Goal: Task Accomplishment & Management: Use online tool/utility

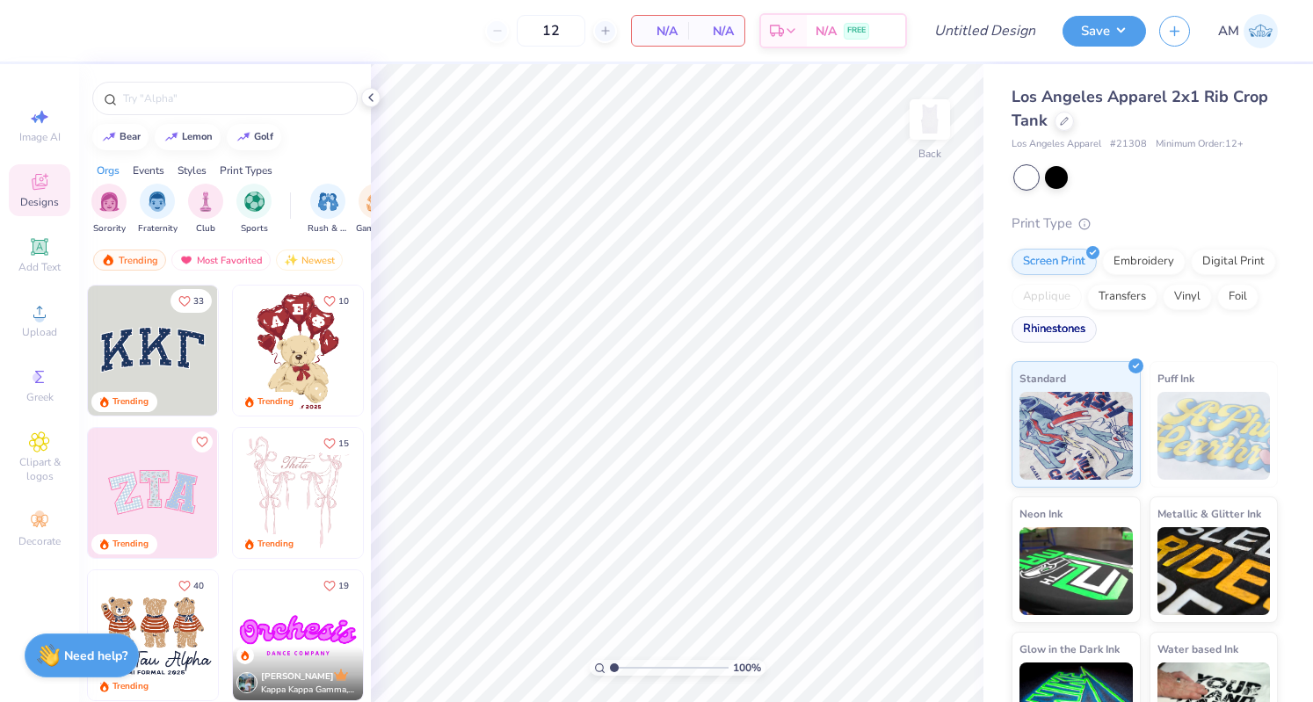
click at [1097, 328] on div "Rhinestones" at bounding box center [1053, 329] width 85 height 26
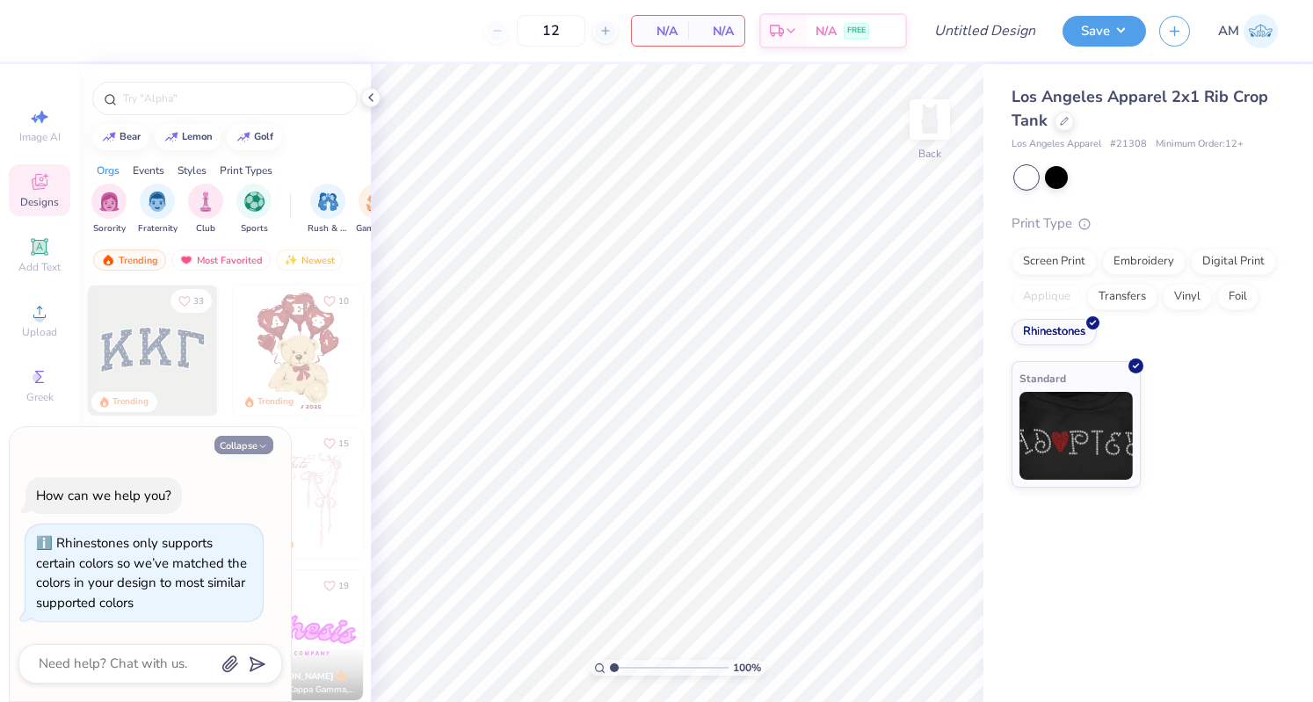
click at [246, 440] on button "Collapse" at bounding box center [243, 445] width 59 height 18
type textarea "x"
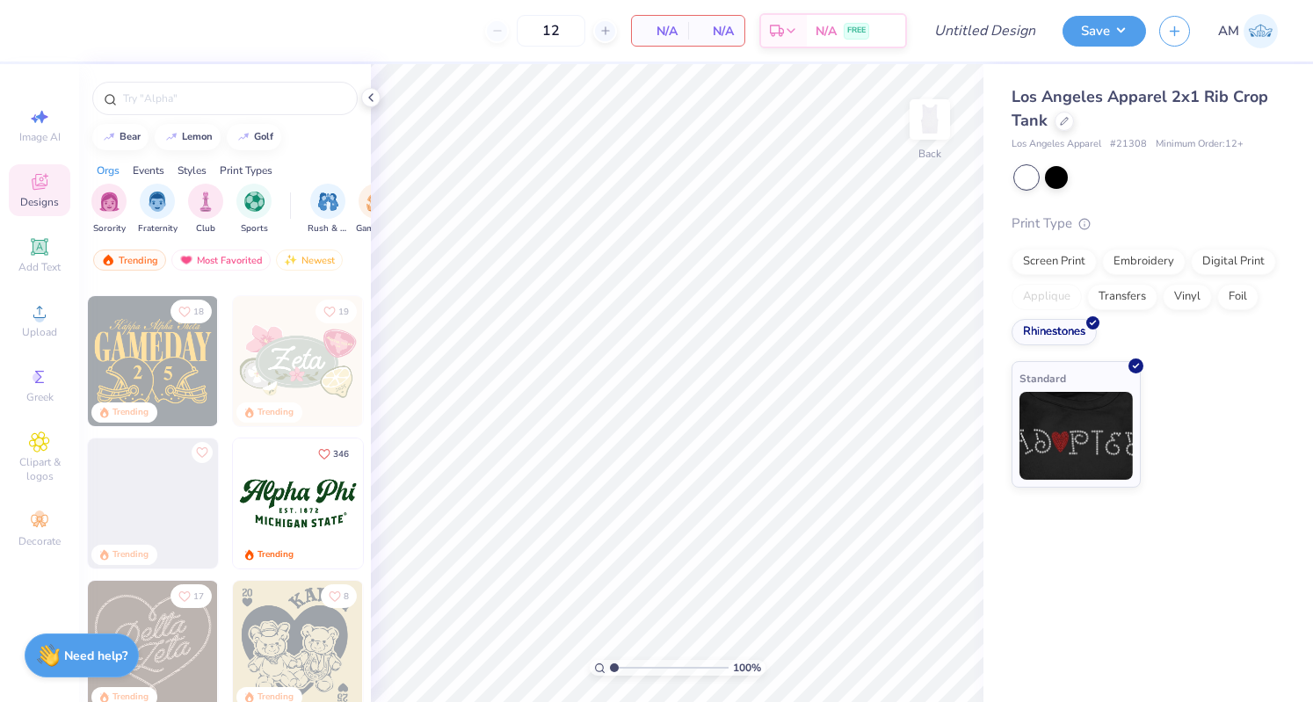
scroll to position [592, 0]
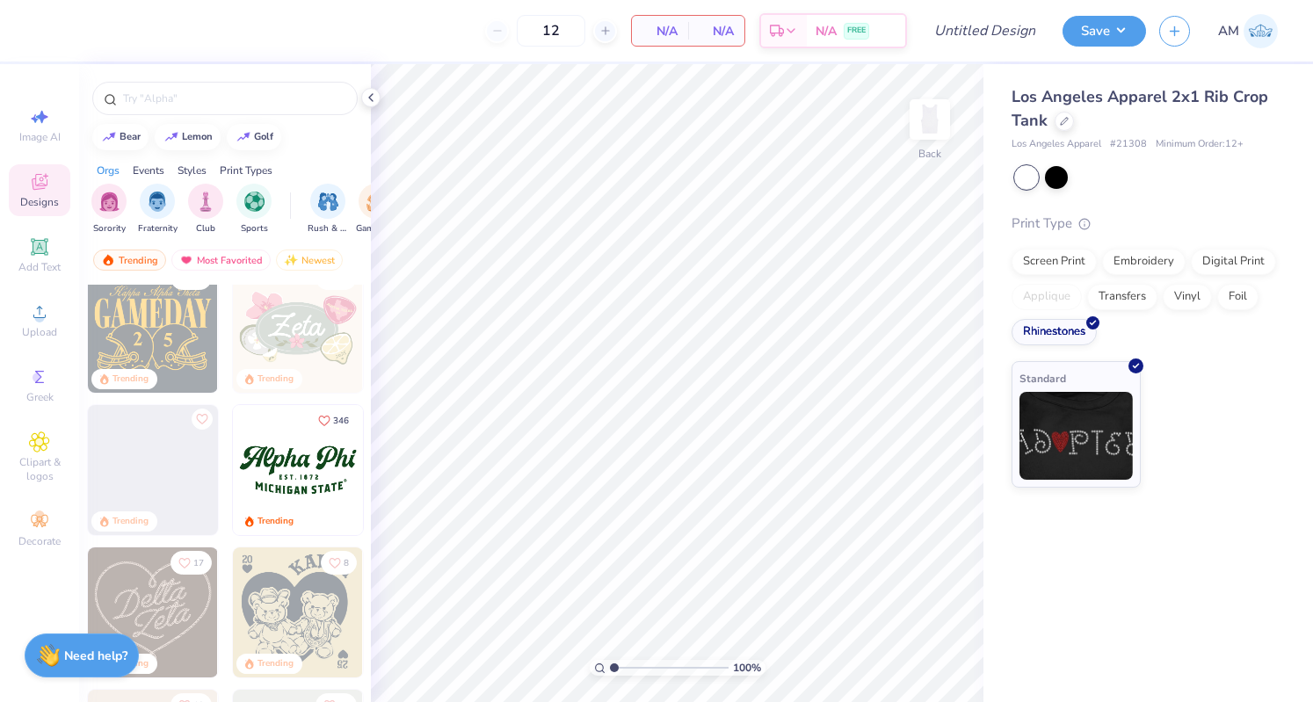
click at [315, 491] on img at bounding box center [298, 470] width 130 height 130
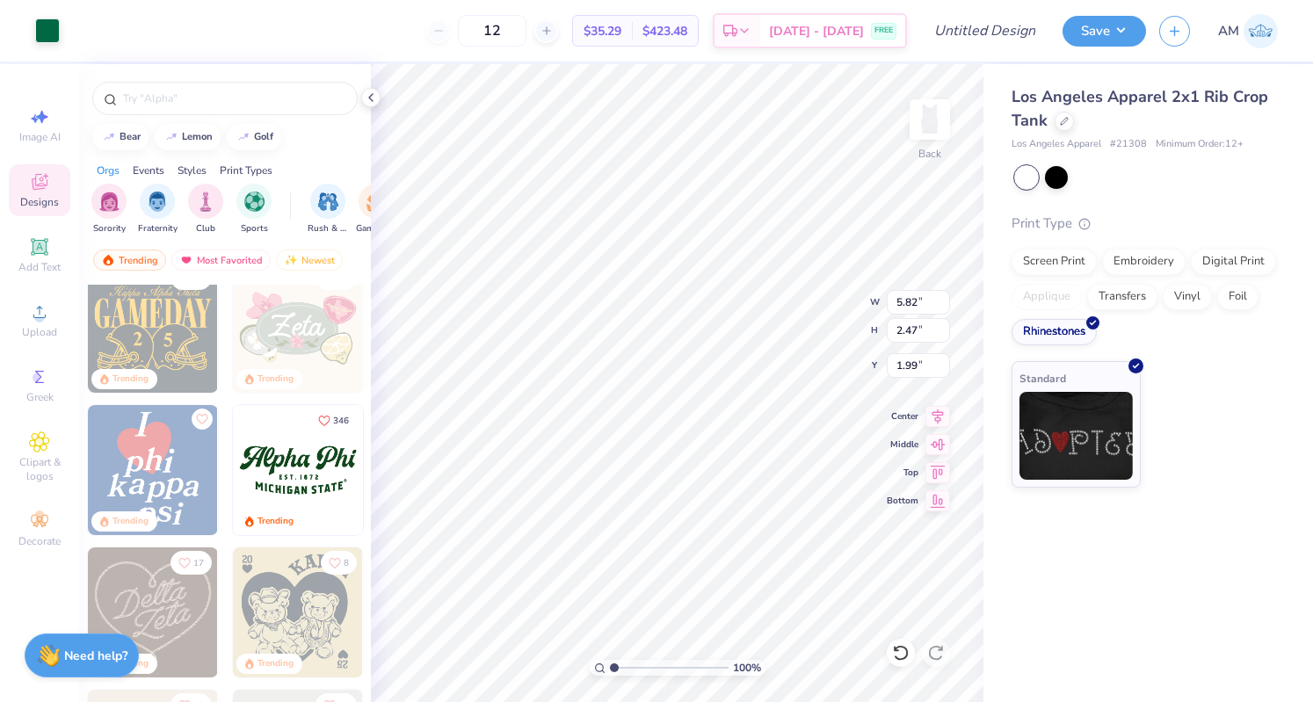
type input "1.99"
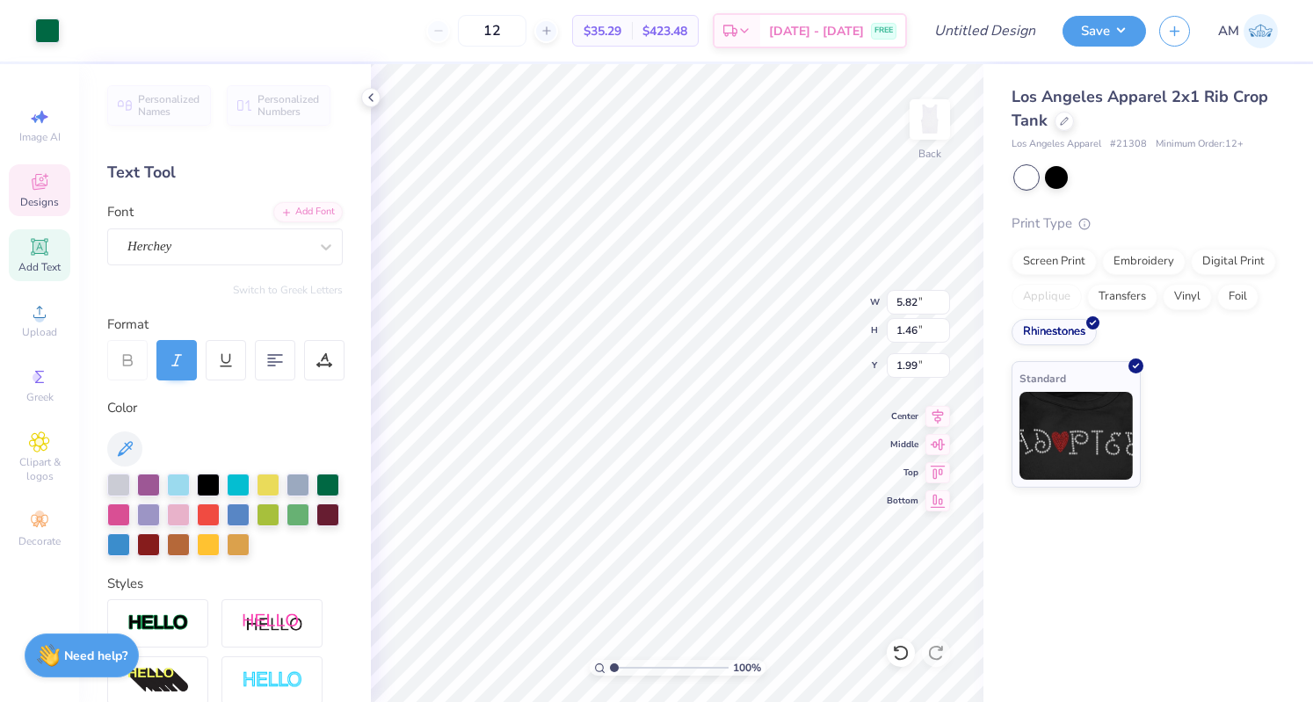
scroll to position [14, 2]
type textarea "Alpha Xi"
type textarea "E S T . 1 8 9 3"
type textarea "M"
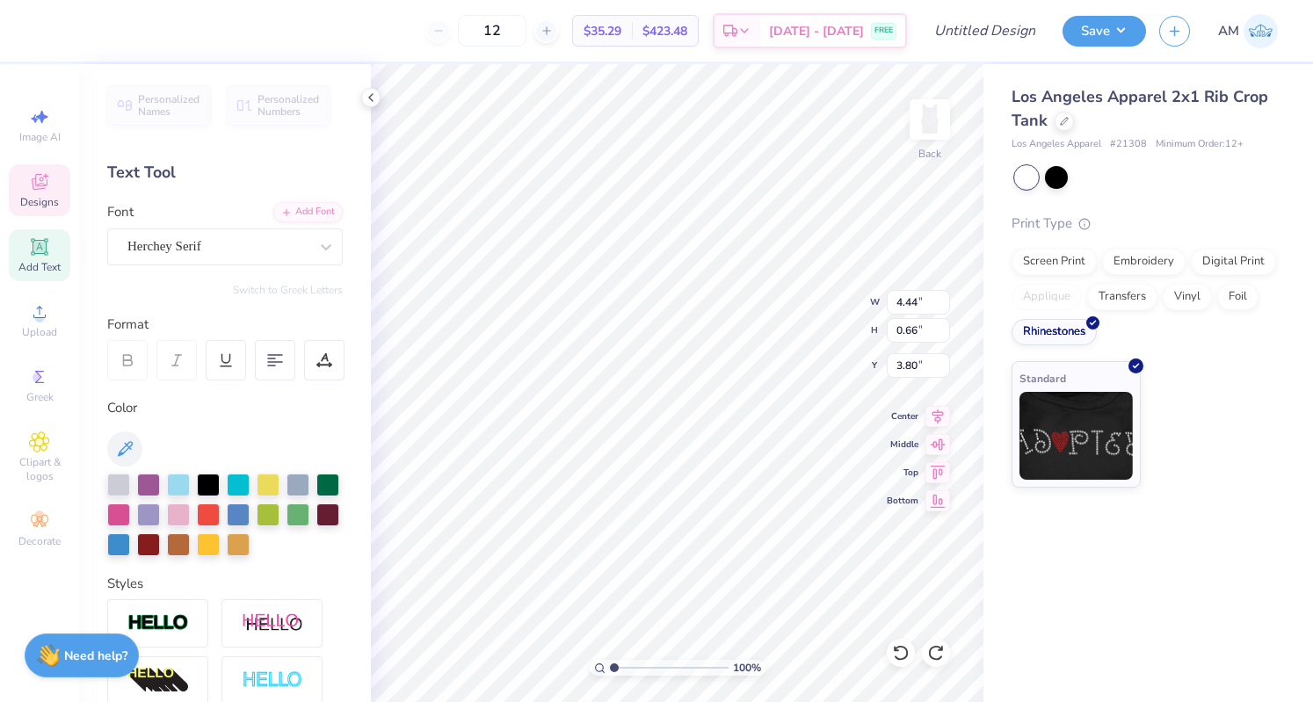
scroll to position [14, 2]
type textarea "East lansing, mi"
click at [928, 410] on icon at bounding box center [937, 413] width 25 height 21
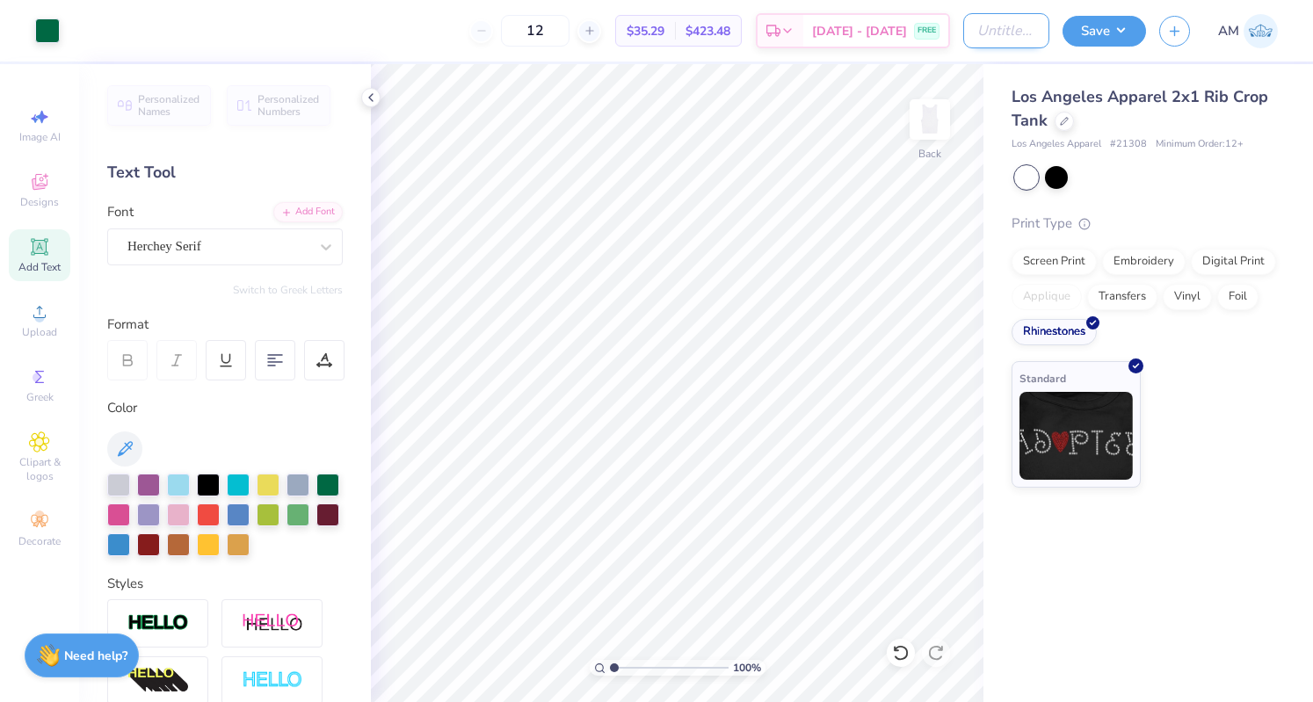
click at [975, 36] on input "Design Title" at bounding box center [1006, 30] width 86 height 35
type input "axid gameday rhinestone top"
click at [1107, 21] on button "Save" at bounding box center [1103, 28] width 83 height 31
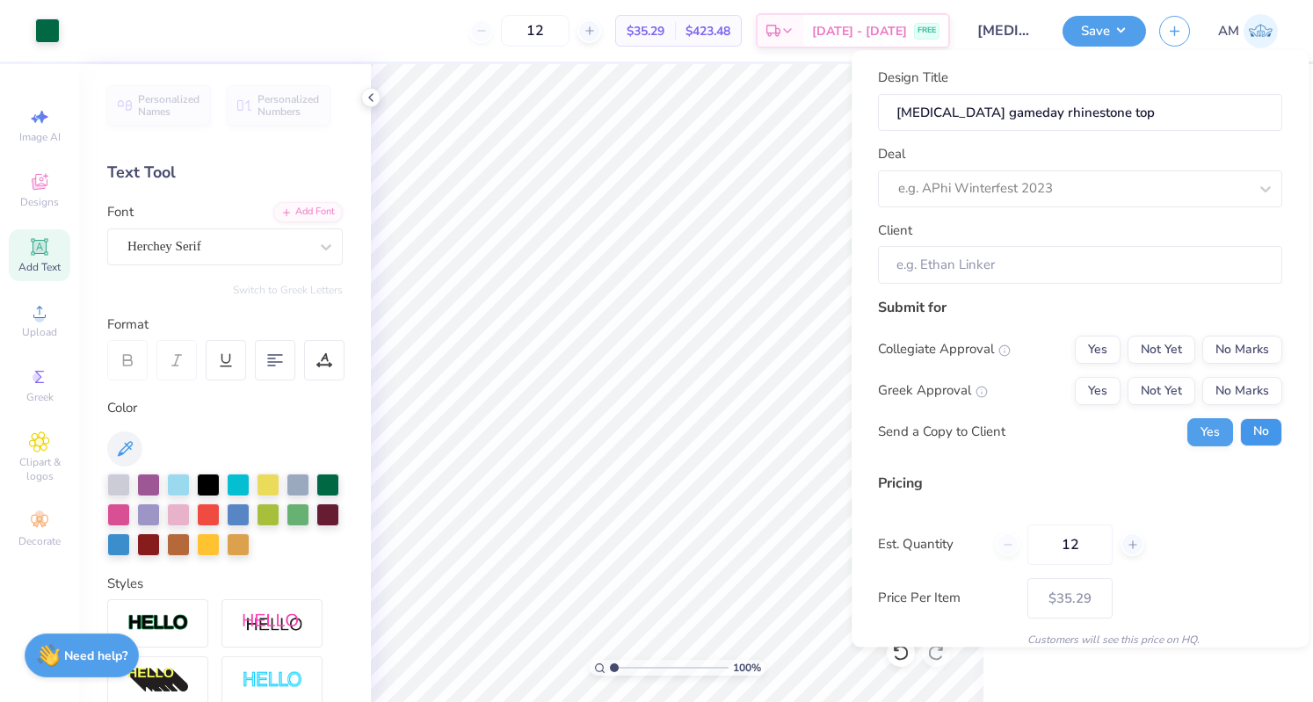
click at [1248, 424] on button "No" at bounding box center [1261, 432] width 42 height 28
click at [1148, 372] on div "Collegiate Approval Yes Not Yet No Marks Greek Approval Yes Not Yet No Marks Se…" at bounding box center [1080, 391] width 404 height 111
click at [1136, 396] on button "Not Yet" at bounding box center [1161, 391] width 68 height 28
click at [1226, 338] on button "No Marks" at bounding box center [1242, 350] width 80 height 28
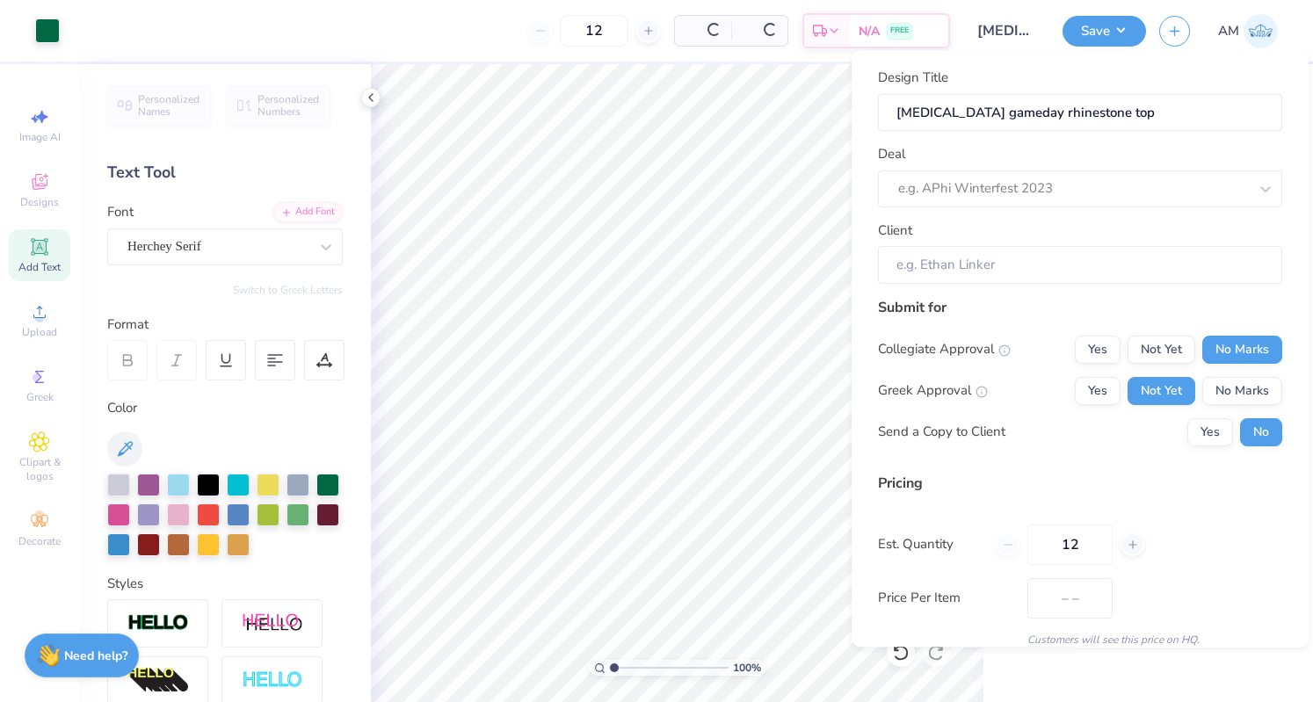
type input "$35.29"
click at [1018, 250] on input "Client" at bounding box center [1080, 265] width 404 height 38
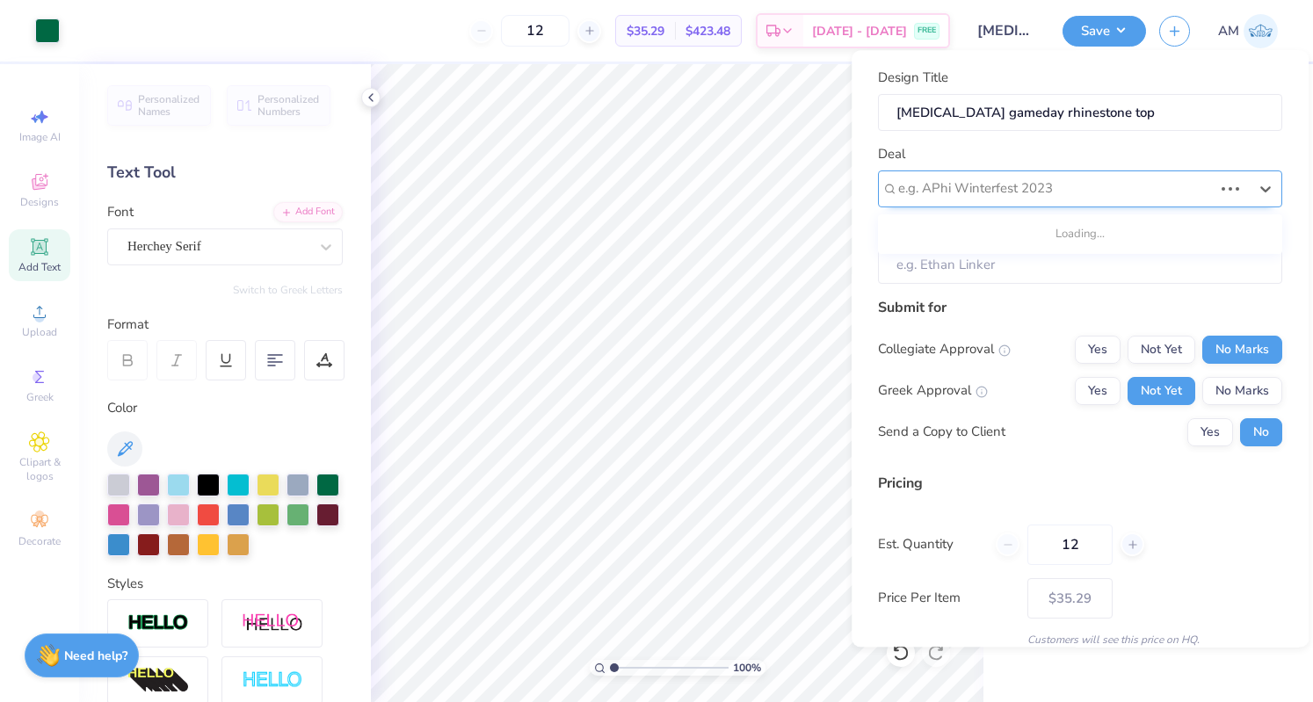
click at [982, 185] on div at bounding box center [1055, 190] width 315 height 24
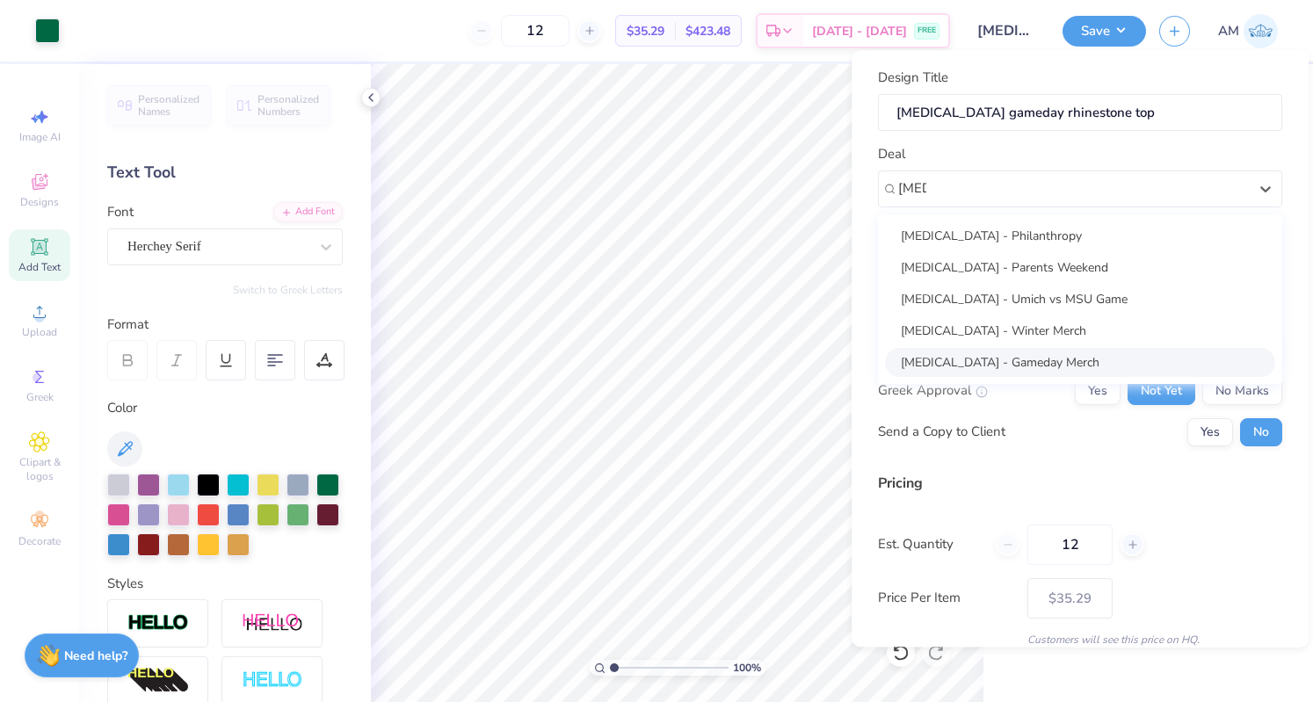
click at [989, 356] on div "[MEDICAL_DATA] - Gameday Merch" at bounding box center [1080, 362] width 390 height 29
type input "[MEDICAL_DATA]"
type input "[PERSON_NAME]"
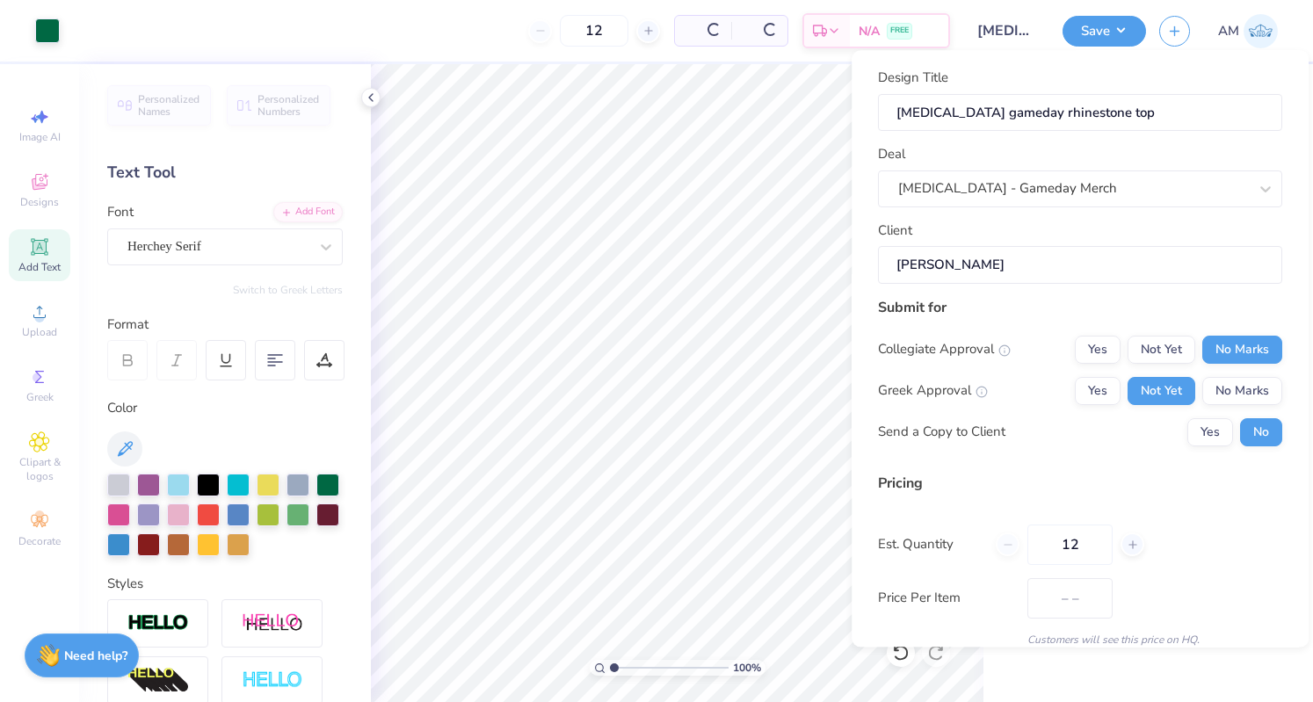
type input "$41.85"
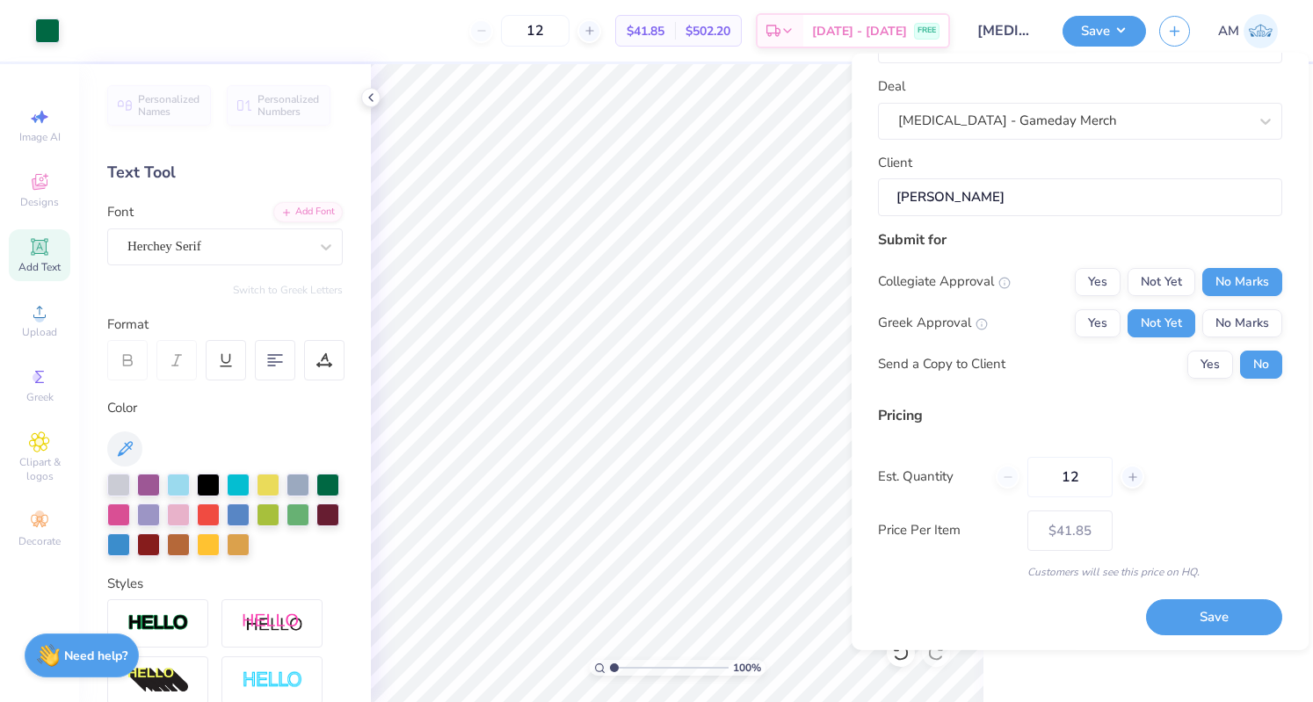
drag, startPoint x: 1092, startPoint y: 479, endPoint x: 930, endPoint y: 504, distance: 164.4
click at [930, 504] on div "Pricing Est. Quantity 12 Price Per Item $41.85 Customers will see this price on…" at bounding box center [1080, 491] width 404 height 175
type input "24"
type input "$36.20"
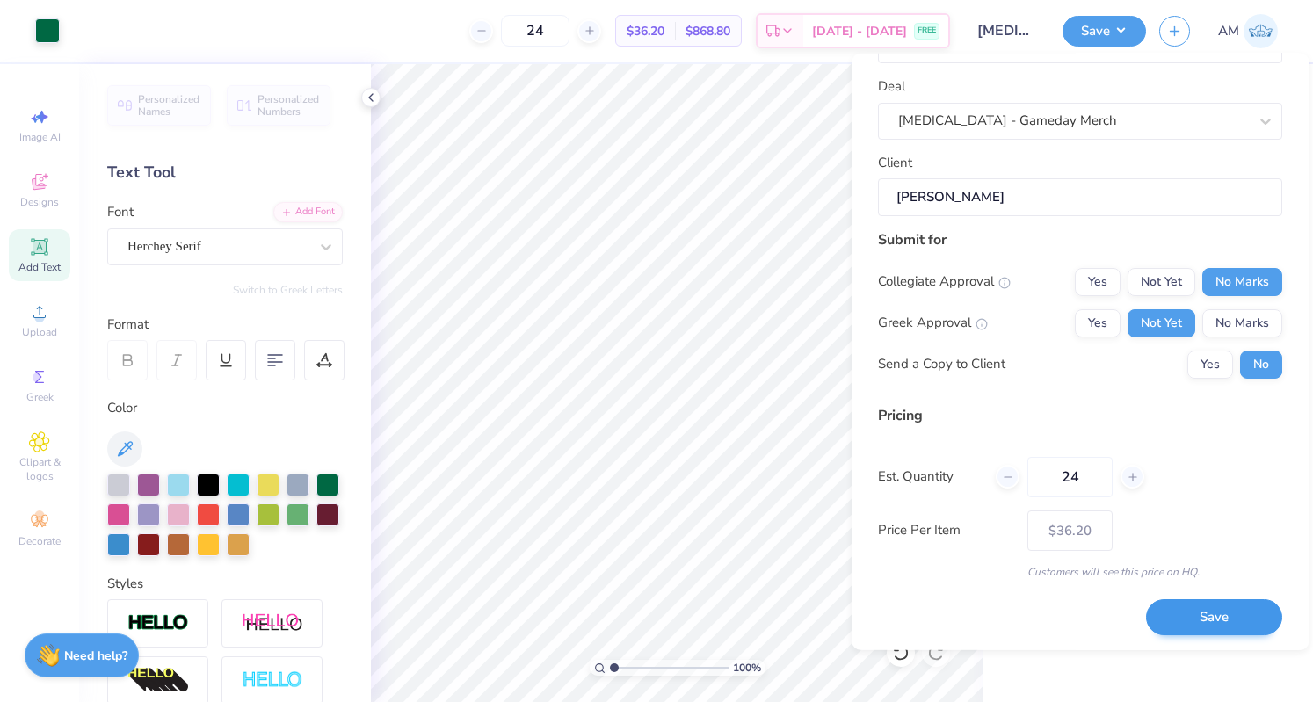
type input "24"
click at [1225, 612] on button "Save" at bounding box center [1214, 617] width 136 height 36
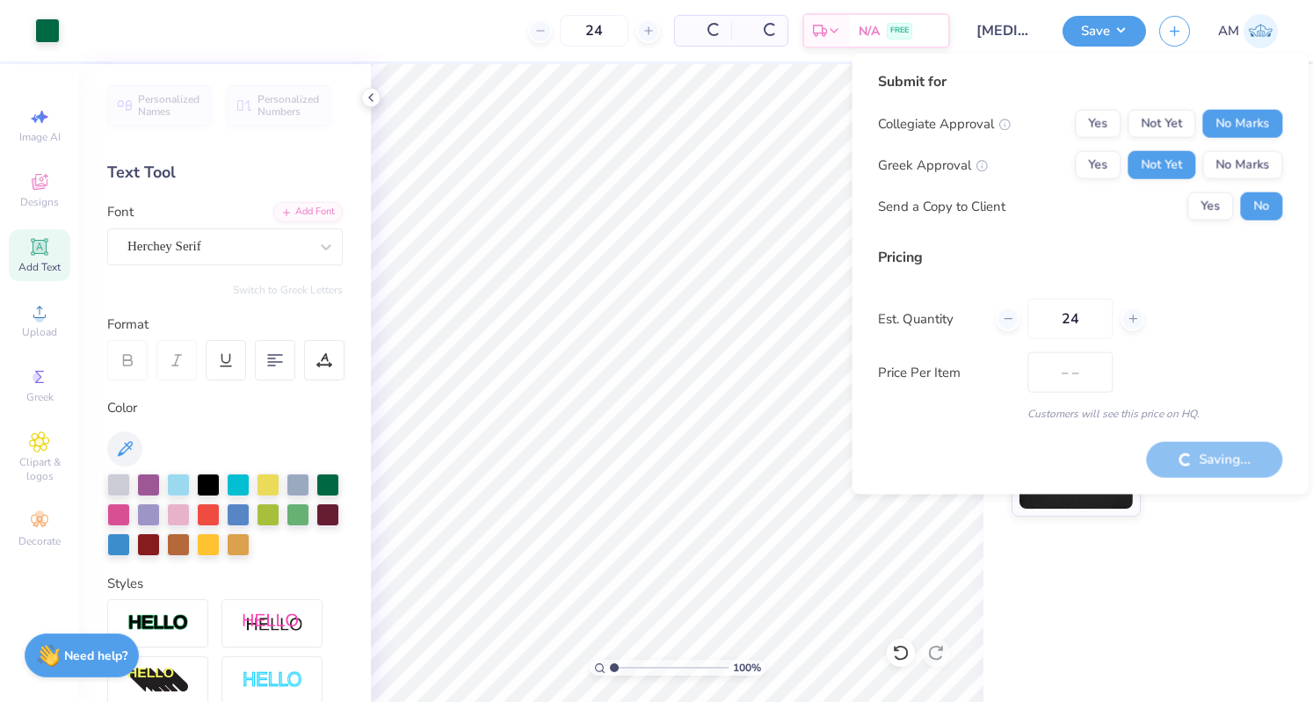
type input "$36.20"
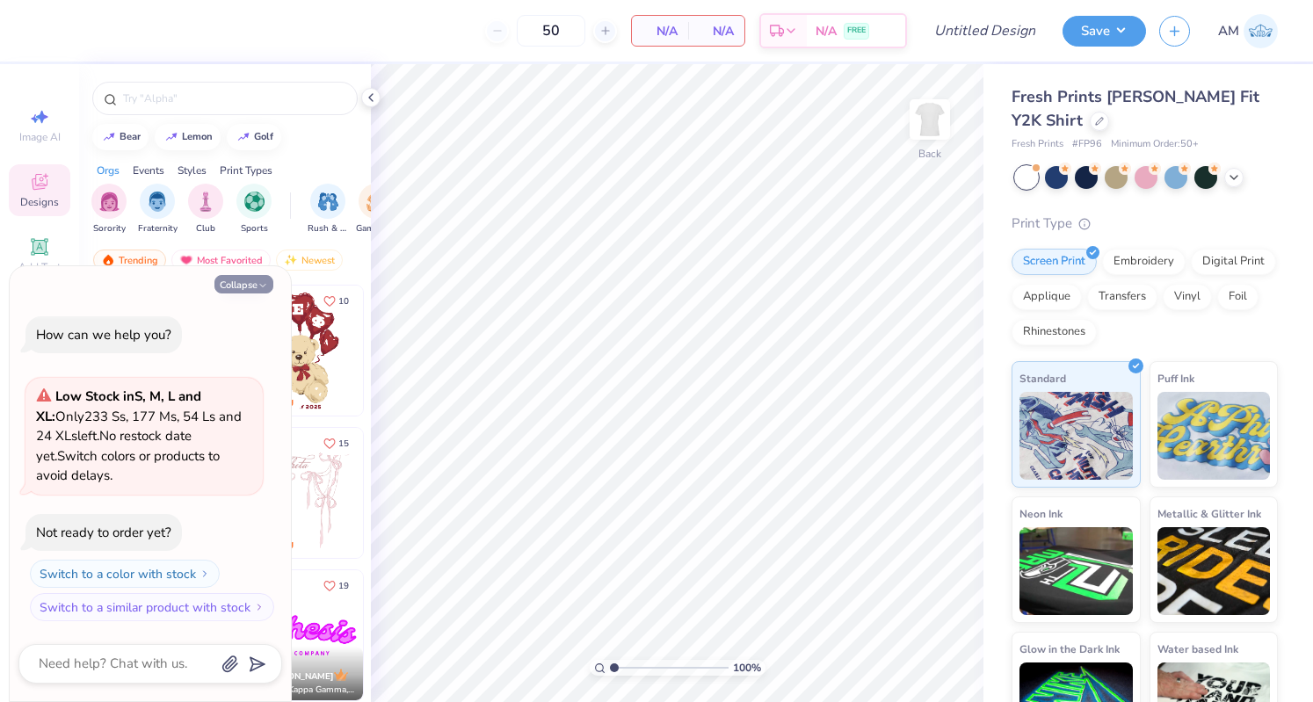
click at [227, 284] on button "Collapse" at bounding box center [243, 284] width 59 height 18
type textarea "x"
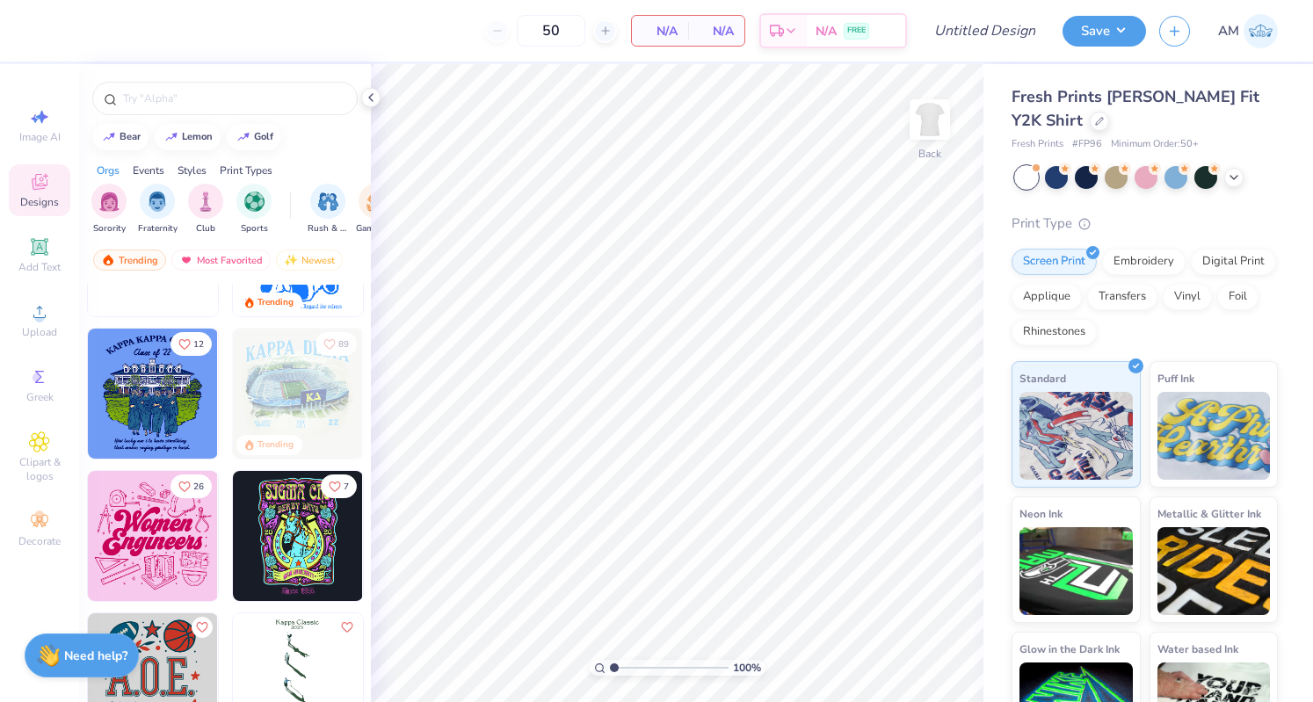
scroll to position [7498, 0]
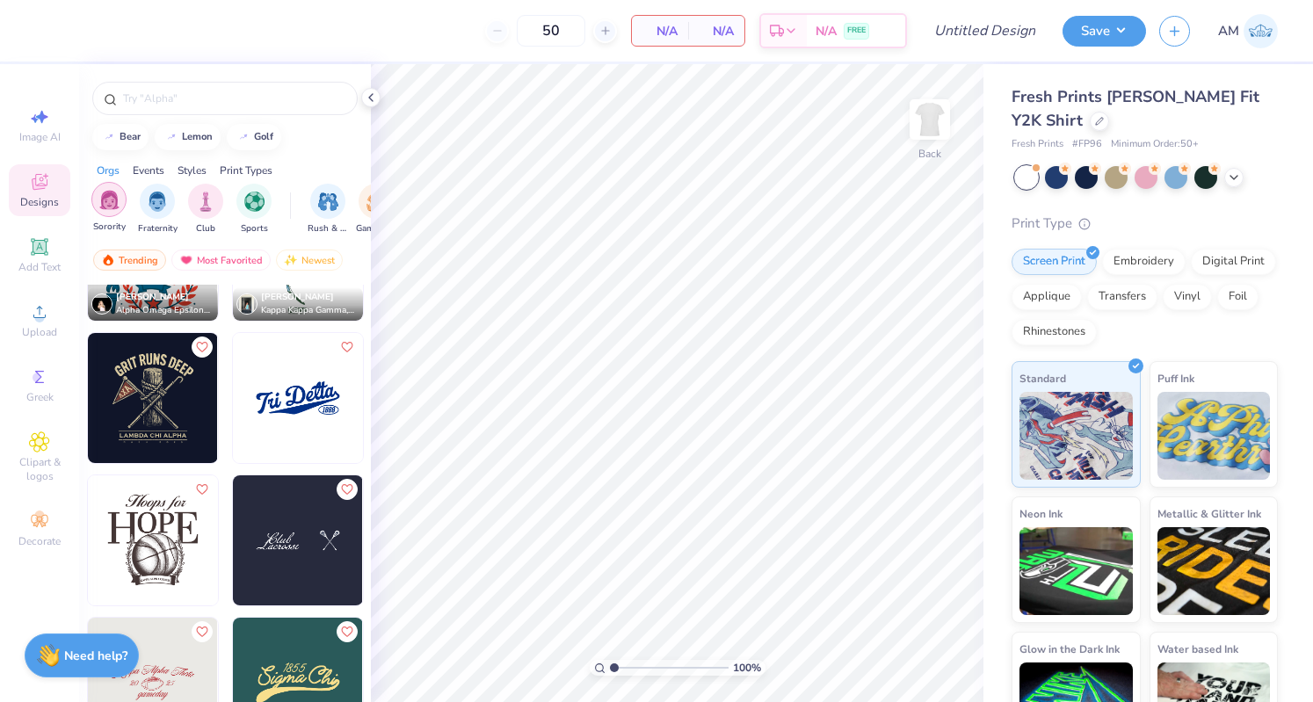
click at [101, 190] on img "filter for Sorority" at bounding box center [109, 200] width 20 height 20
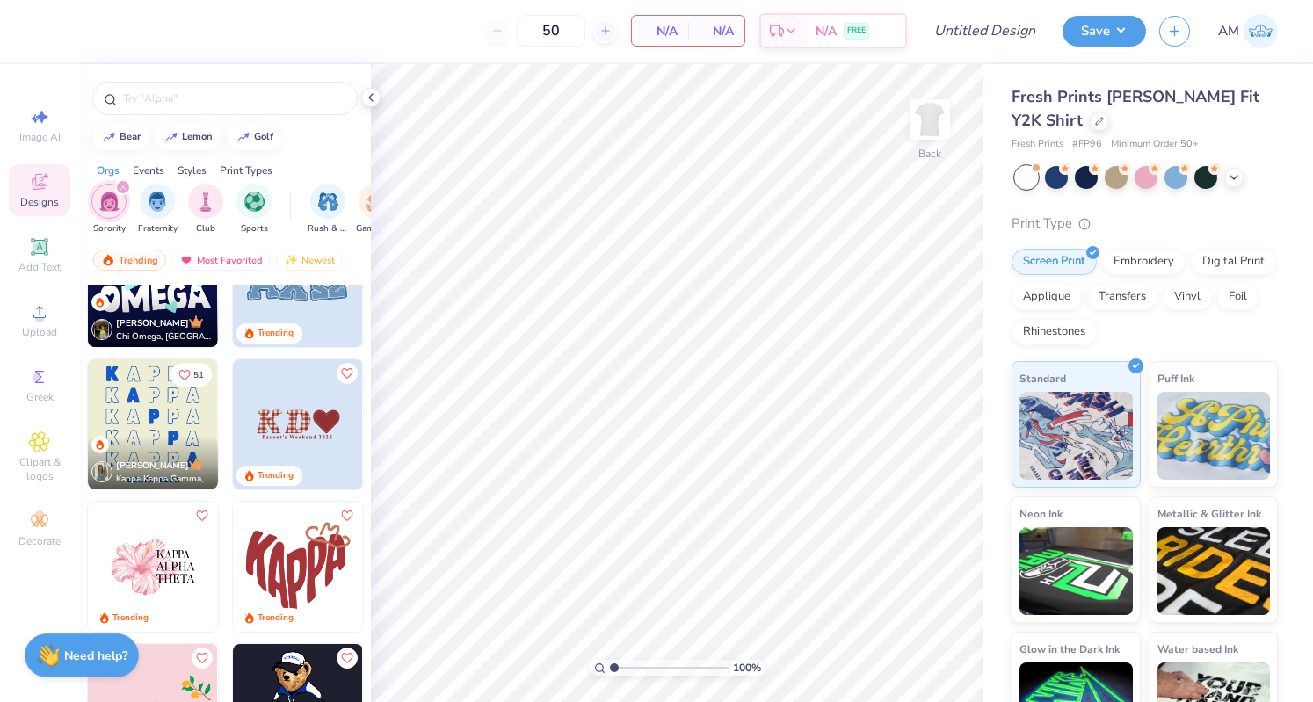
scroll to position [2796, 0]
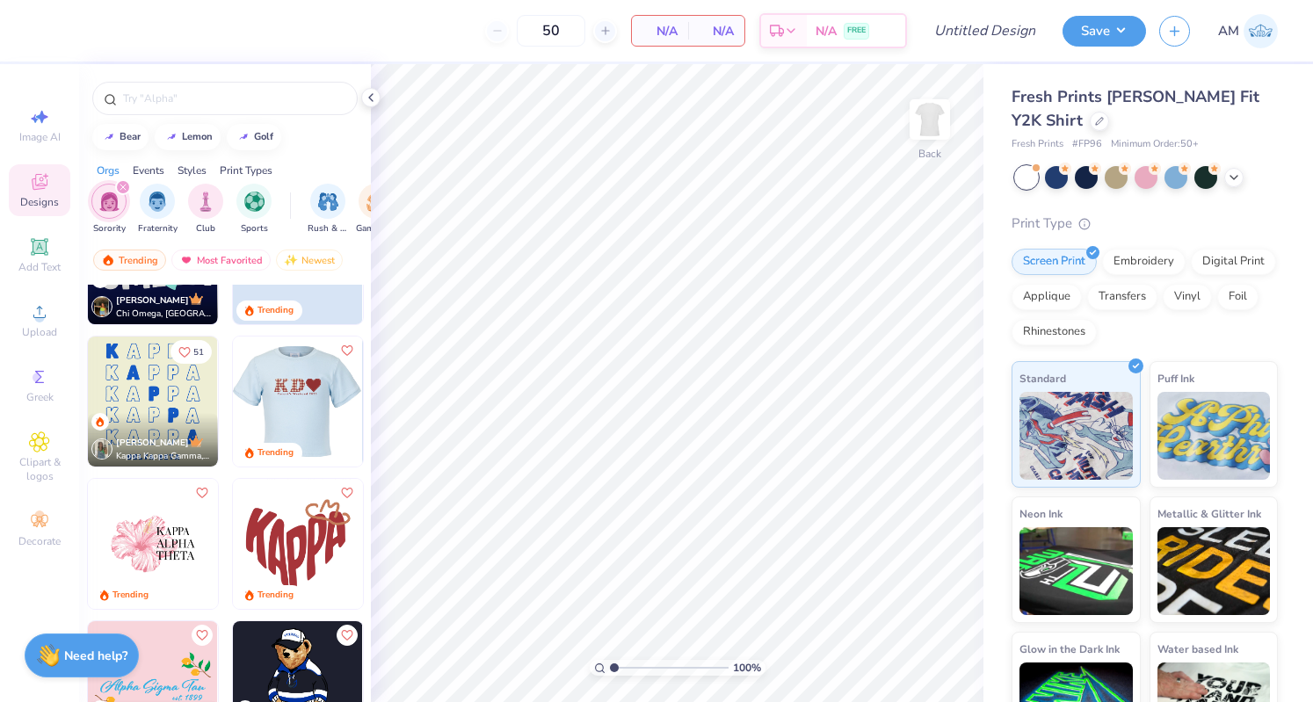
click at [316, 418] on img at bounding box center [297, 402] width 130 height 130
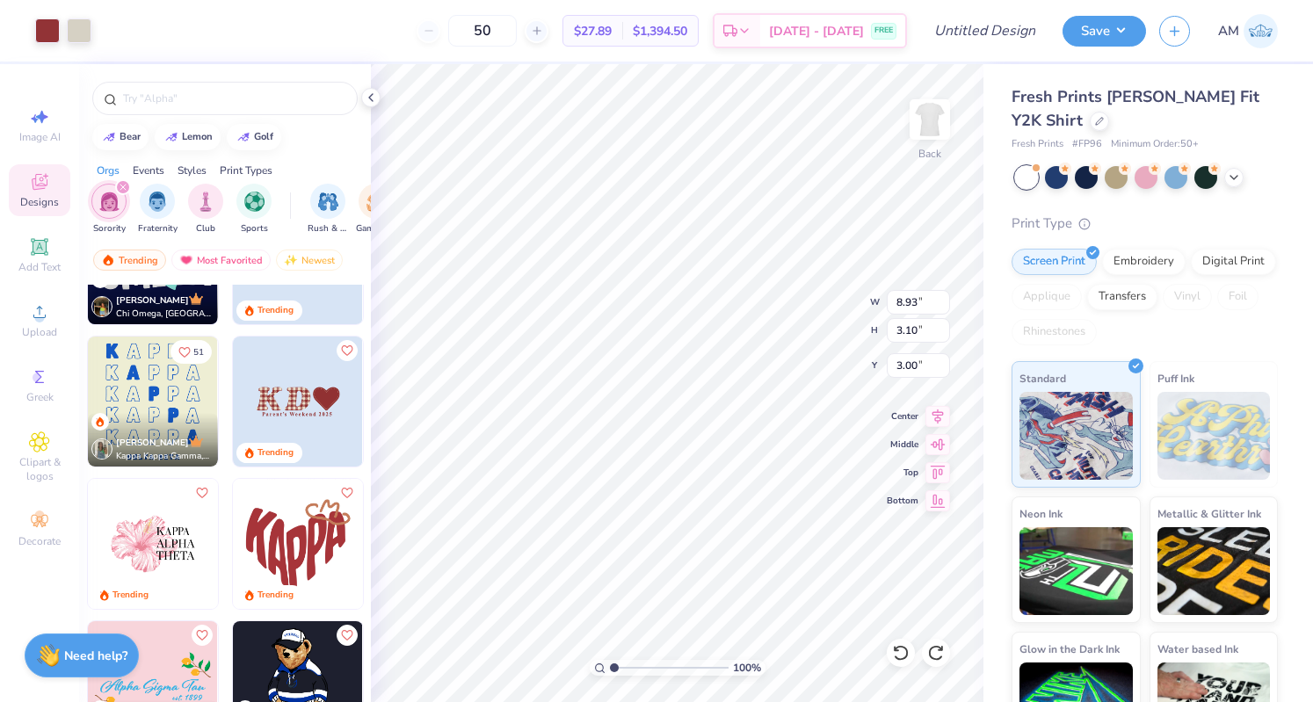
type input "8.93"
type input "3.10"
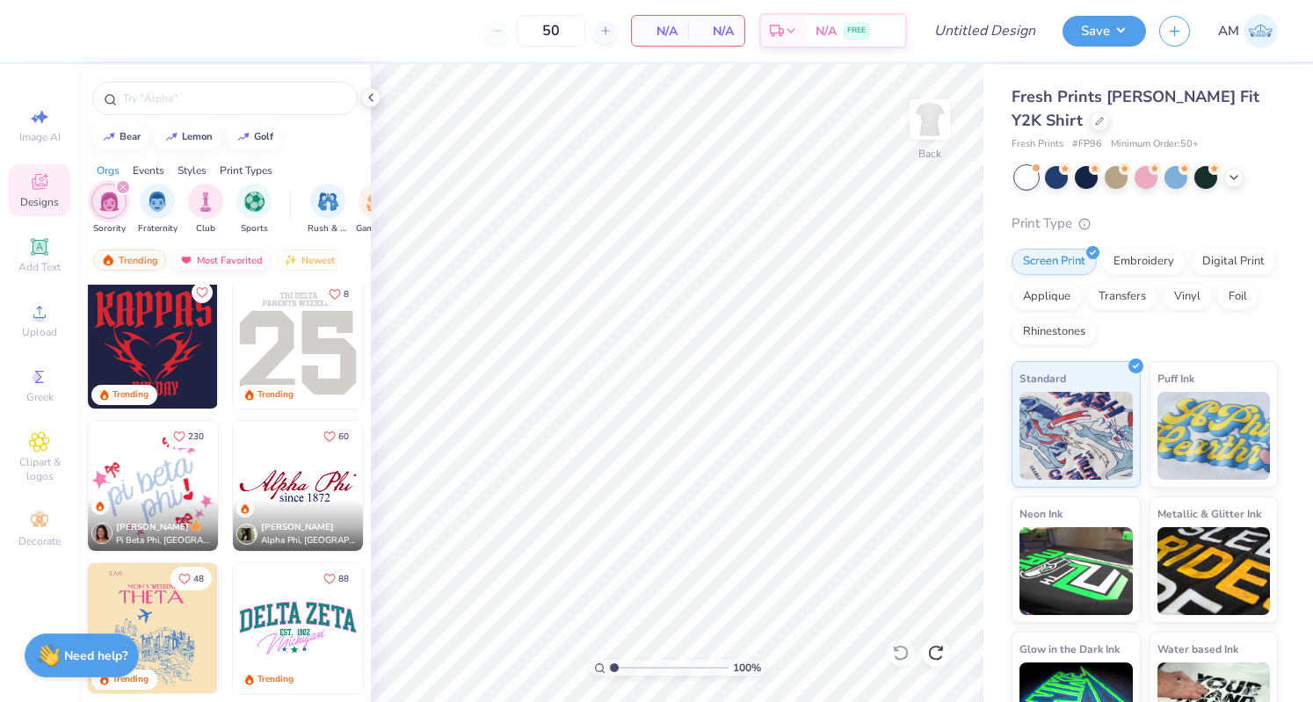
scroll to position [7187, 0]
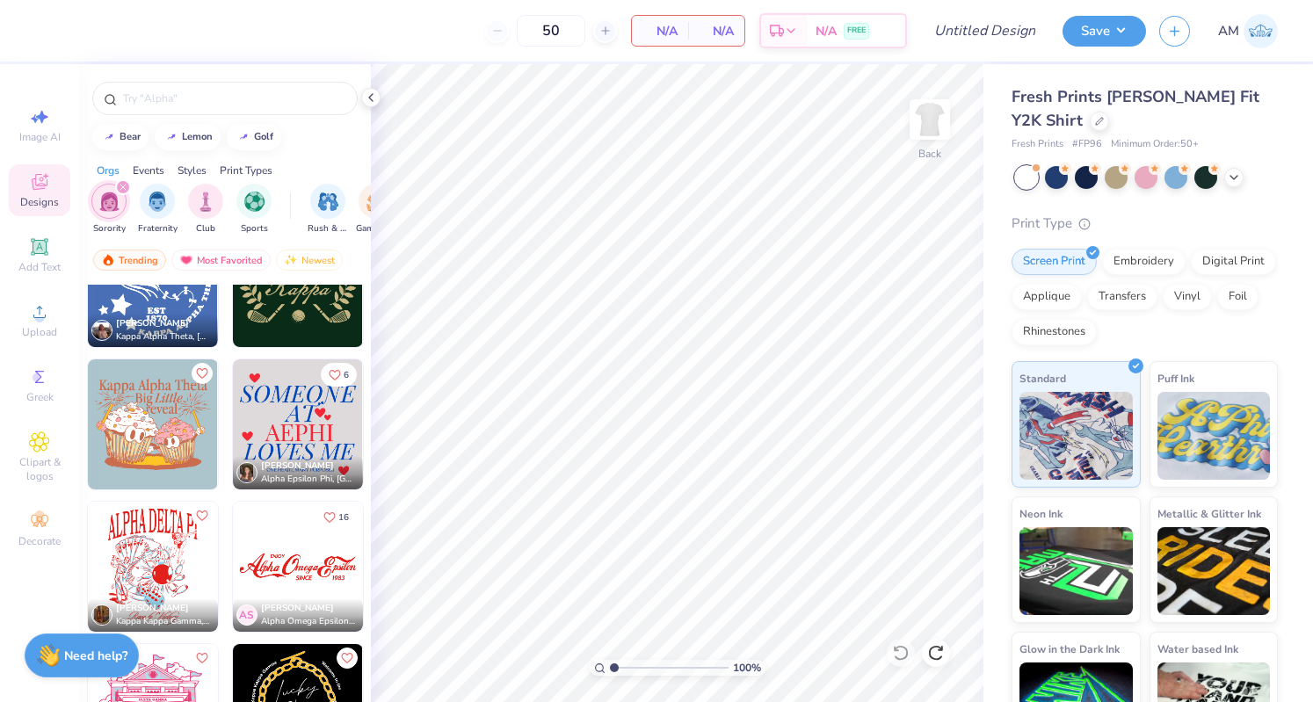
click at [122, 184] on icon "filter for Sorority" at bounding box center [123, 187] width 7 height 7
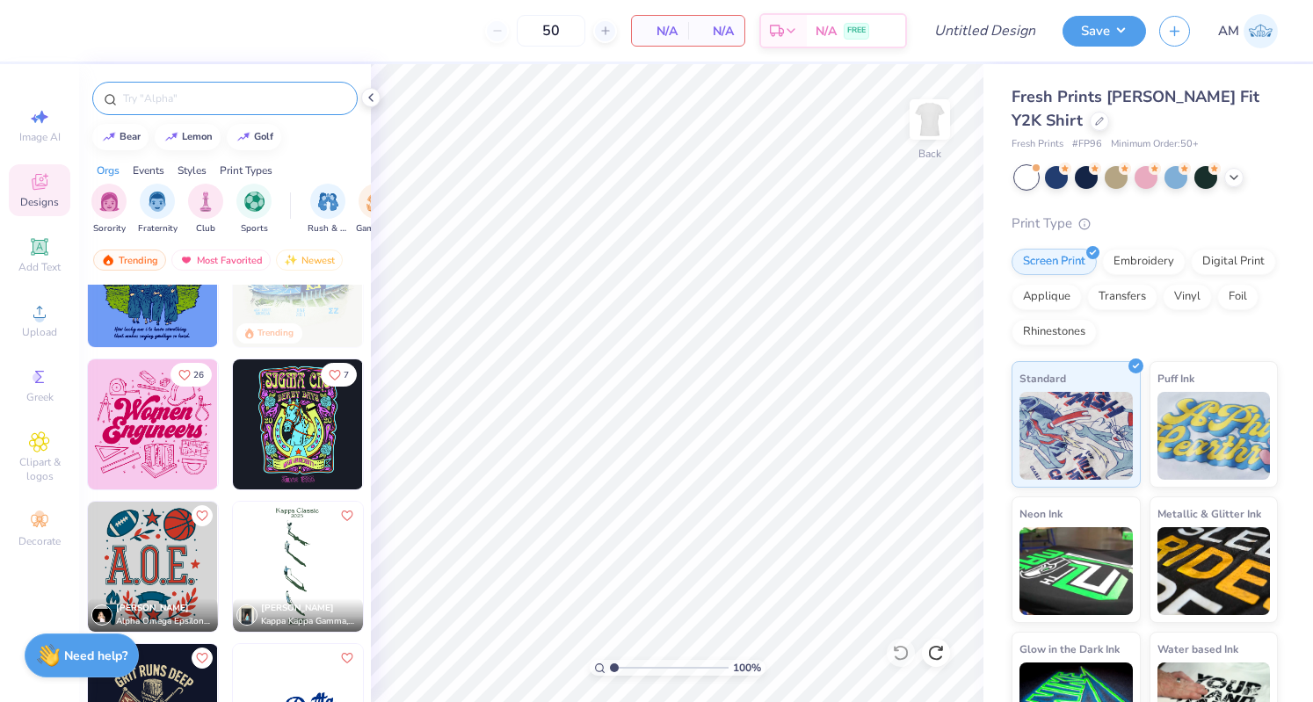
click at [220, 105] on input "text" at bounding box center [233, 99] width 225 height 18
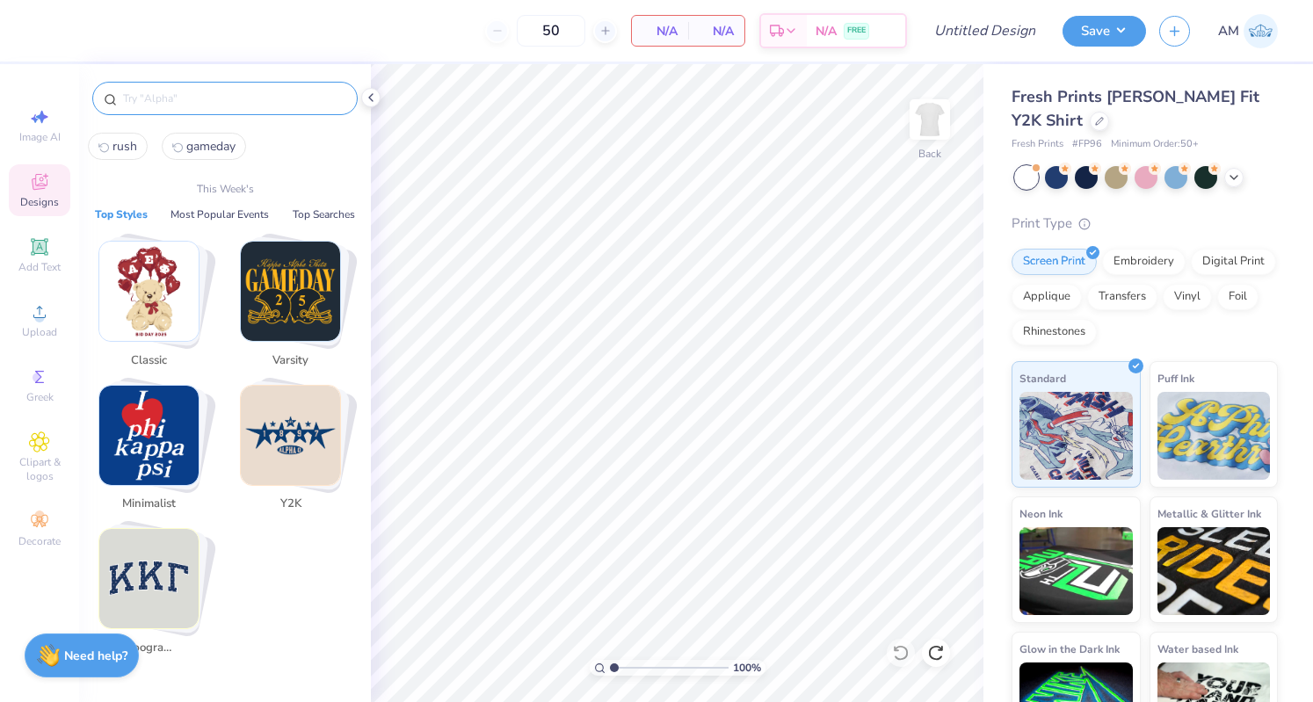
click at [297, 446] on img "Stack Card Button Y2K" at bounding box center [290, 435] width 99 height 99
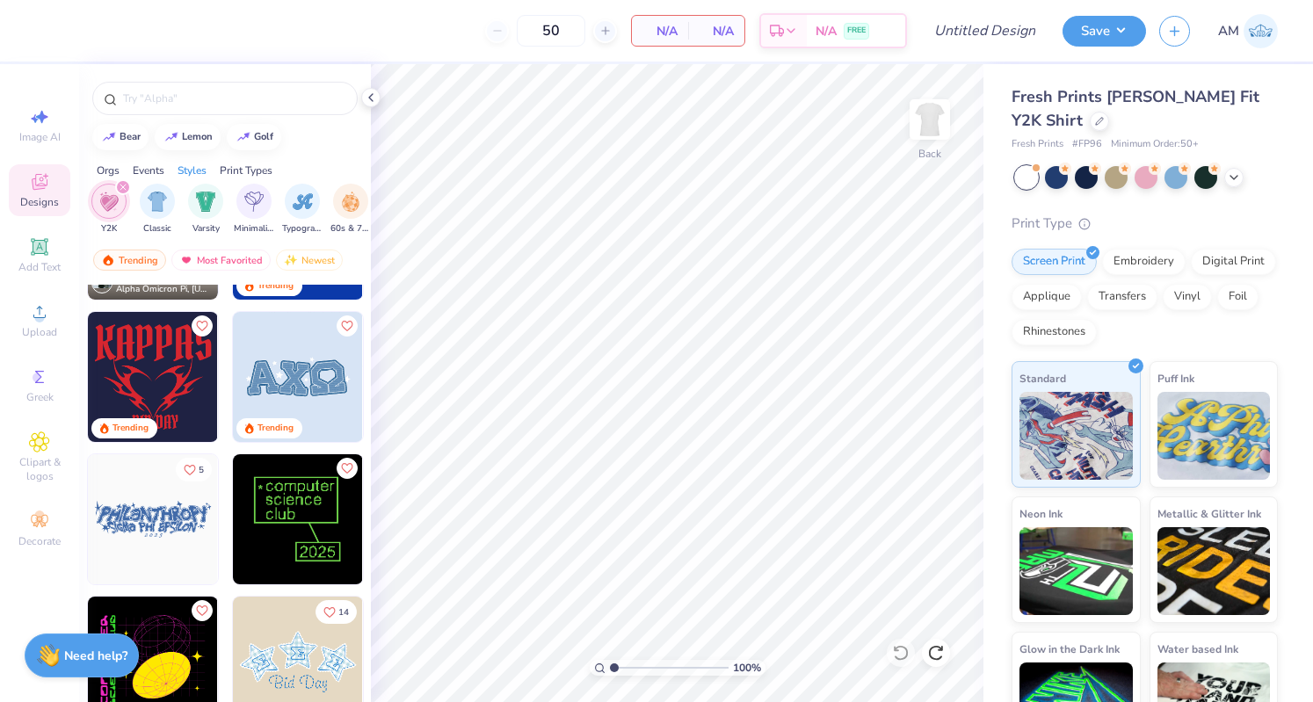
scroll to position [0, 0]
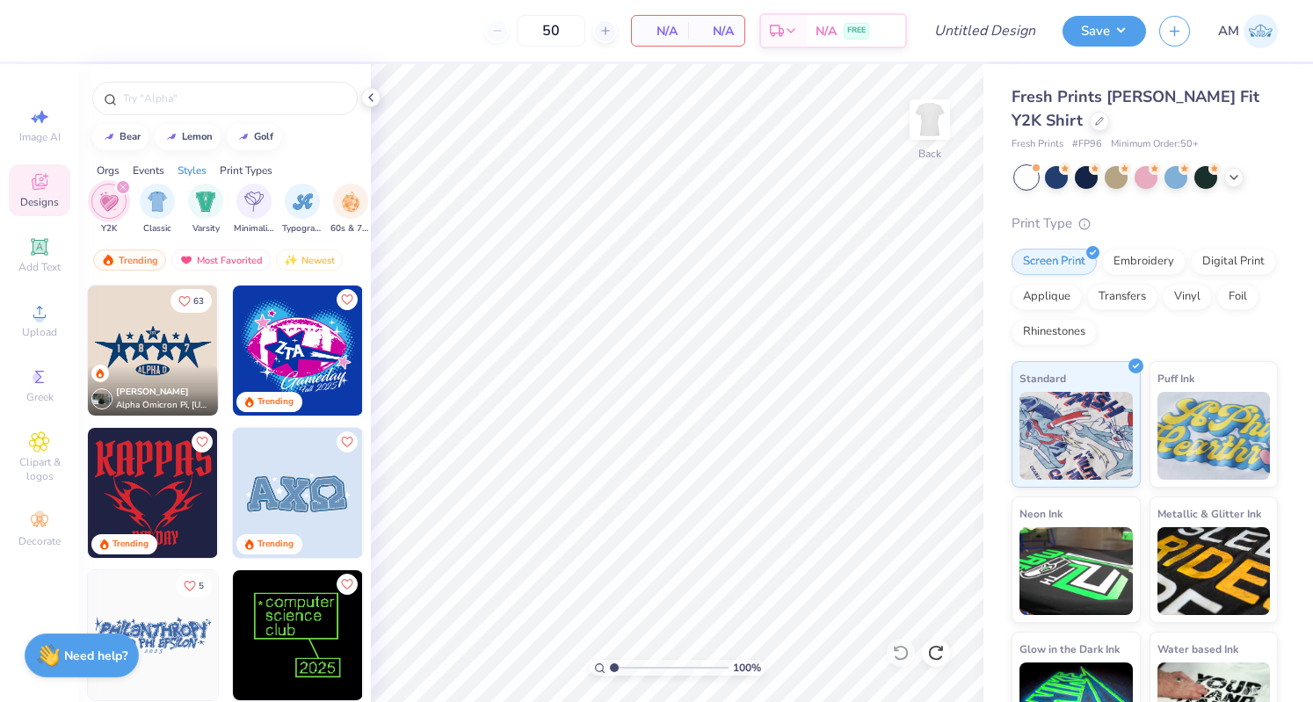
click at [171, 352] on img at bounding box center [153, 351] width 130 height 130
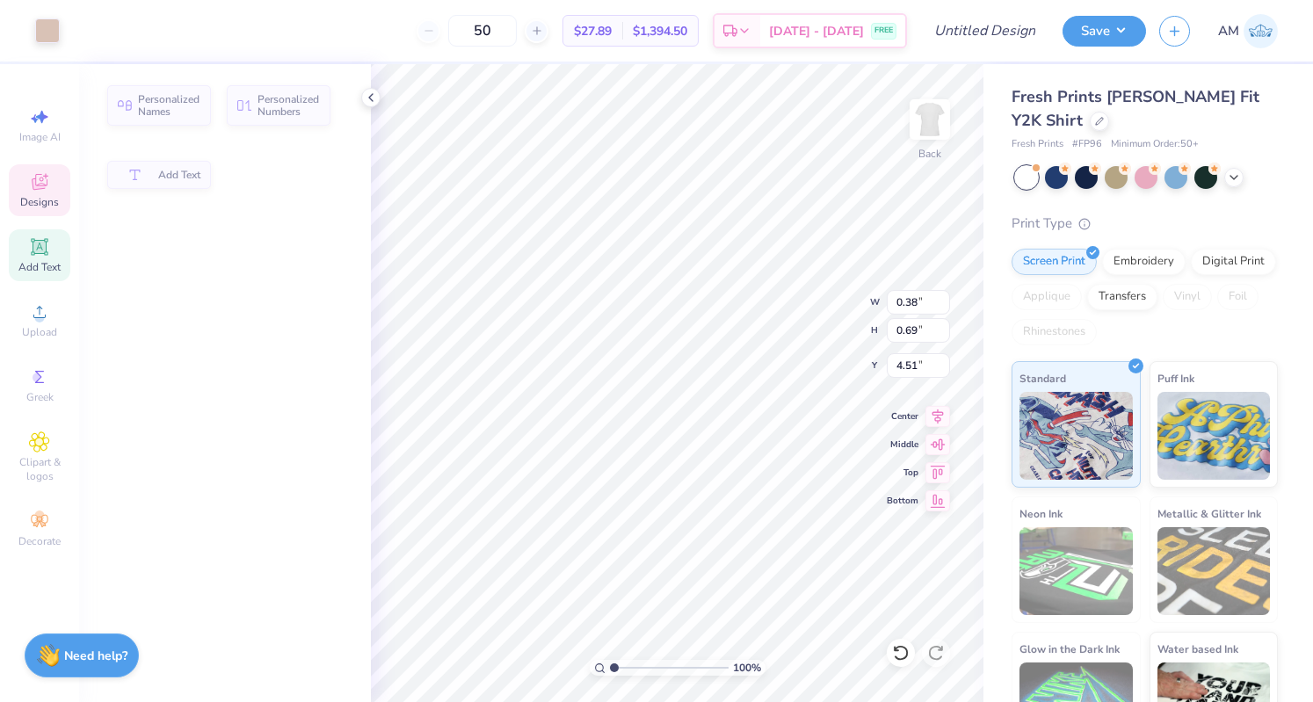
type input "0.38"
type input "0.69"
type input "4.51"
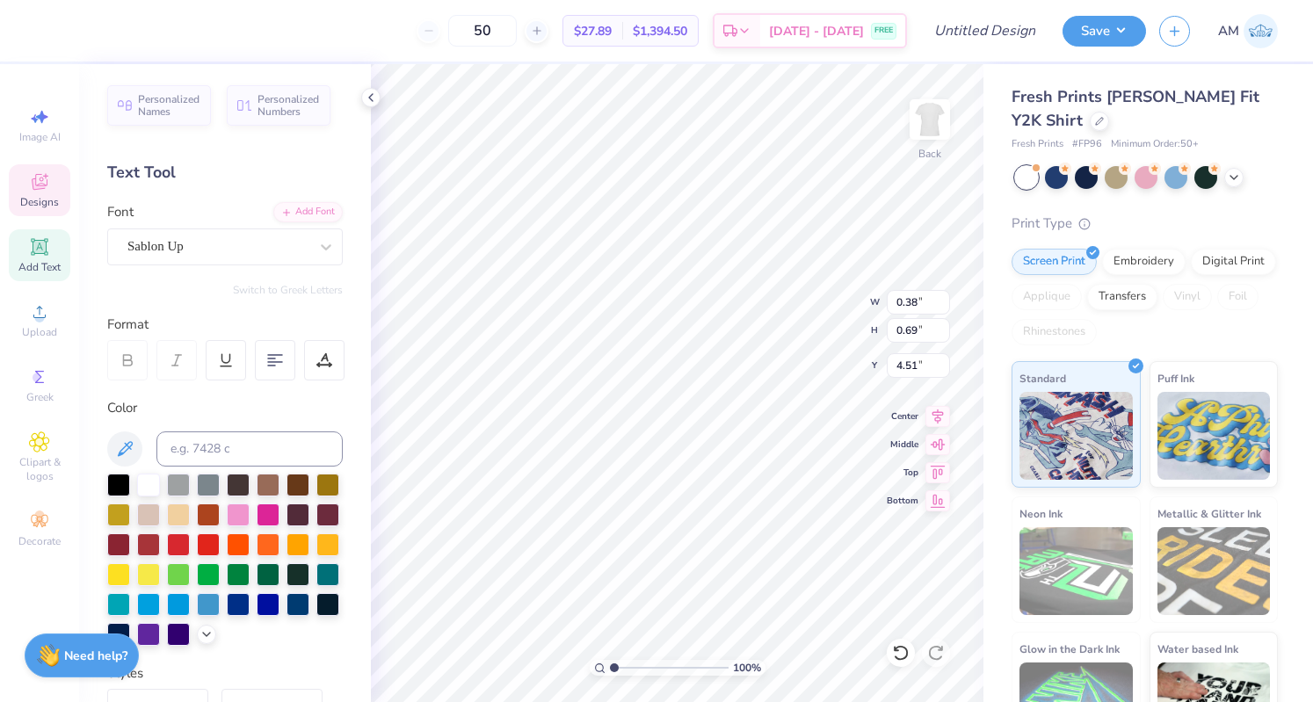
scroll to position [14, 2]
type textarea "3"
type input "0.33"
type input "0.55"
type input "6.41"
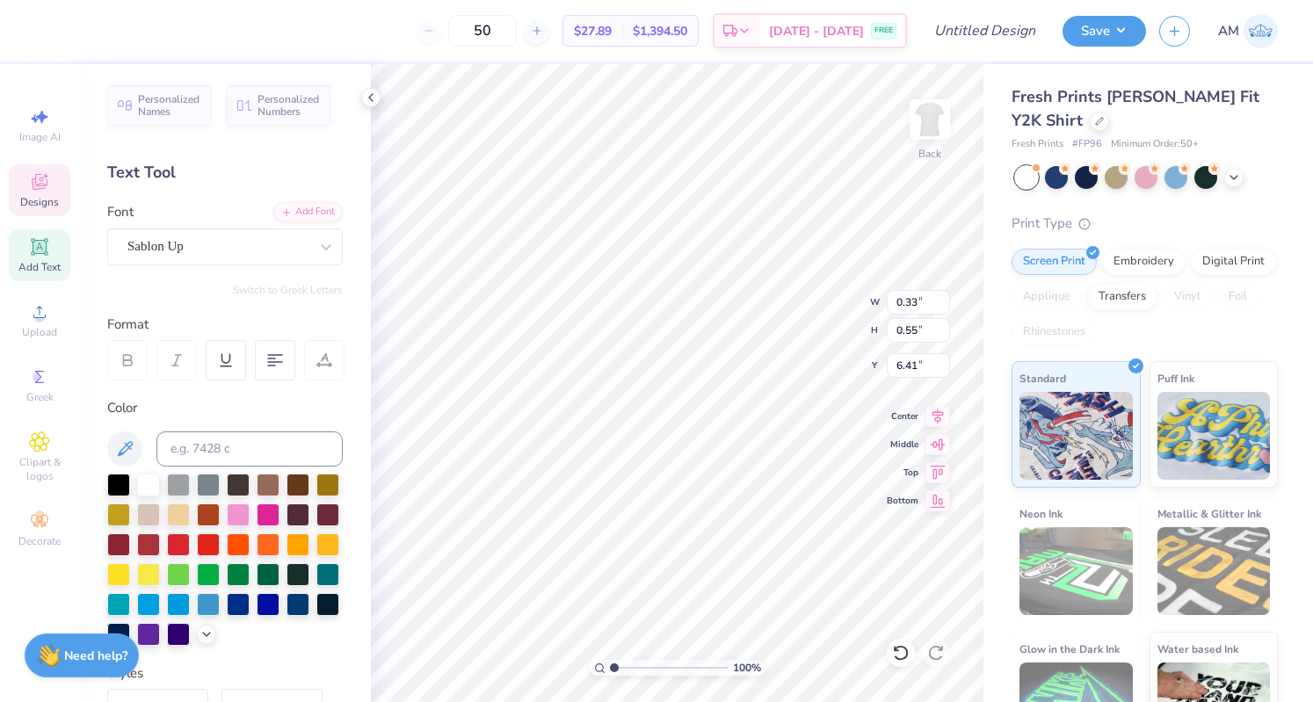
type textarea "xi"
type input "3.31346735946605"
type textarea "x"
type input "3.40353867253679"
type textarea "x"
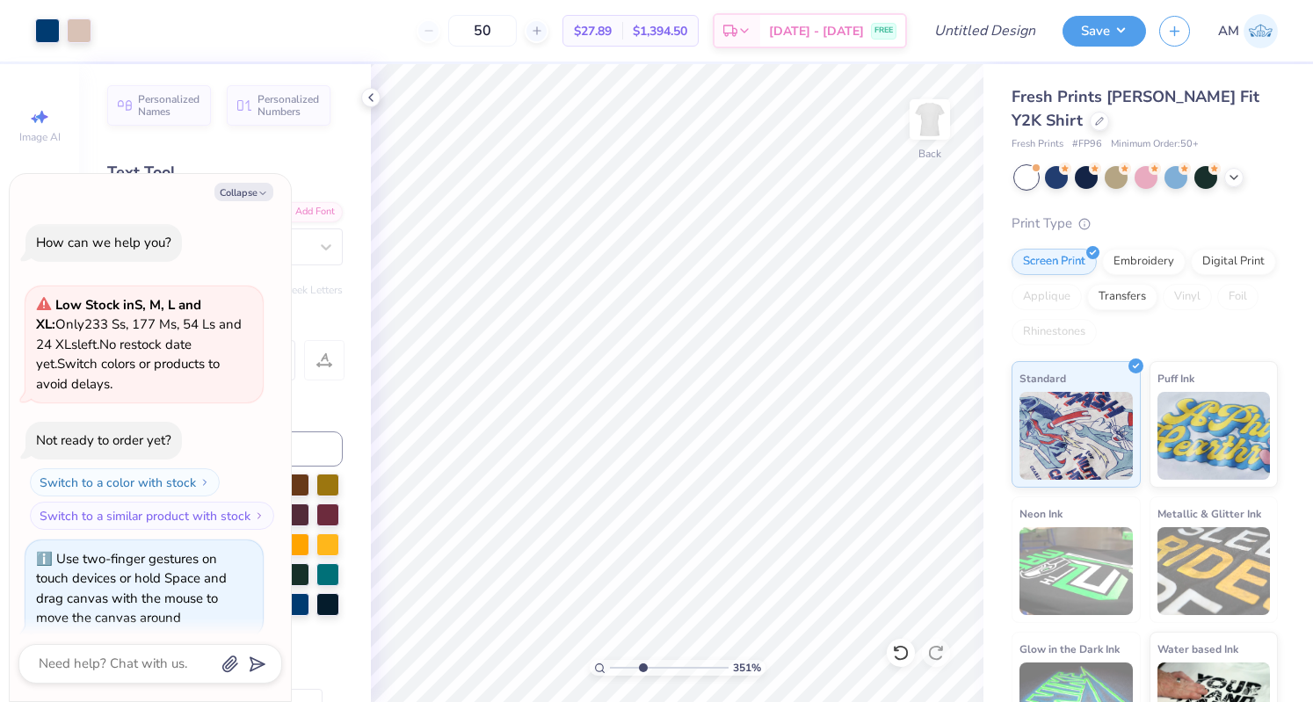
type input "3.50958056223235"
type textarea "x"
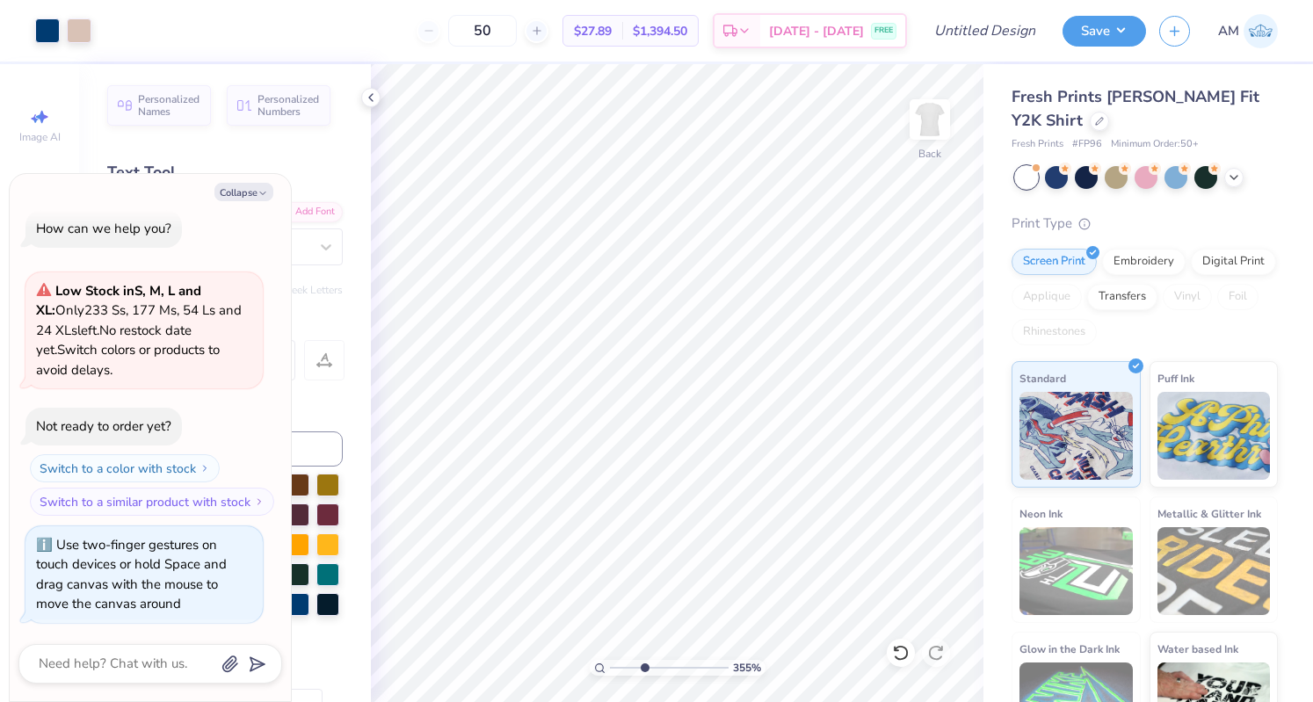
type input "3.54863597905315"
type textarea "x"
type input "3.54863597905315"
type textarea "x"
type input "3.54863597905315"
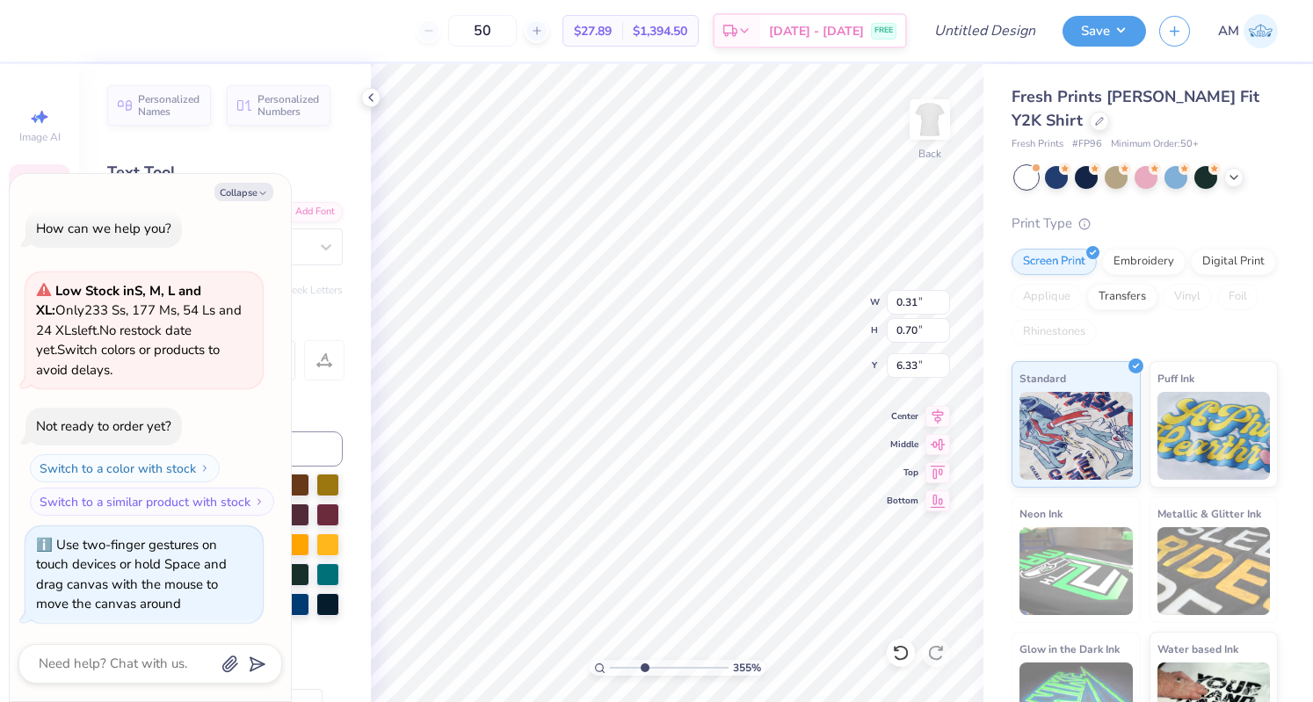
type textarea "x"
type input "0.69"
type input "0.67"
type input "6.36"
type input "3.54863597905315"
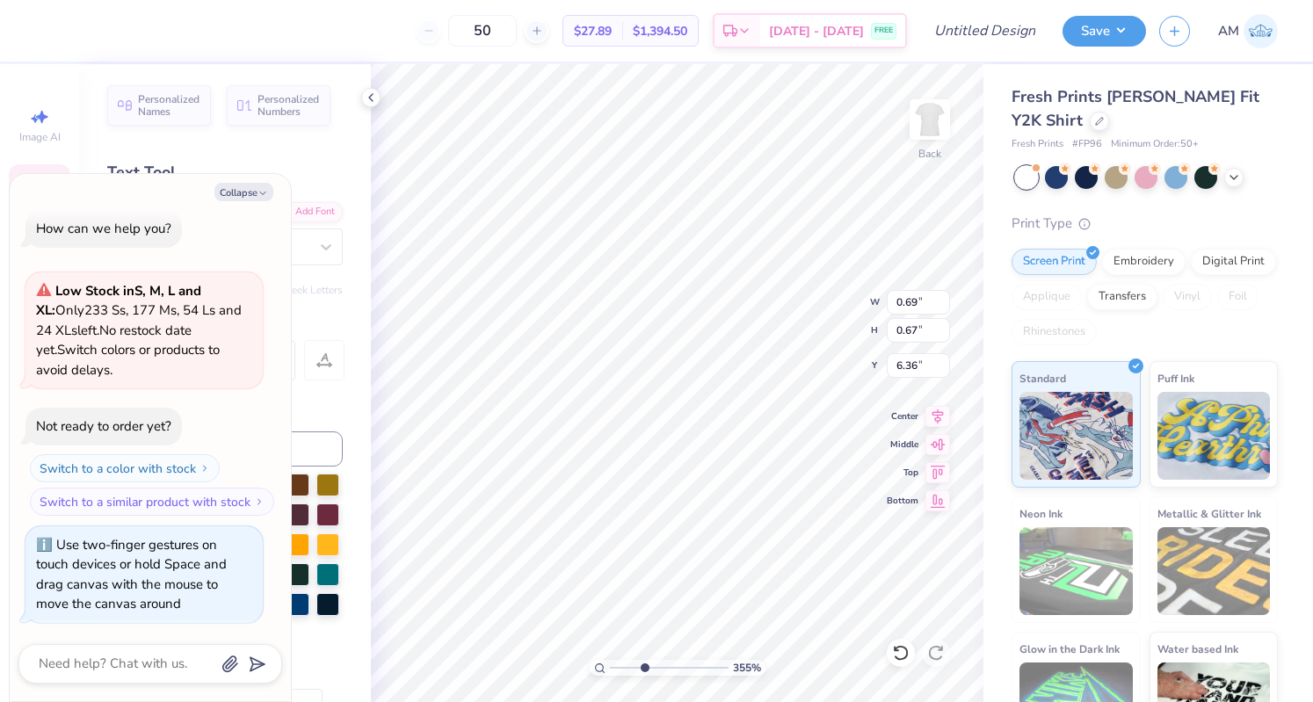
type textarea "x"
type input "3.54863597905315"
type textarea "x"
type input "0.31"
type input "0.70"
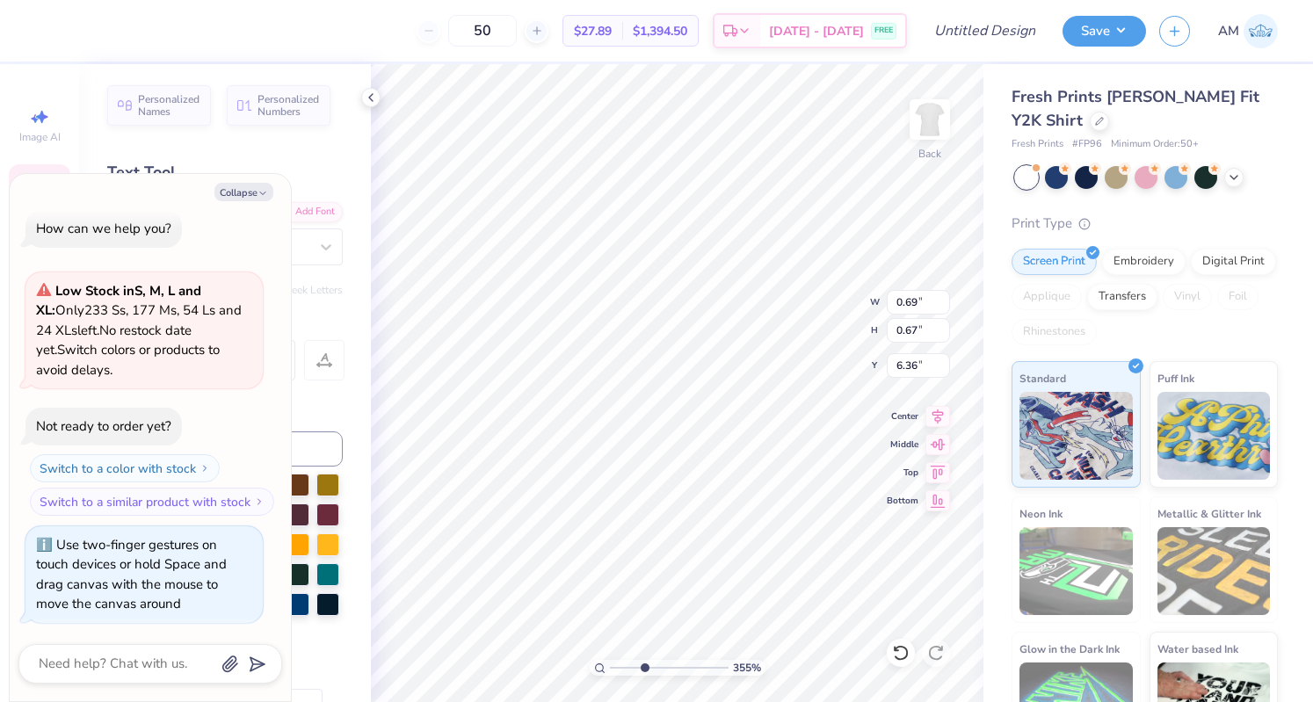
type input "6.33"
type input "3.54863597905315"
type textarea "x"
type input "3.54863597905315"
type textarea "x"
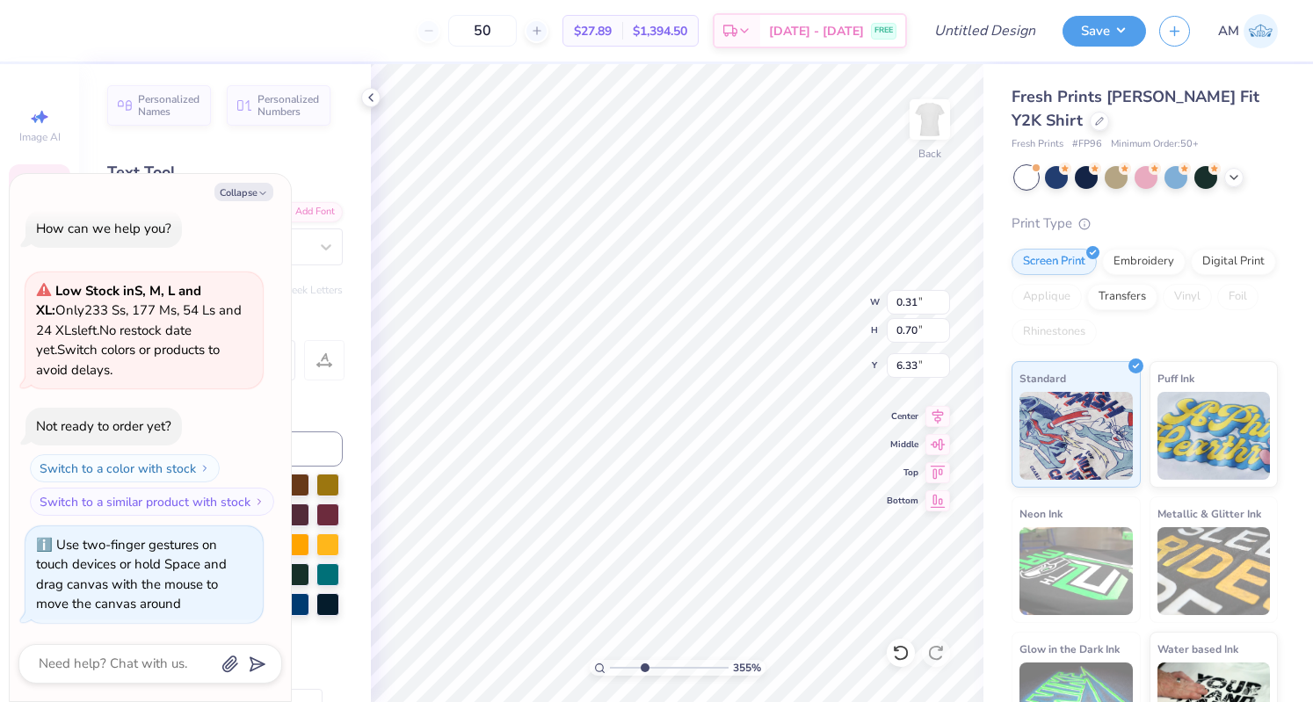
type input "0.29"
type input "0.66"
type input "3.54863597905315"
type textarea "x"
type input "3.54863597905315"
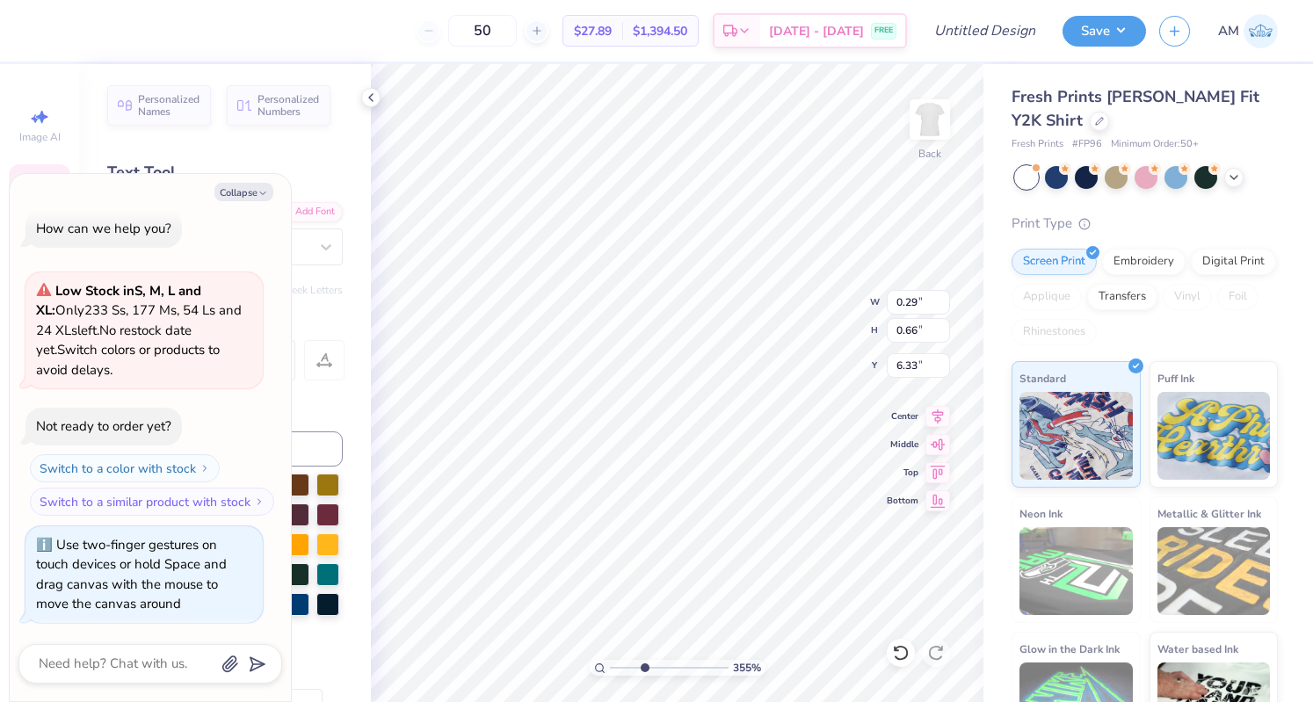
type textarea "x"
type input "3.54863597905315"
type textarea "x"
type input "0.34"
type input "0.74"
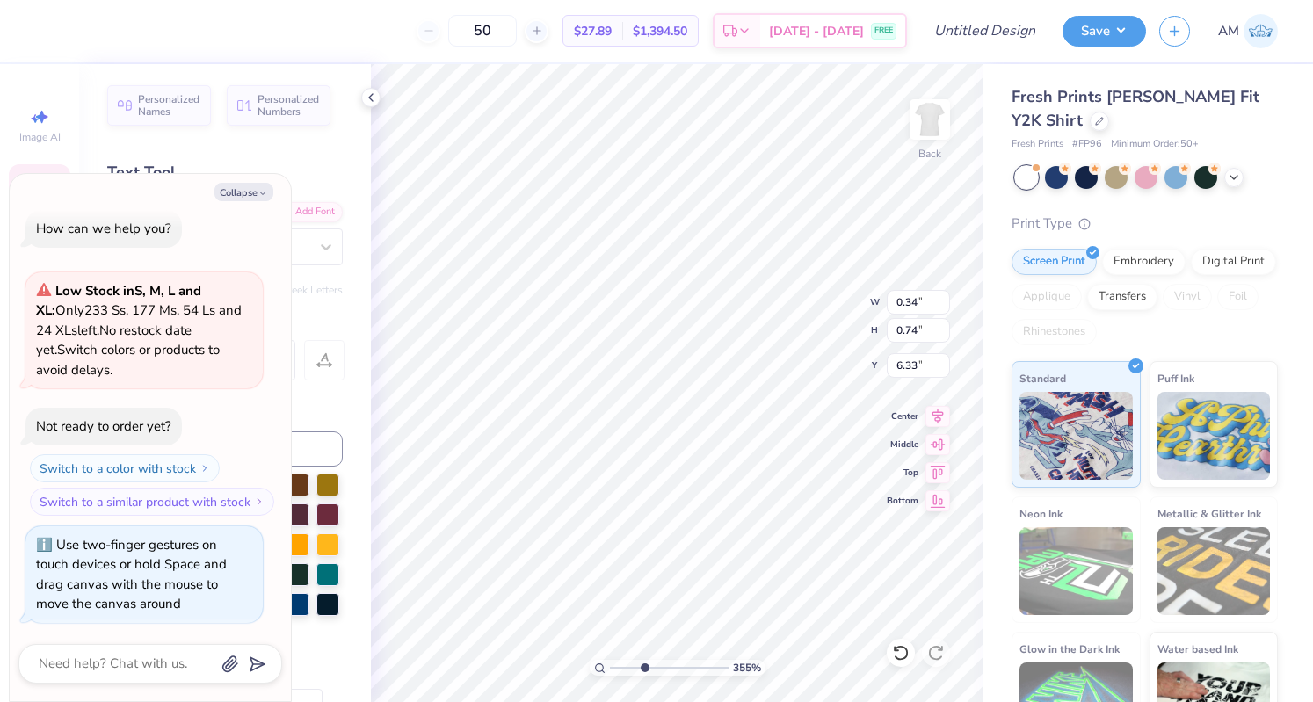
type input "3.54863597905315"
type textarea "x"
type input "3.54863597905315"
type textarea "x"
type input "0.30"
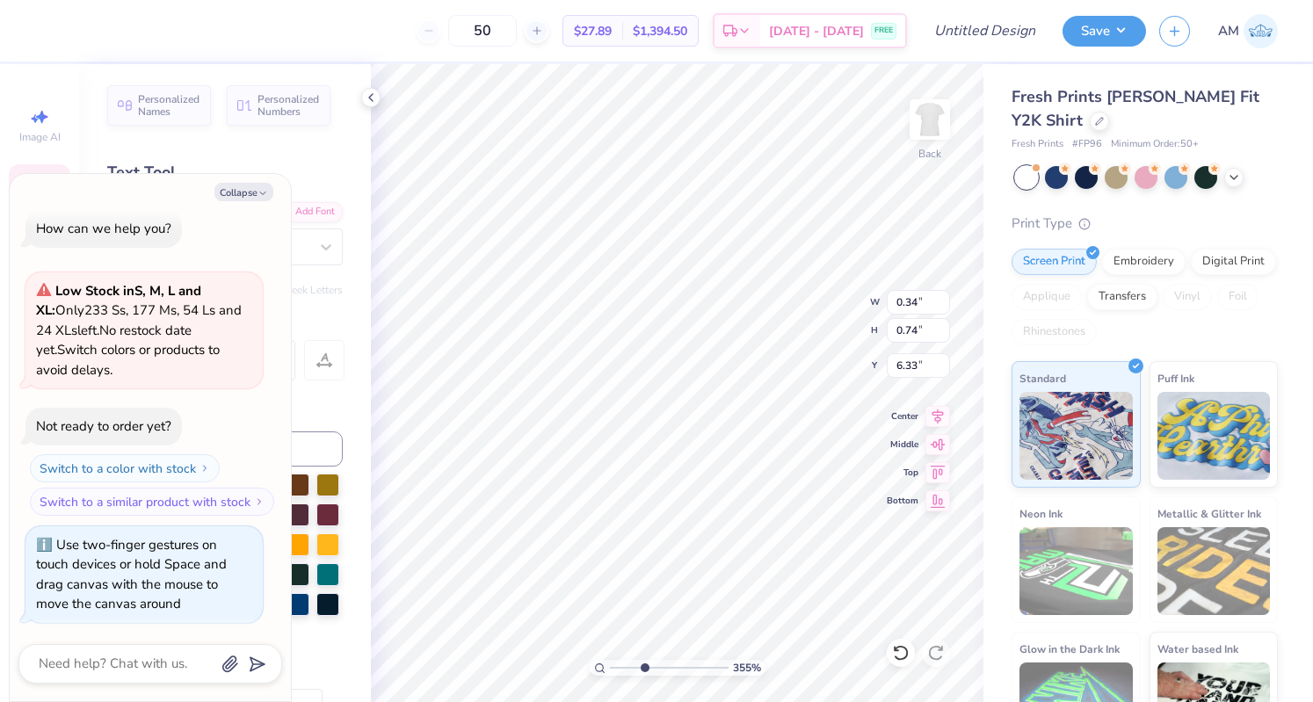
type input "0.66"
type input "3.54863597905315"
type textarea "x"
type input "3.54863597905315"
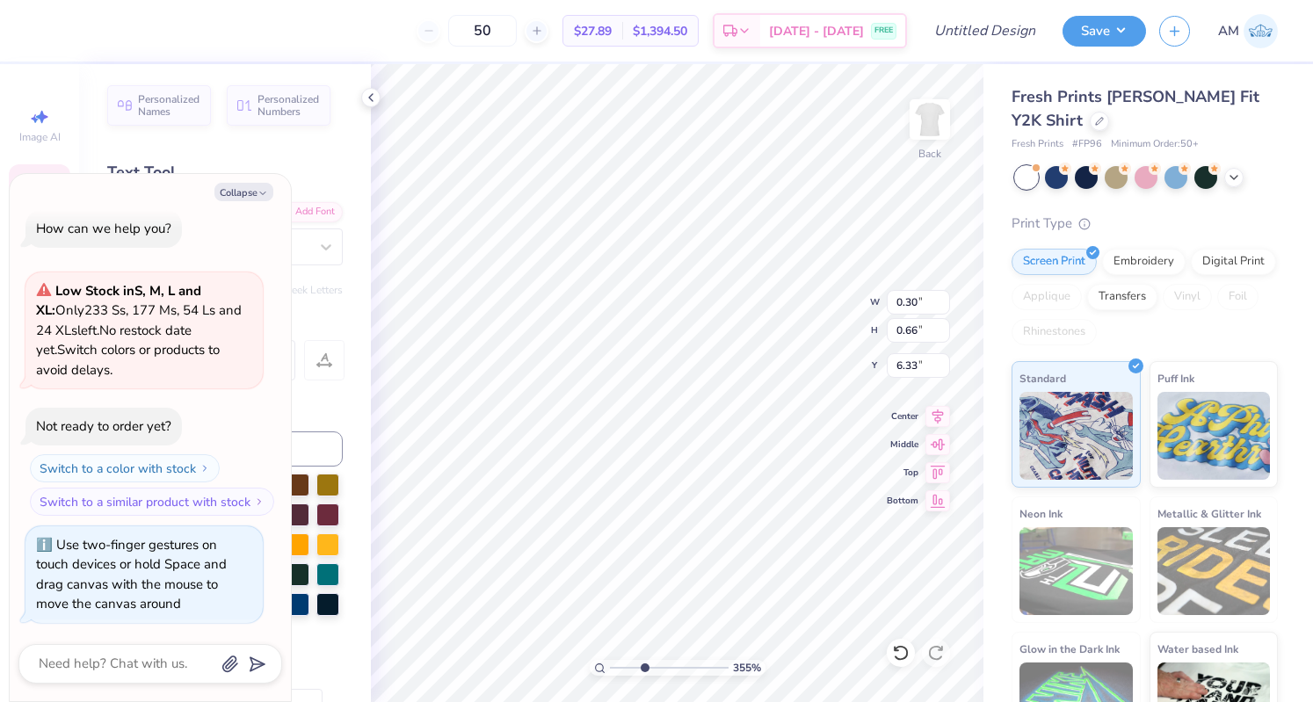
type textarea "x"
type input "3.54863597905315"
type textarea "x"
type input "3.54863597905315"
type textarea "x"
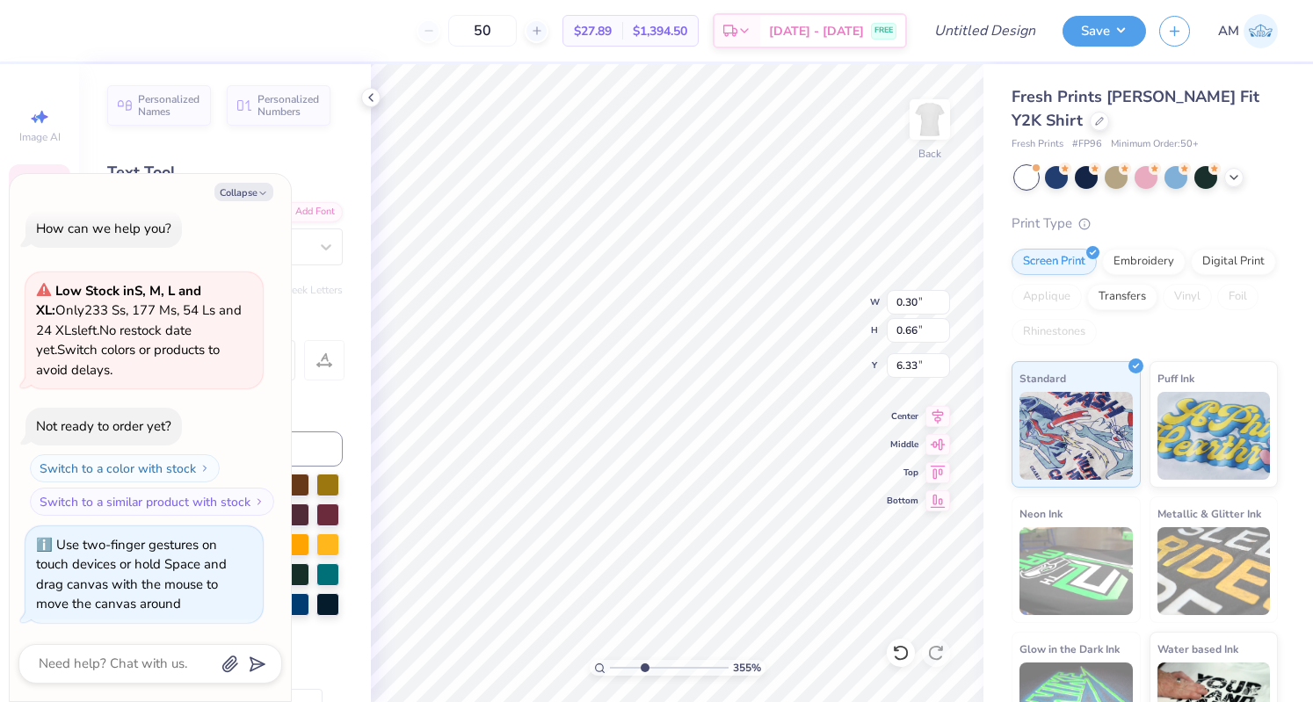
type input "3.54863597905315"
type textarea "x"
type input "6.35"
type input "3.54863597905315"
type textarea "x"
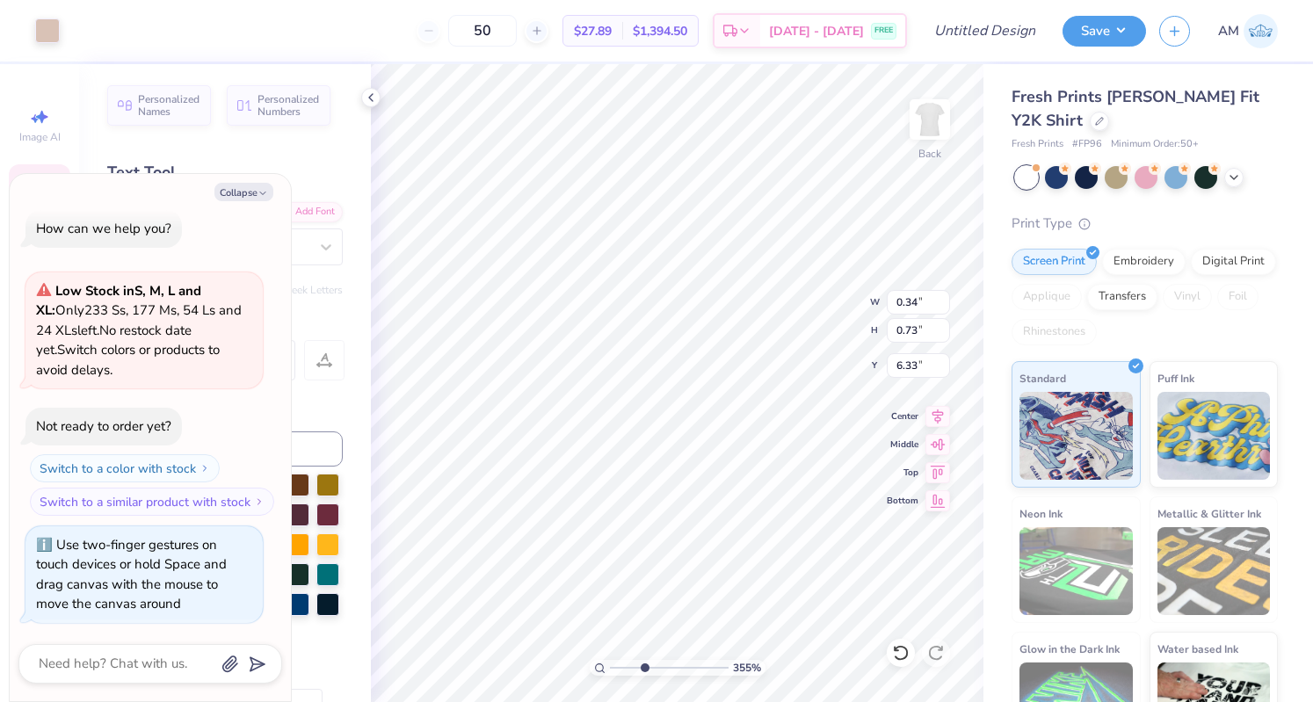
type input "3.54863597905315"
type textarea "x"
type input "3.54863597905315"
type textarea "x"
type input "3.54863597905315"
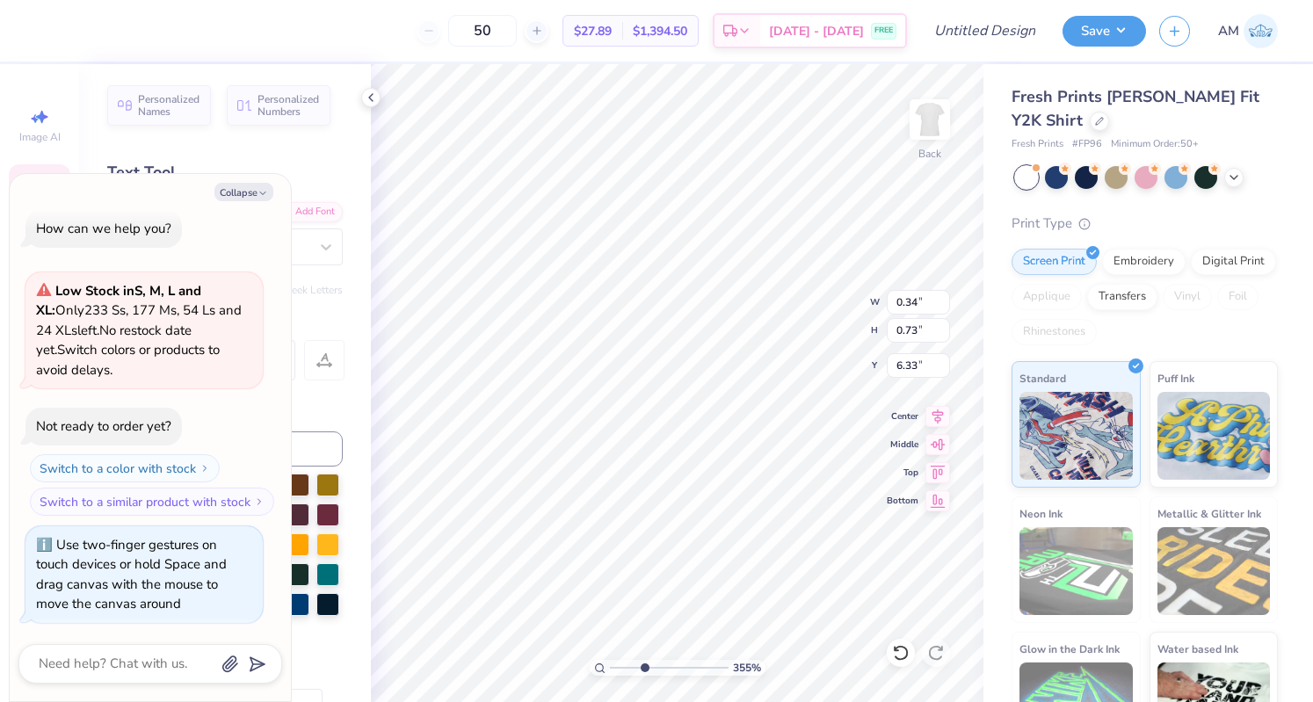
type textarea "x"
type input "0.32"
type input "0.70"
type input "3.54863597905315"
type textarea "x"
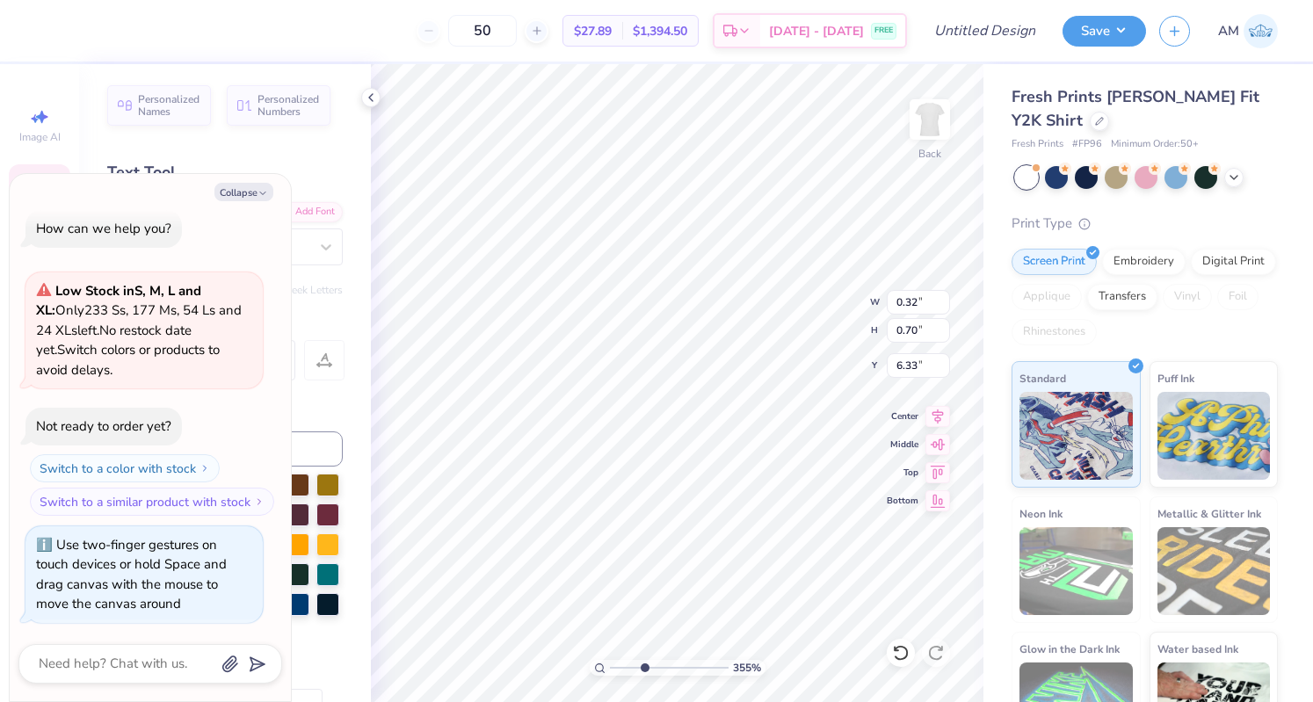
type input "3.54863597905315"
type textarea "x"
type input "3.54863597905315"
type textarea "x"
type input "0.30"
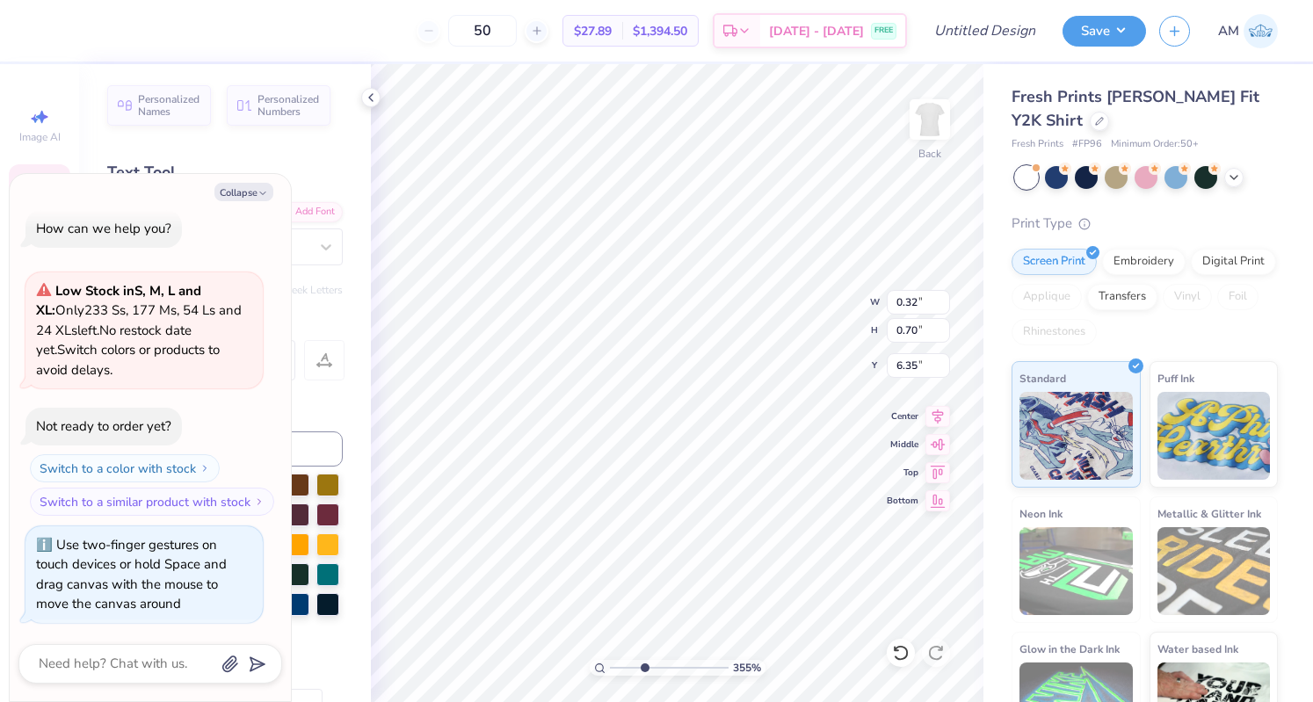
type input "0.66"
type input "6.35"
type input "3.54863597905315"
type textarea "x"
type input "8.6431048617599"
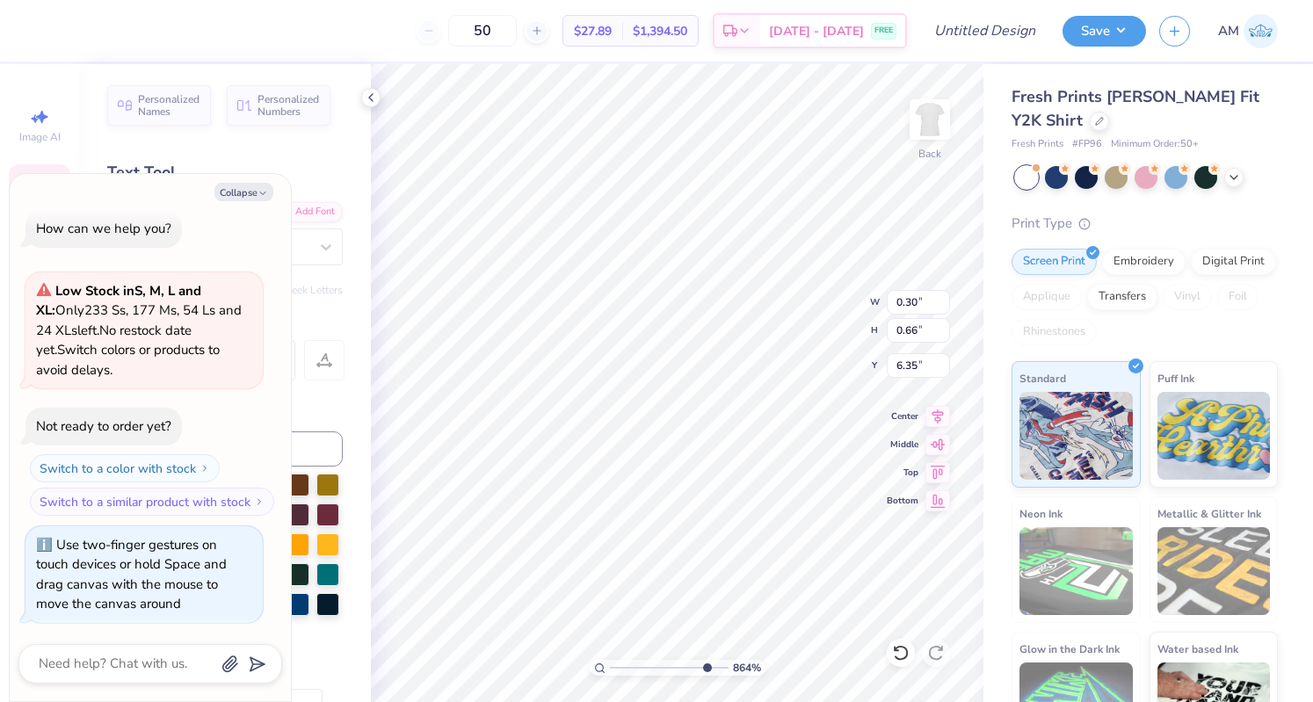
type textarea "x"
type input "6.37"
type textarea "x"
type input "0.32"
type input "0.70"
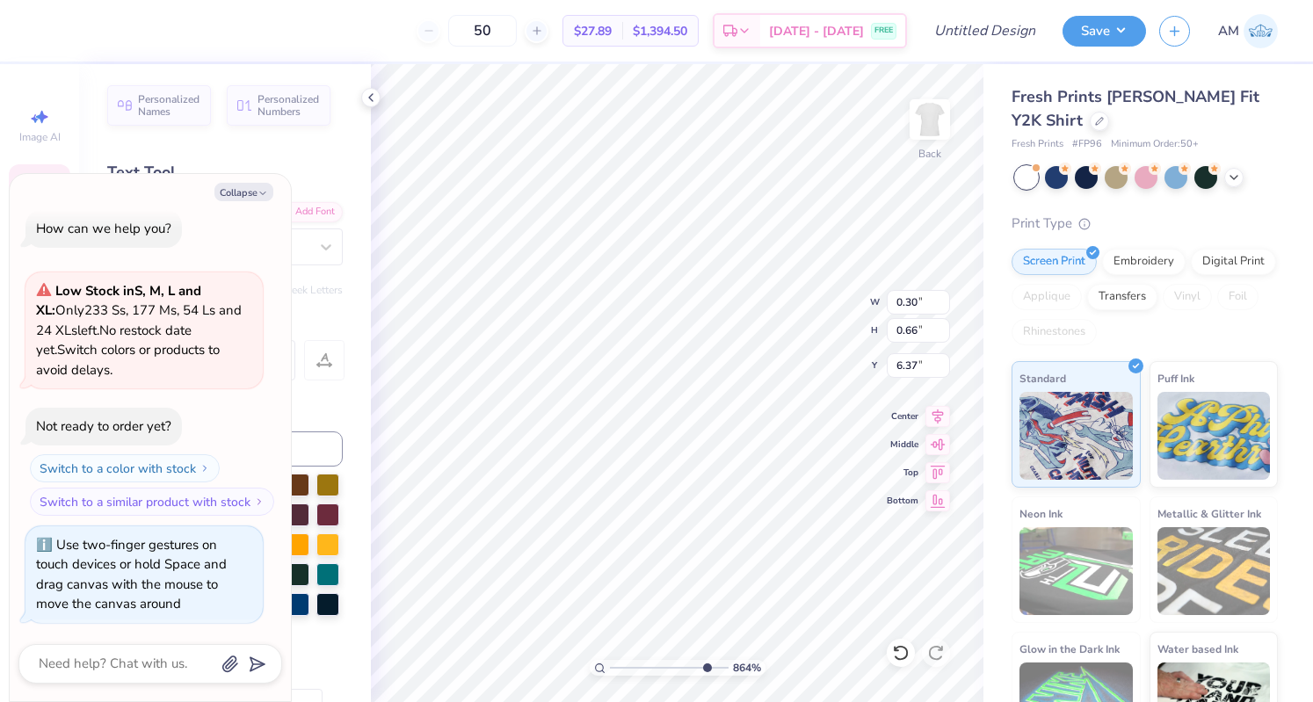
type input "6.33"
type textarea "x"
type input "0.30"
type input "0.66"
type input "6.37"
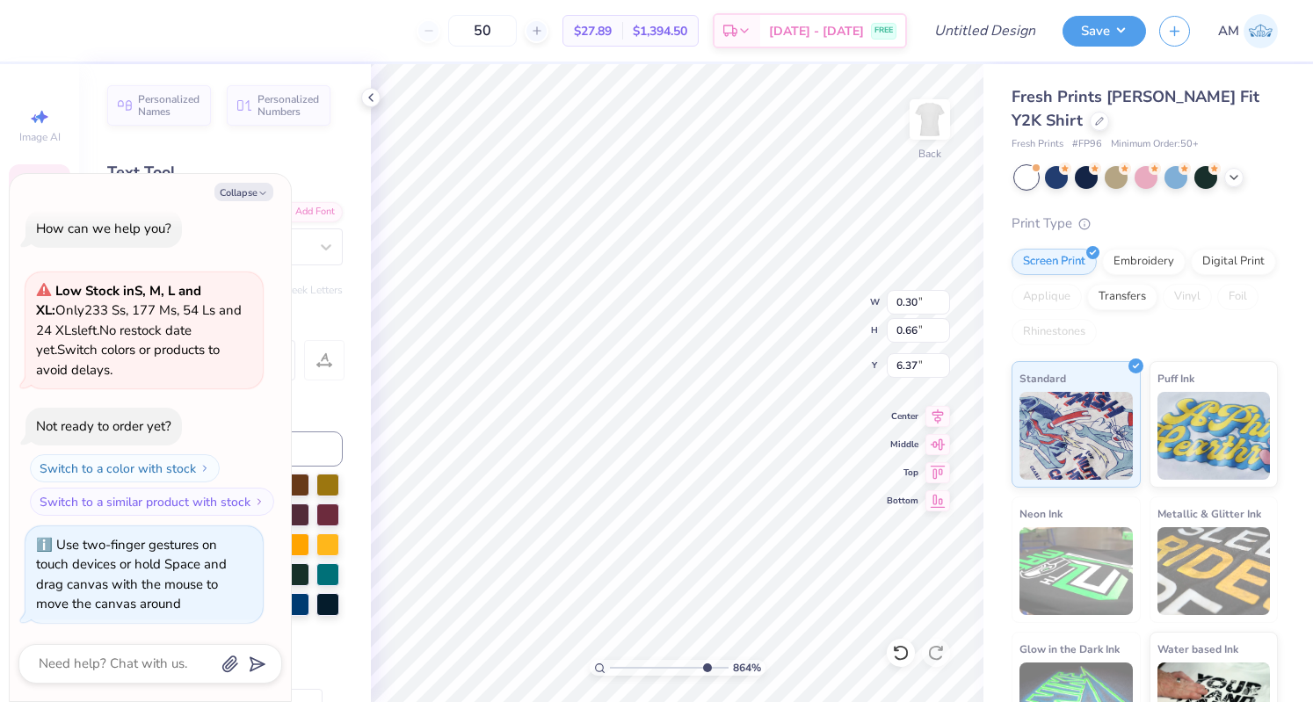
type textarea "x"
type input "2.83"
type input "0.98"
type input "6.18"
type textarea "x"
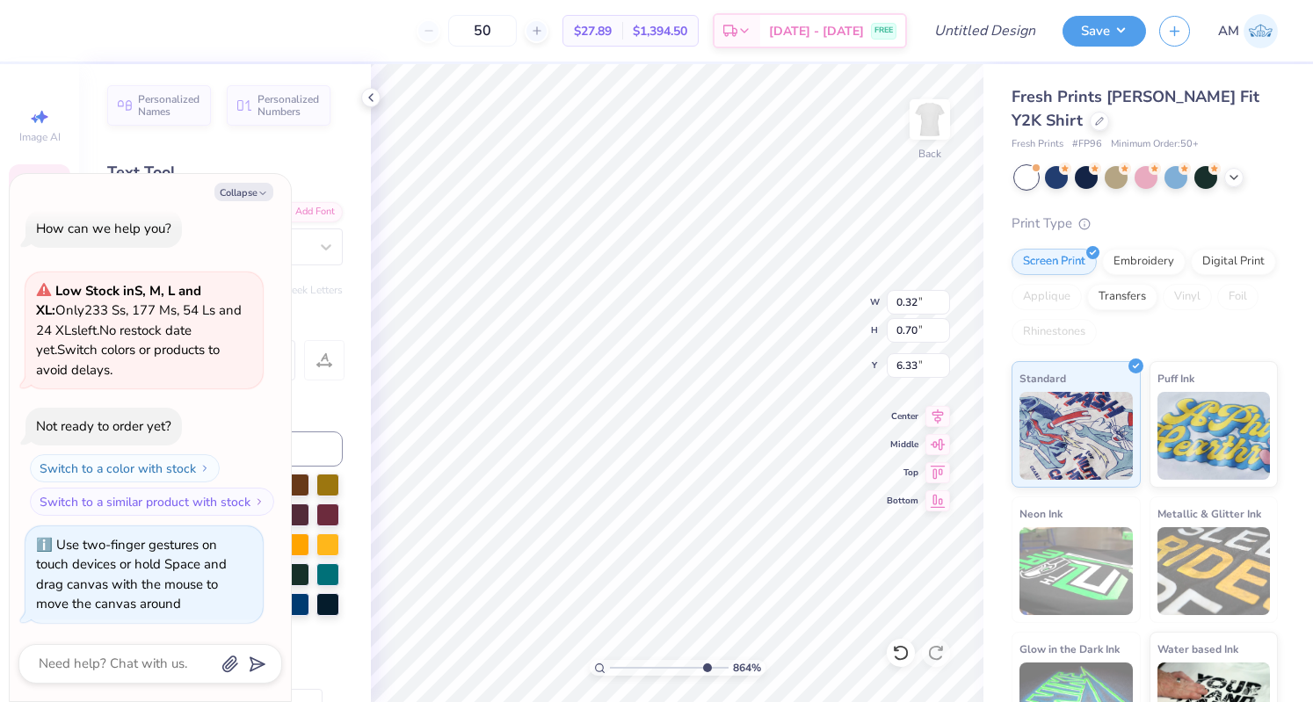
type input "0.68"
type input "6.35"
type textarea "x"
type textarea "X"
type textarea "x"
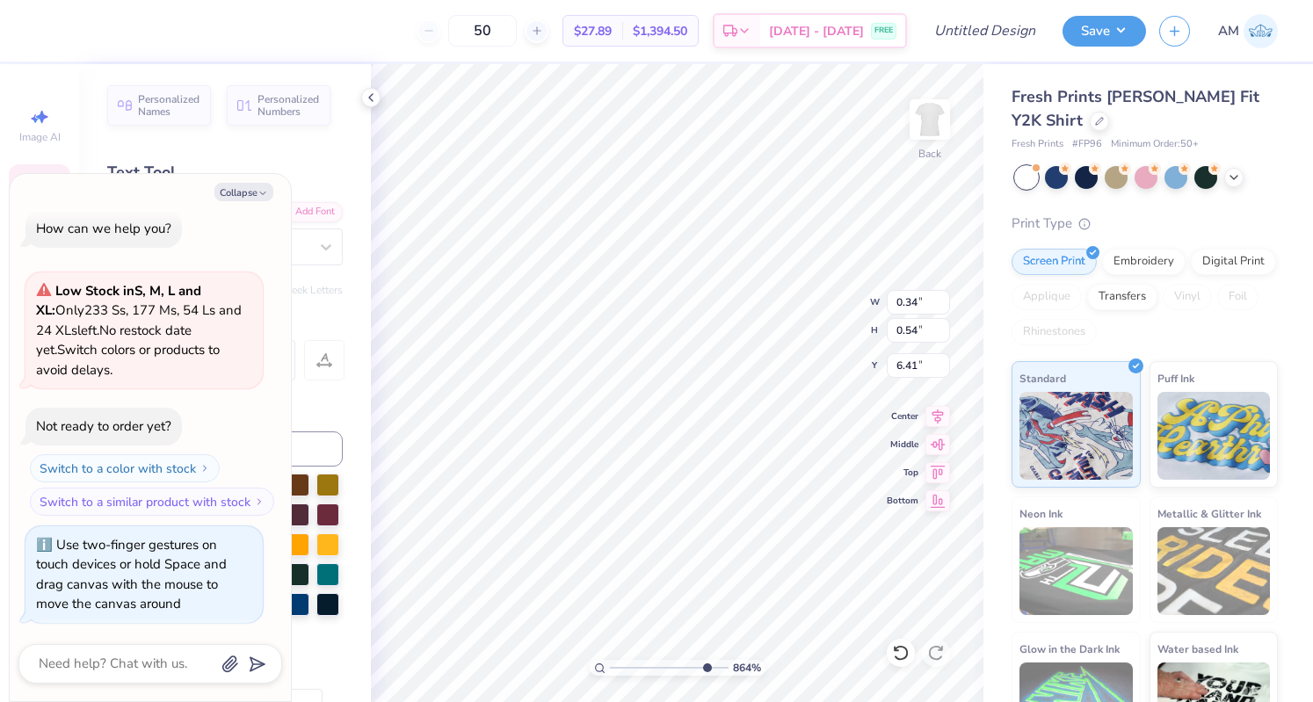
type textarea "XI"
type textarea "x"
type input "6.47"
type textarea "x"
type input "0.37"
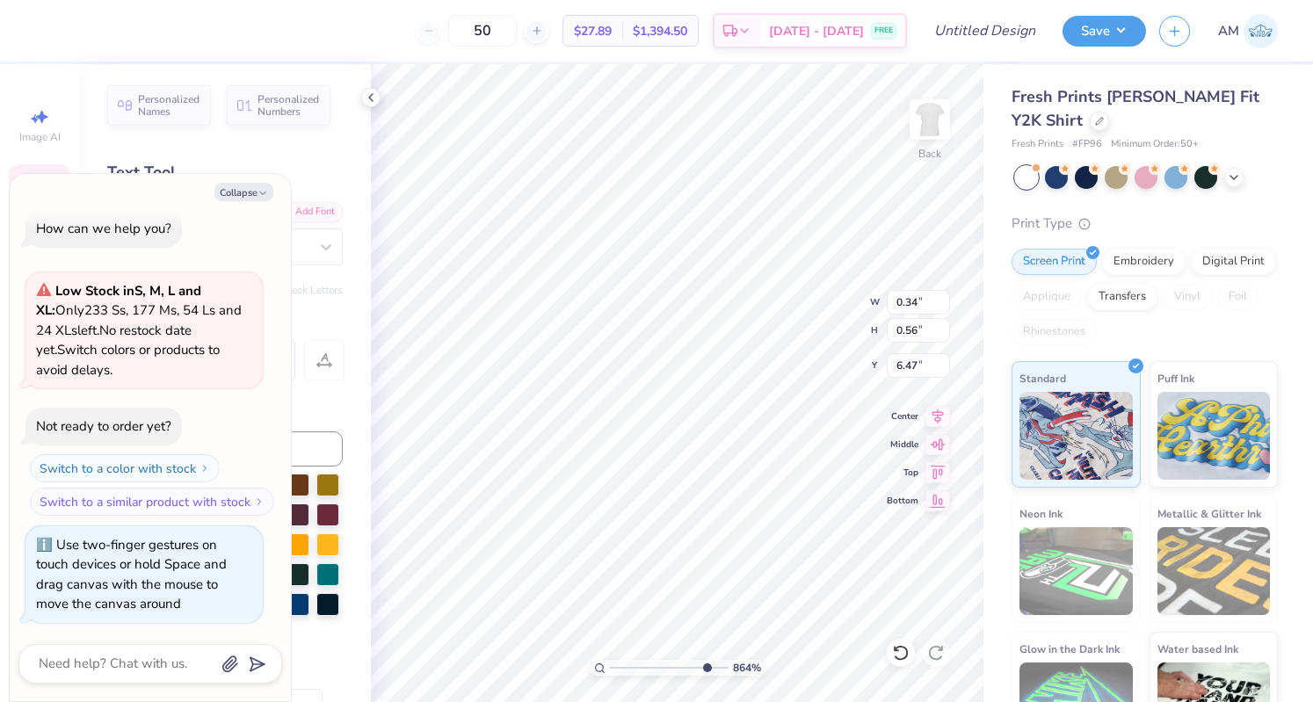
type input "0.62"
type input "6.41"
type textarea "x"
type input "6.38"
click at [42, 26] on div at bounding box center [47, 29] width 25 height 25
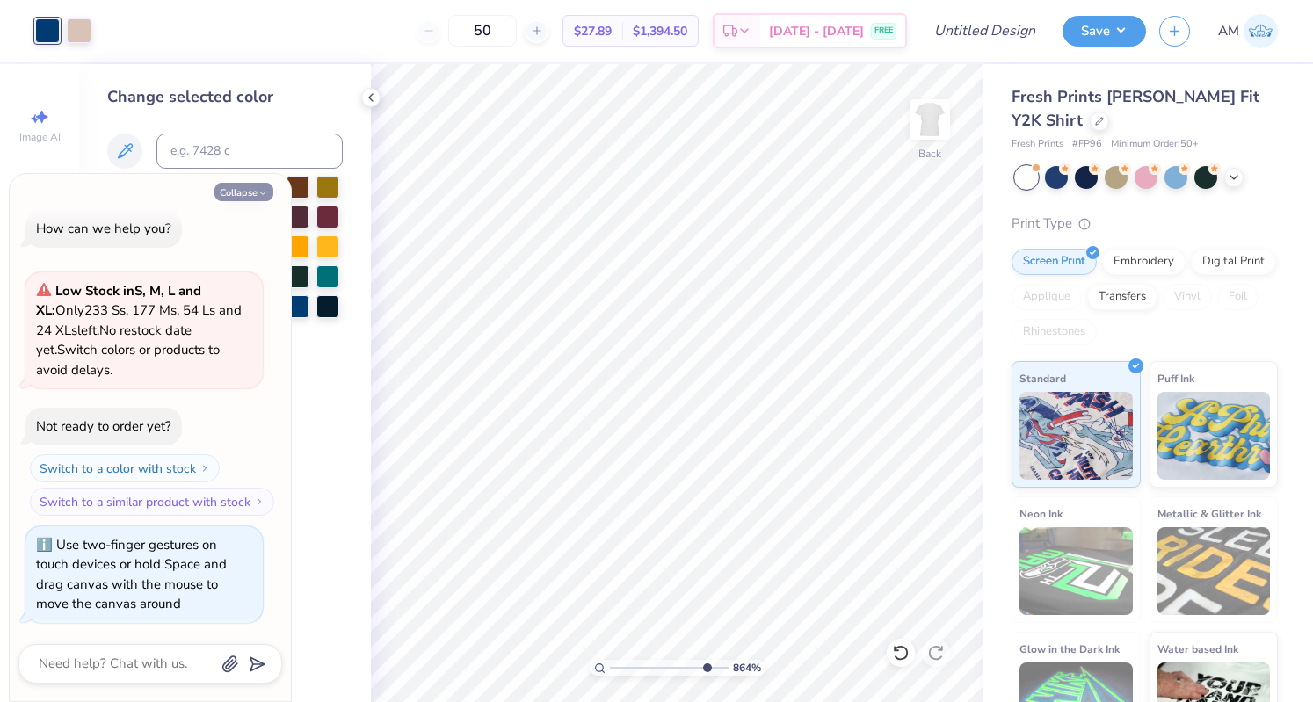
click at [243, 200] on button "Collapse" at bounding box center [243, 192] width 59 height 18
type textarea "x"
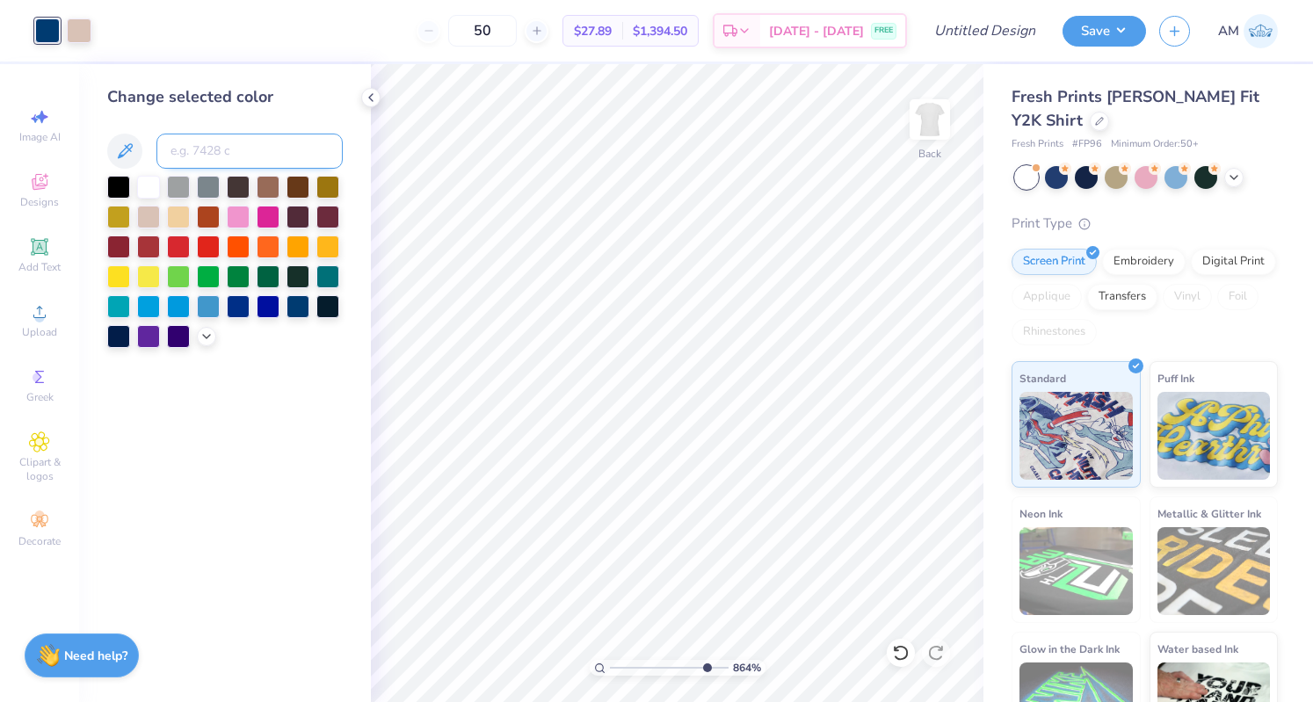
click at [232, 157] on input at bounding box center [249, 151] width 186 height 35
type input "560"
click at [63, 32] on div at bounding box center [63, 30] width 56 height 25
click at [76, 31] on div at bounding box center [79, 29] width 25 height 25
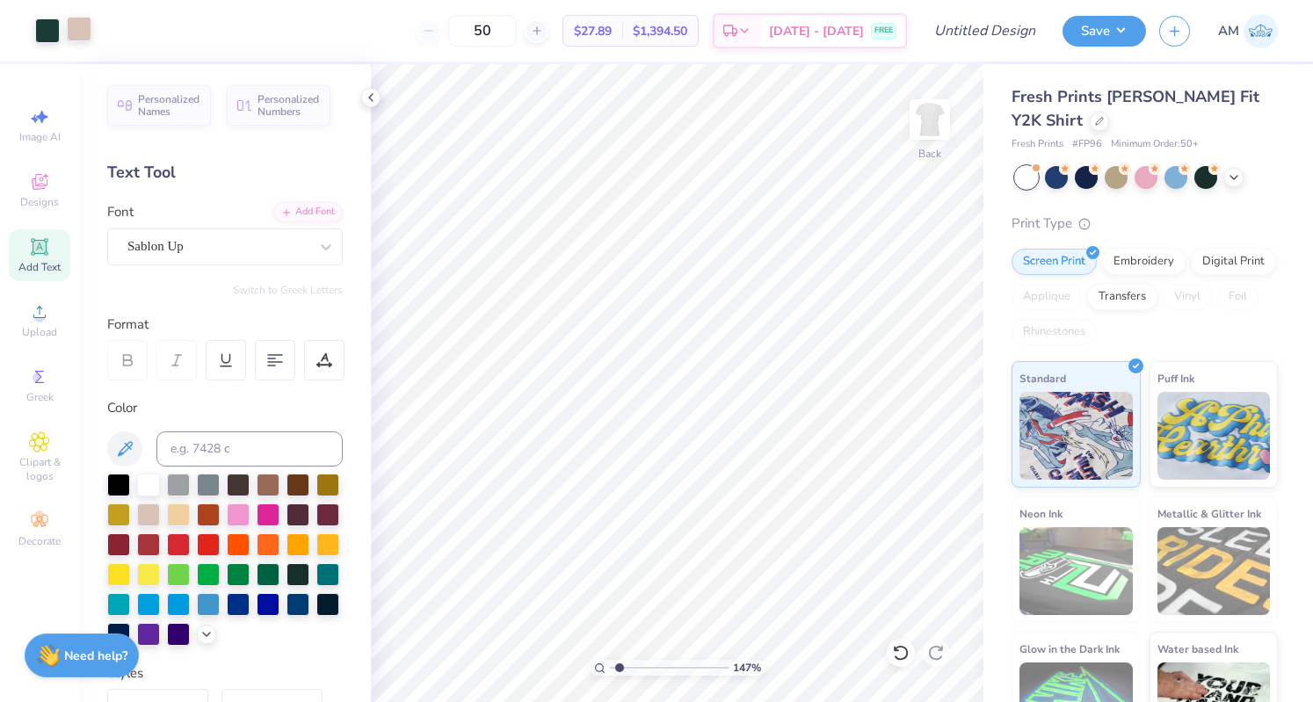
click at [86, 34] on div at bounding box center [79, 29] width 25 height 25
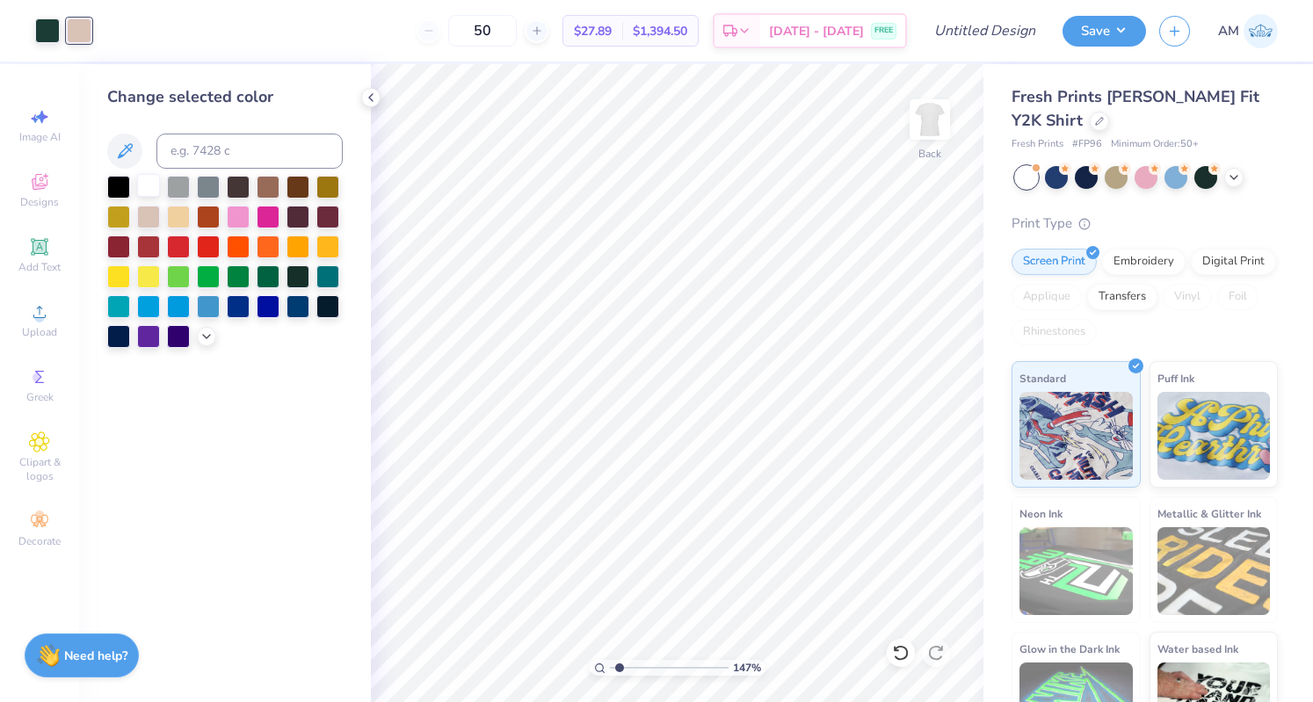
click at [138, 184] on div at bounding box center [148, 185] width 23 height 23
click at [1068, 31] on button "Save" at bounding box center [1103, 28] width 83 height 31
type input "1.46686293448198"
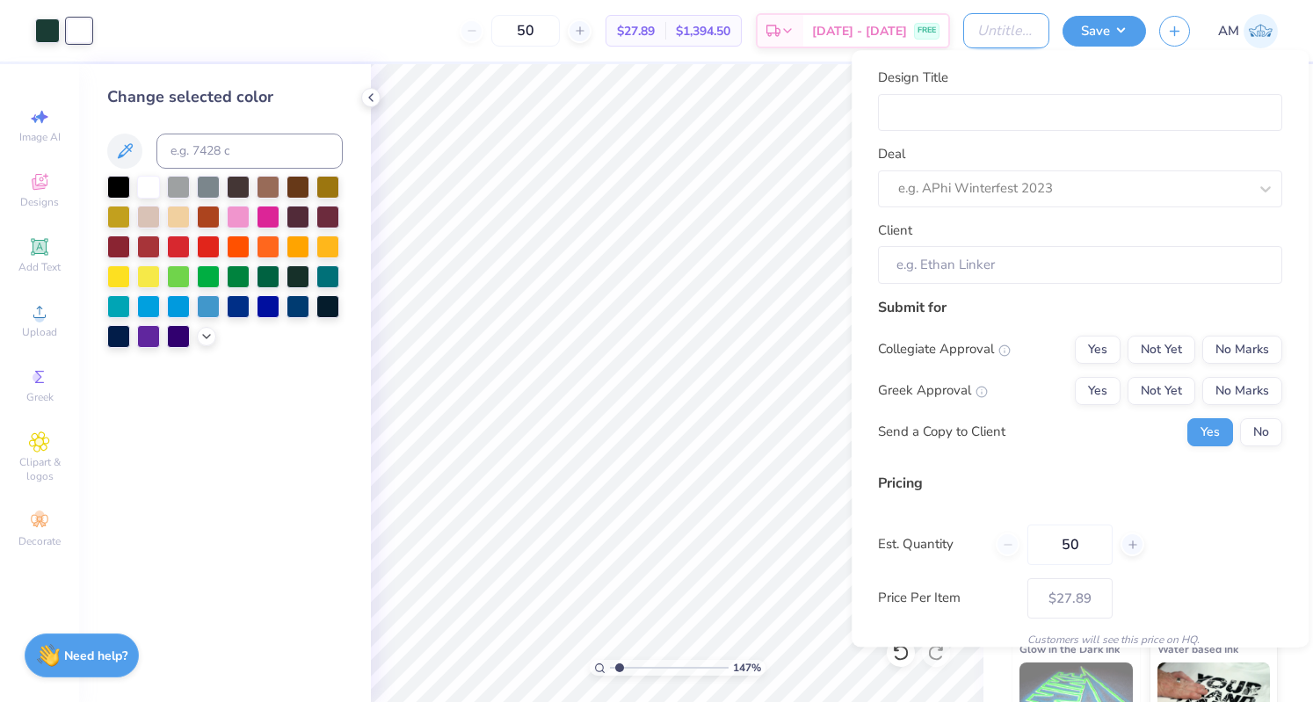
click at [968, 25] on input "Design Title" at bounding box center [1006, 30] width 86 height 35
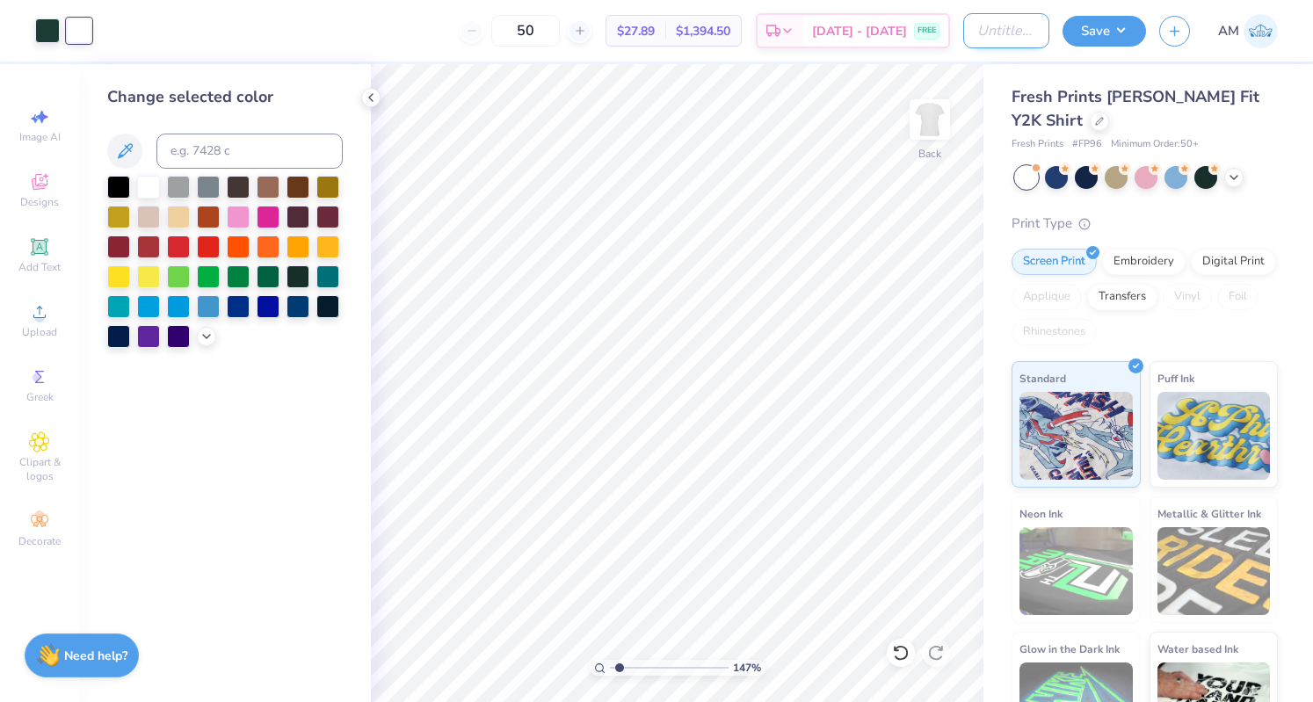
type input "a"
type input "1.46686293448198"
type input "ax"
type input "1.46686293448198"
type input "axi"
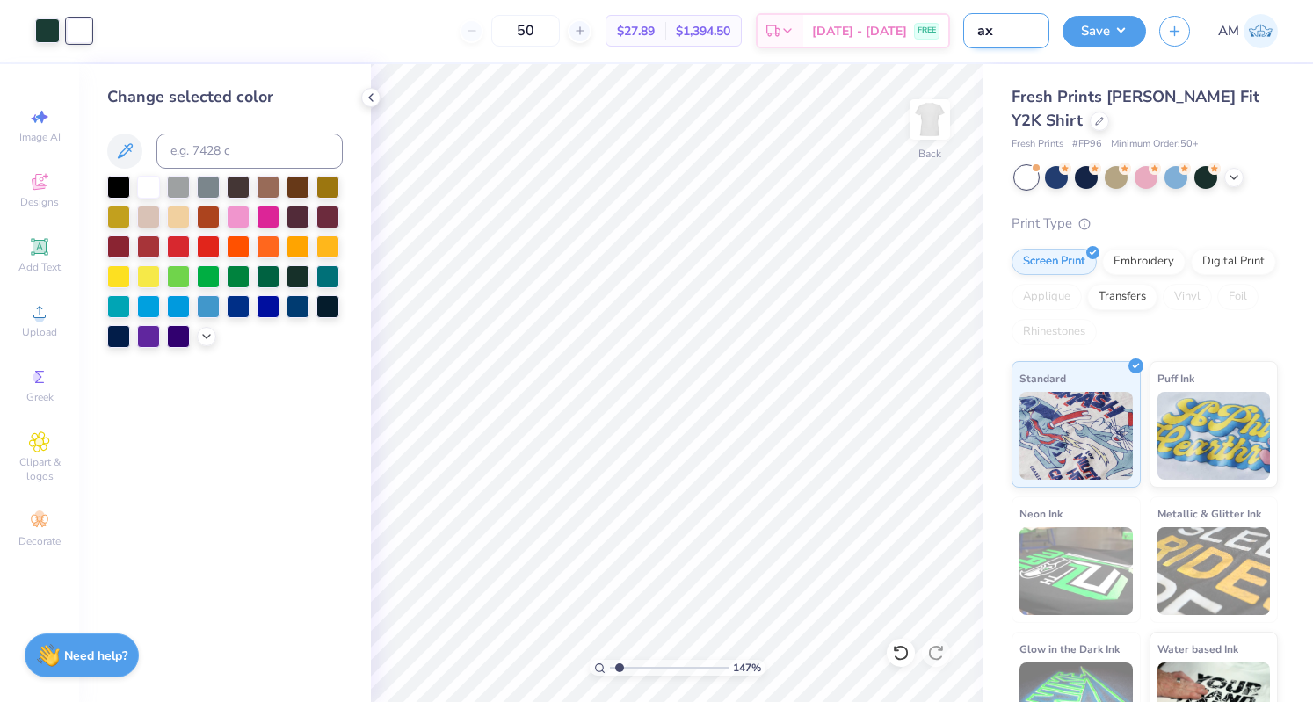
type input "1.46686293448198"
type input "[MEDICAL_DATA]"
type input "1.46686293448198"
type input "[MEDICAL_DATA]"
type input "1.46686293448198"
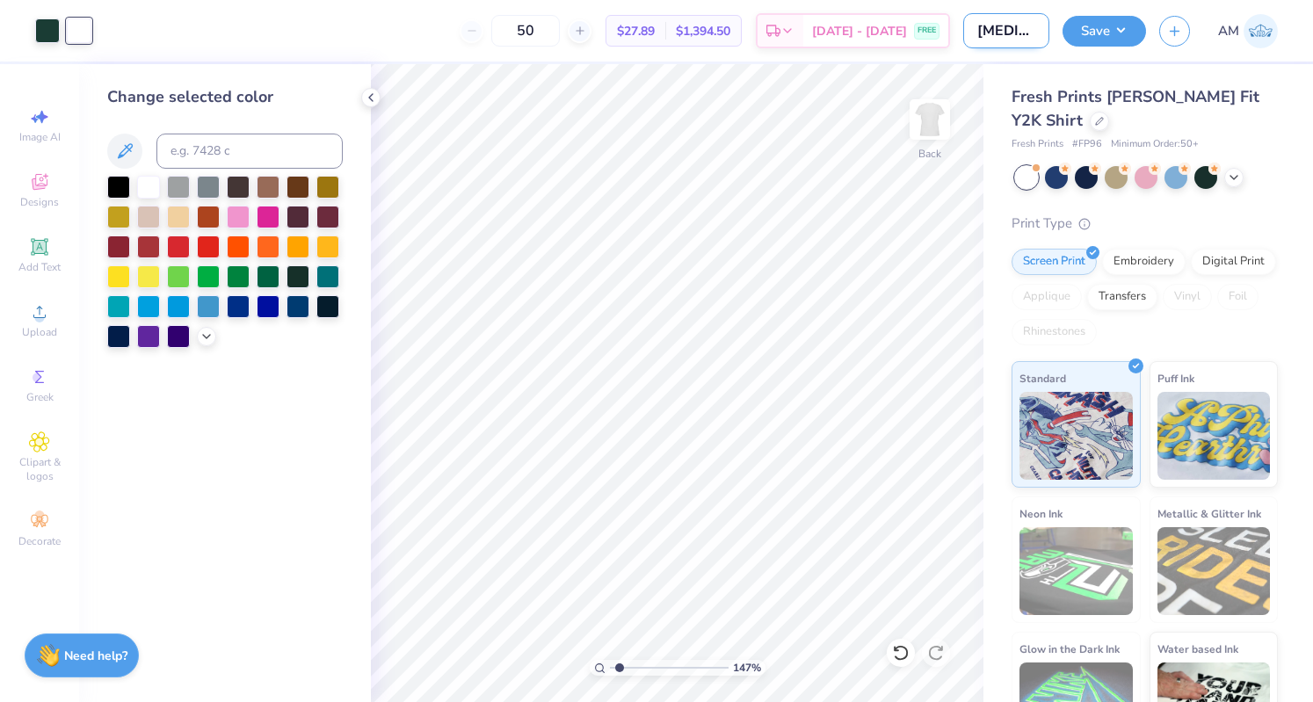
type input "[MEDICAL_DATA] s"
type input "1.46686293448198"
type input "[MEDICAL_DATA] sl"
type input "1.46686293448198"
type input "[MEDICAL_DATA] sli"
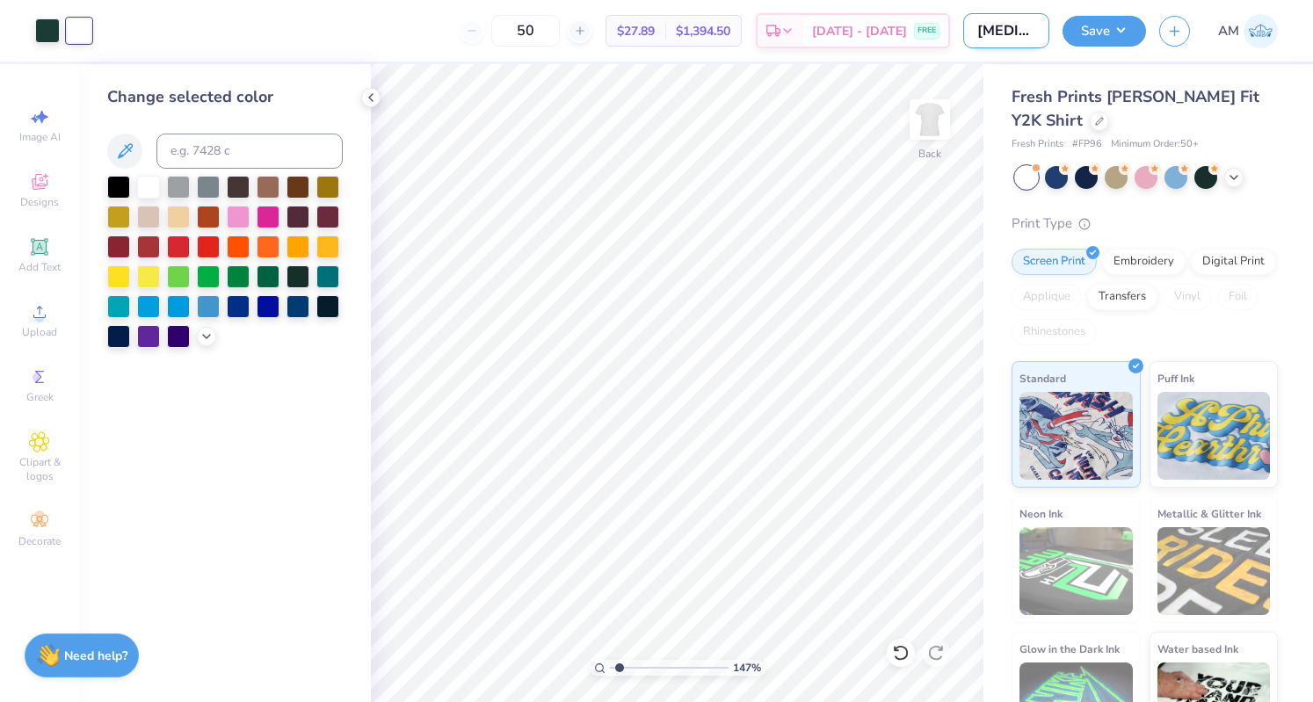
type input "1.46686293448198"
type input "[MEDICAL_DATA] slim"
type input "1.46686293448198"
type input "[MEDICAL_DATA] slim"
type input "1.46686293448198"
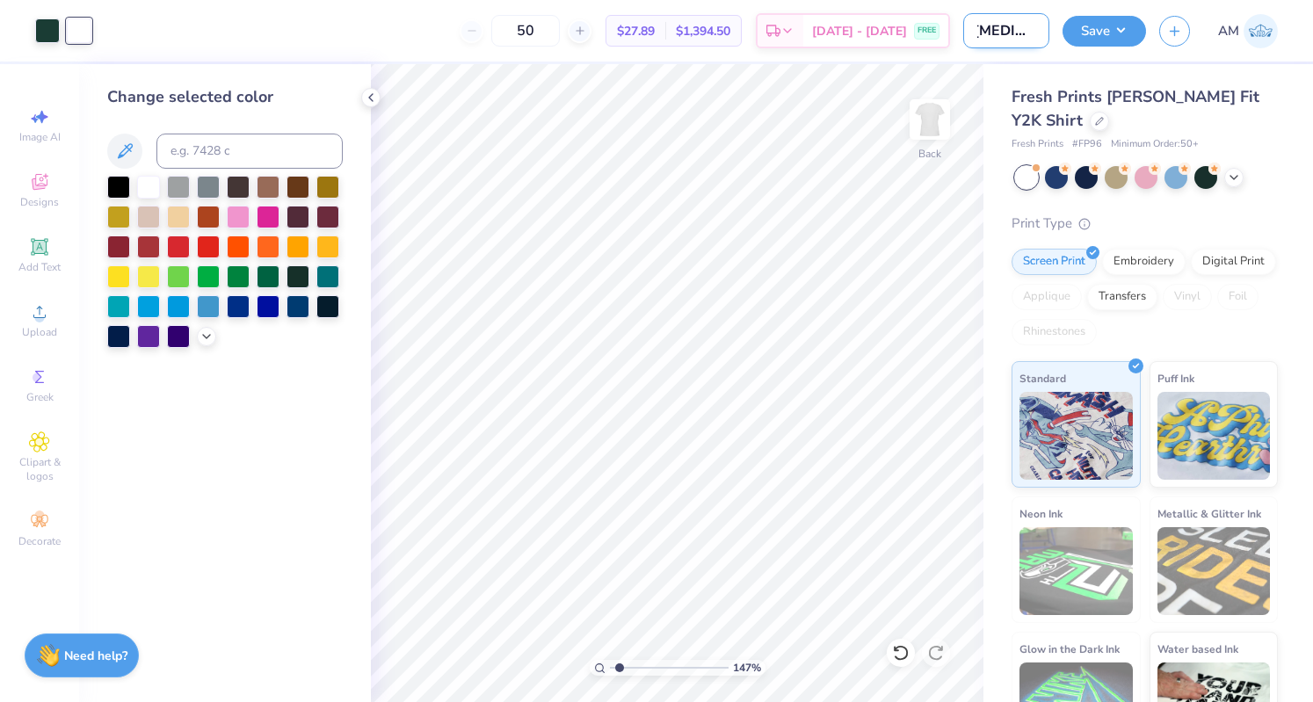
type input "[MEDICAL_DATA] slim g"
type input "1.46686293448198"
type input "[MEDICAL_DATA] slim ga"
type input "1.46686293448198"
type input "[MEDICAL_DATA] slim gam"
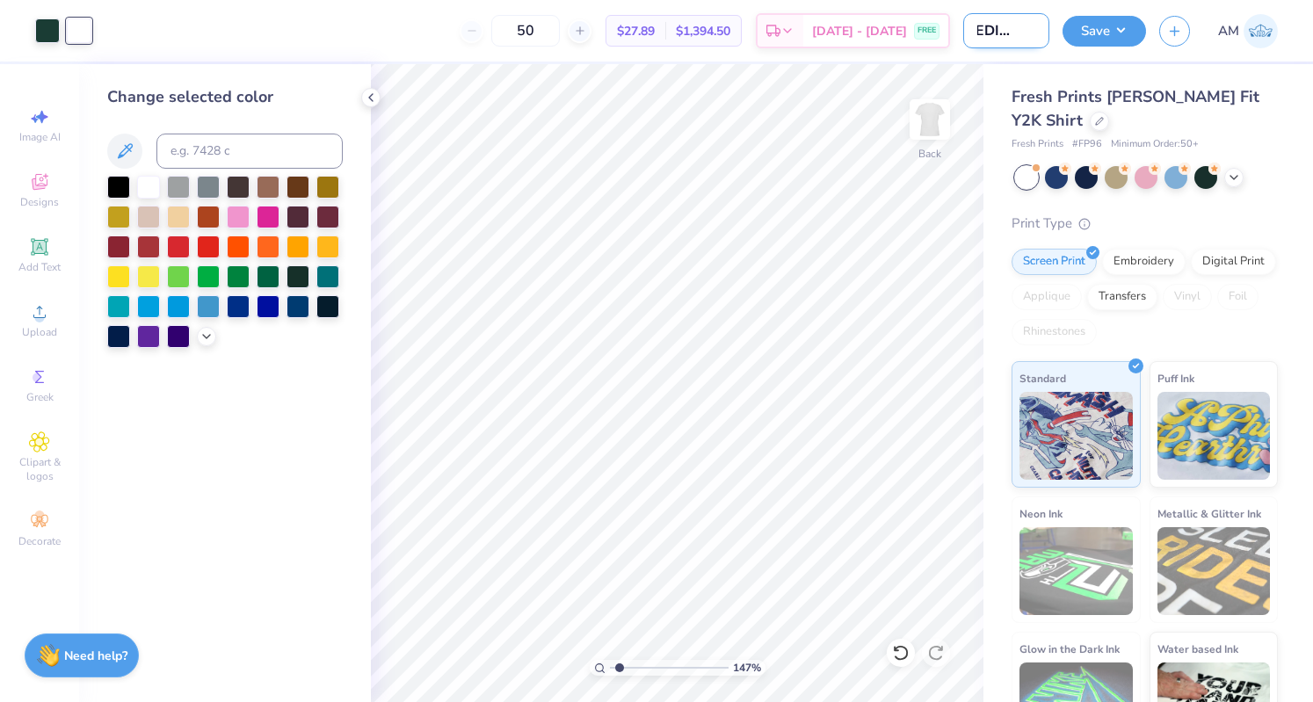
type input "1.46686293448198"
type input "[MEDICAL_DATA] slim game"
type input "1.46686293448198"
type input "[MEDICAL_DATA] slim gamed"
type input "1.46686293448198"
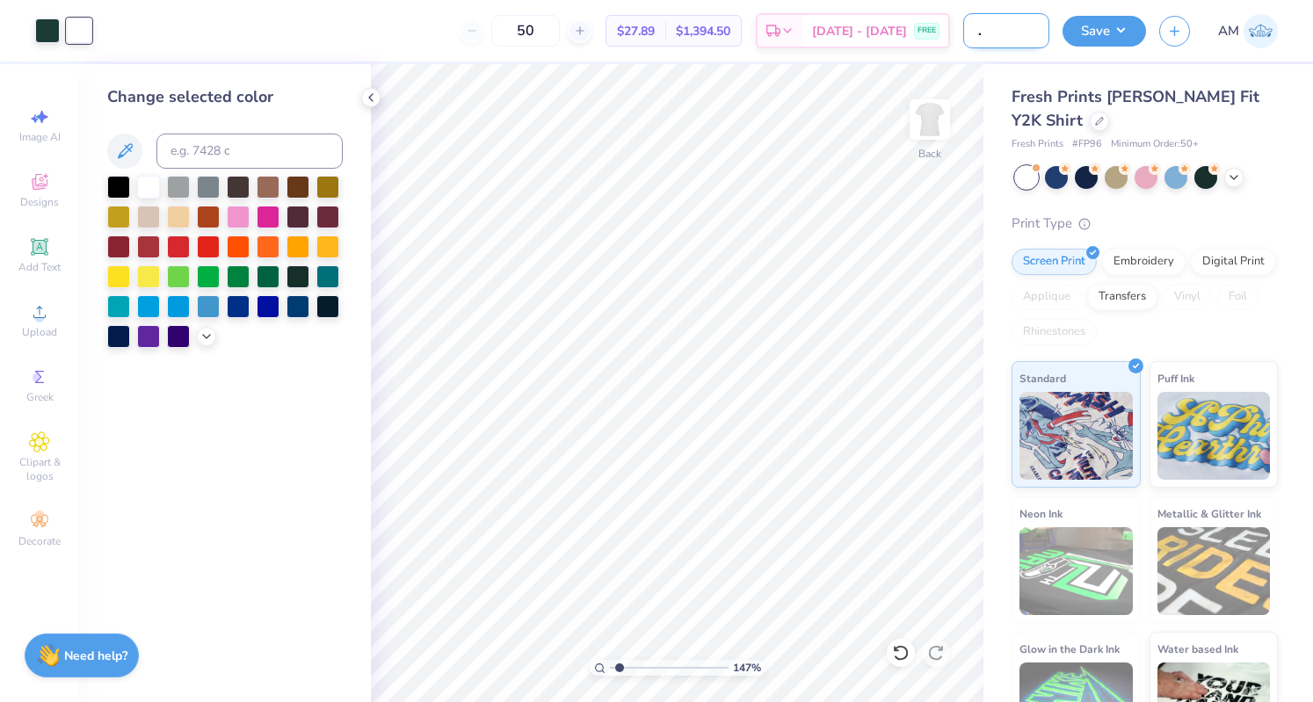
type input "[MEDICAL_DATA] slim gameda"
type input "1.46686293448198"
type input "[MEDICAL_DATA] slim gameday"
type input "1.46686293448198"
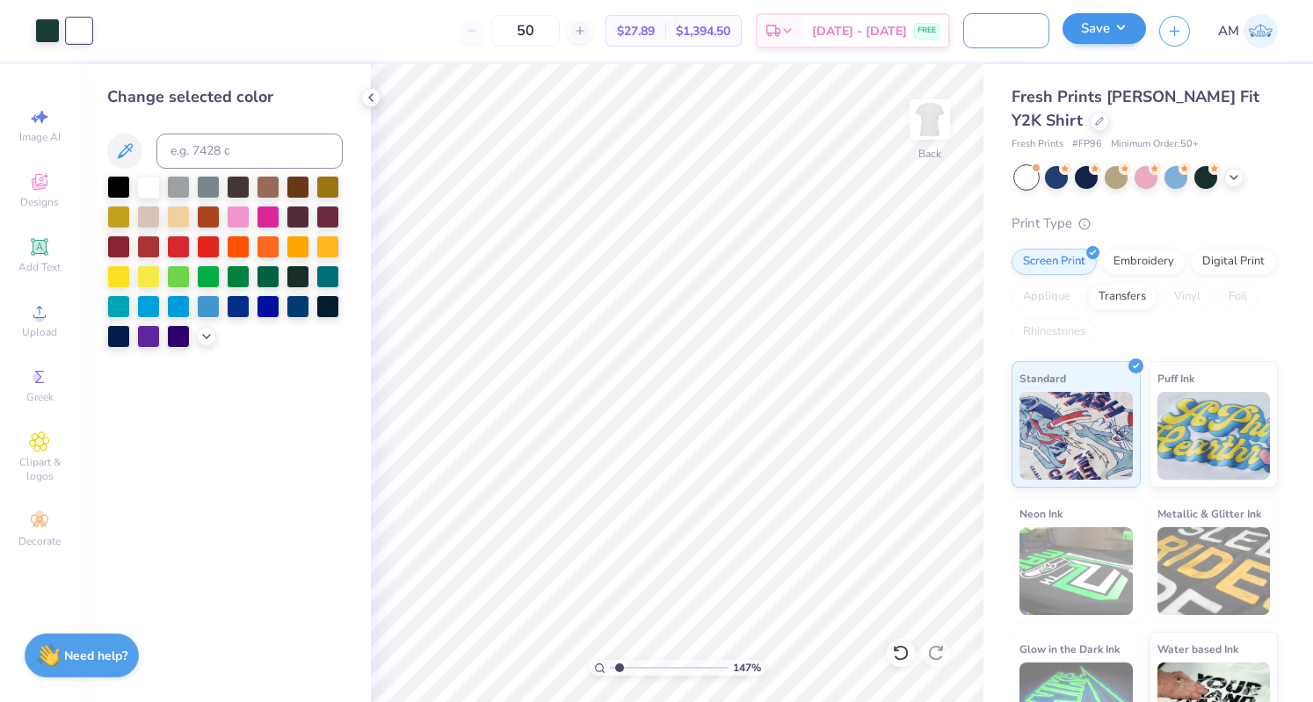
type input "[MEDICAL_DATA] slim gameday"
click at [1118, 25] on button "Save" at bounding box center [1103, 28] width 83 height 31
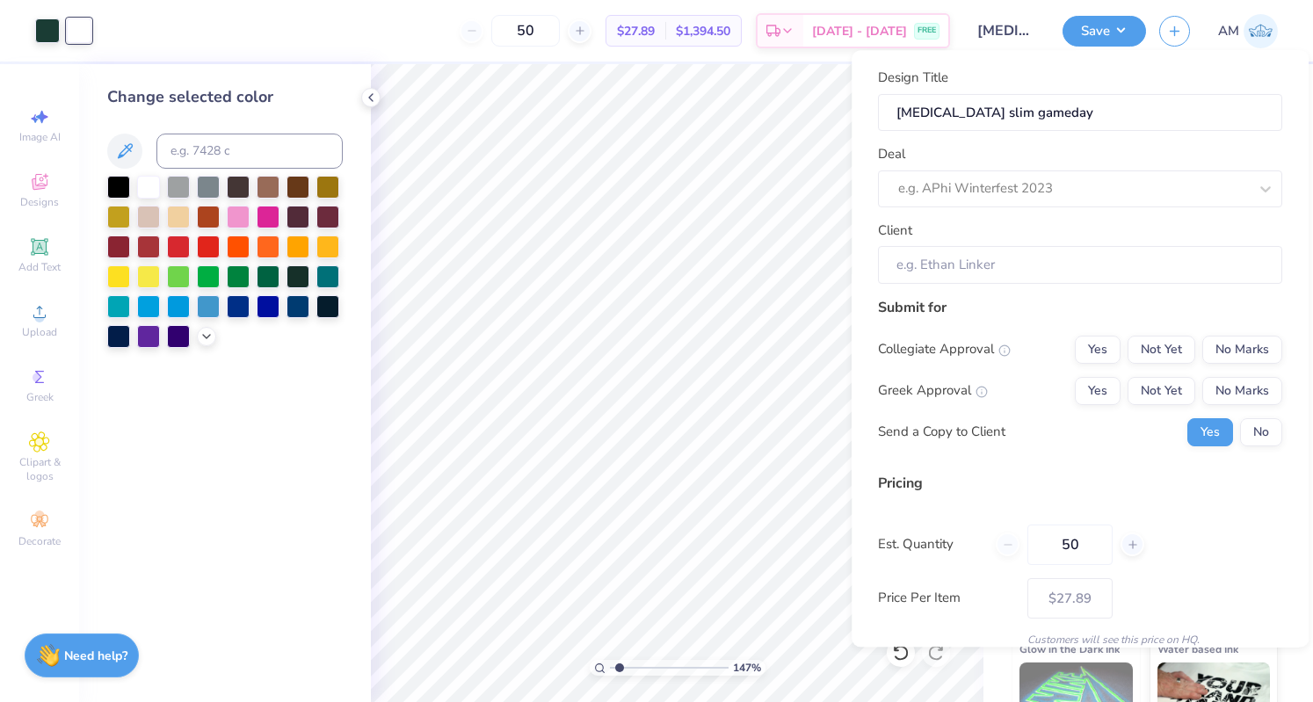
click at [1246, 446] on div "Submit for Collegiate Approval Yes Not Yet No Marks Greek Approval Yes Not Yet …" at bounding box center [1080, 378] width 404 height 163
click at [1241, 428] on button "No" at bounding box center [1261, 432] width 42 height 28
type input "1.46686293448198"
click at [1146, 391] on button "Not Yet" at bounding box center [1161, 391] width 68 height 28
click at [1188, 361] on div "Yes Not Yet No Marks" at bounding box center [1178, 350] width 207 height 28
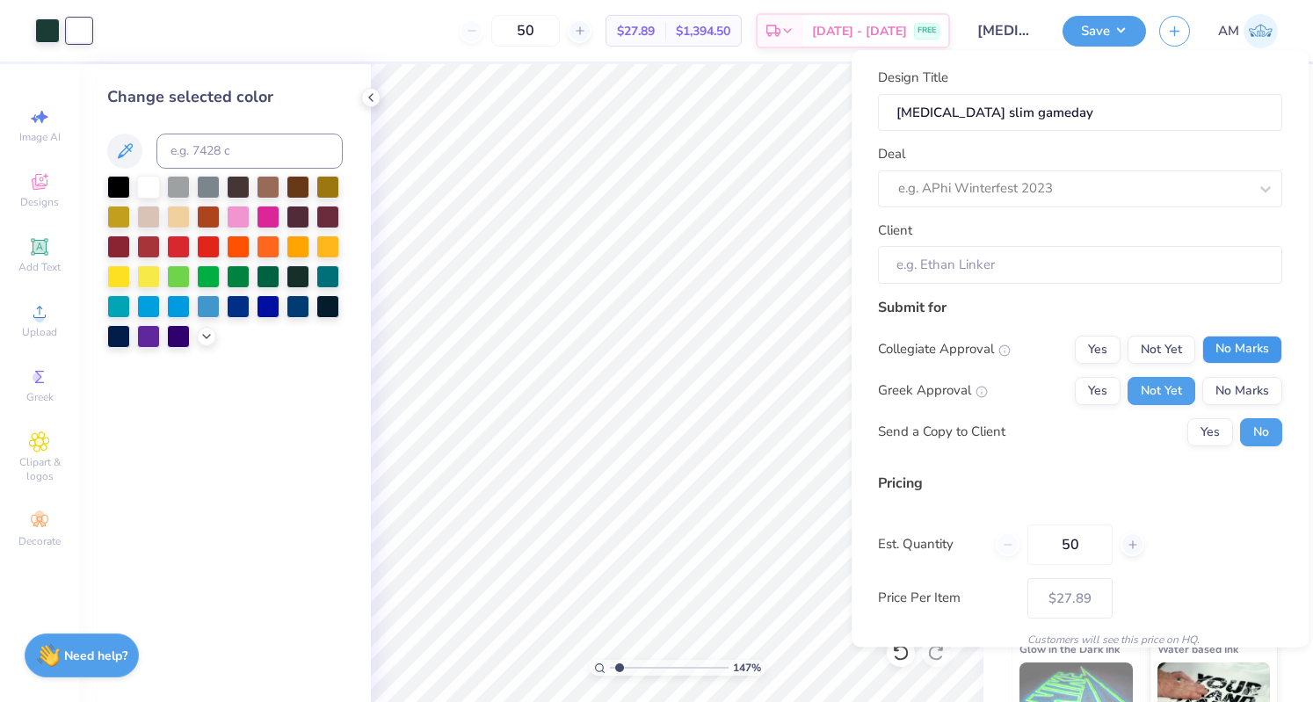
click at [1213, 346] on button "No Marks" at bounding box center [1242, 350] width 80 height 28
type input "$27.89"
click at [969, 199] on div "e.g. APhi Winterfest 2023" at bounding box center [1055, 189] width 318 height 27
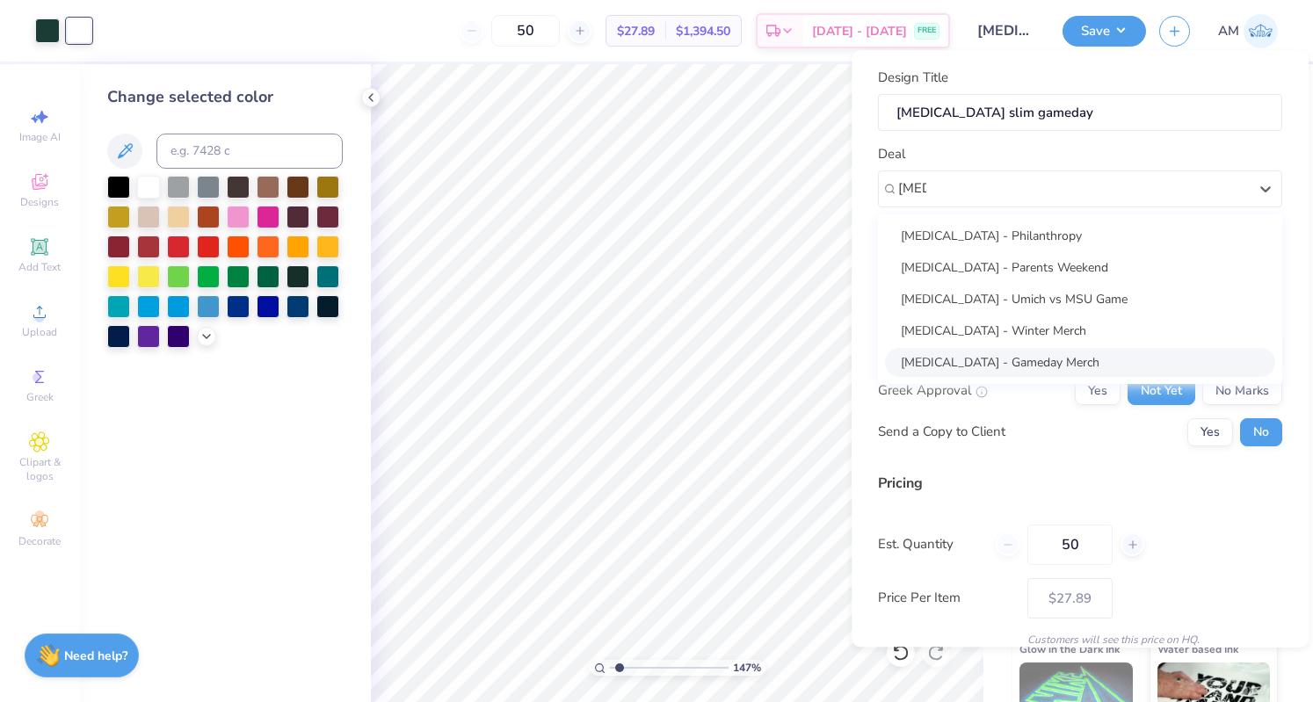
click at [953, 359] on div "[MEDICAL_DATA] - Gameday Merch" at bounding box center [1080, 362] width 390 height 29
type input "[MEDICAL_DATA]"
type input "1.46686293448198"
type input "[PERSON_NAME]"
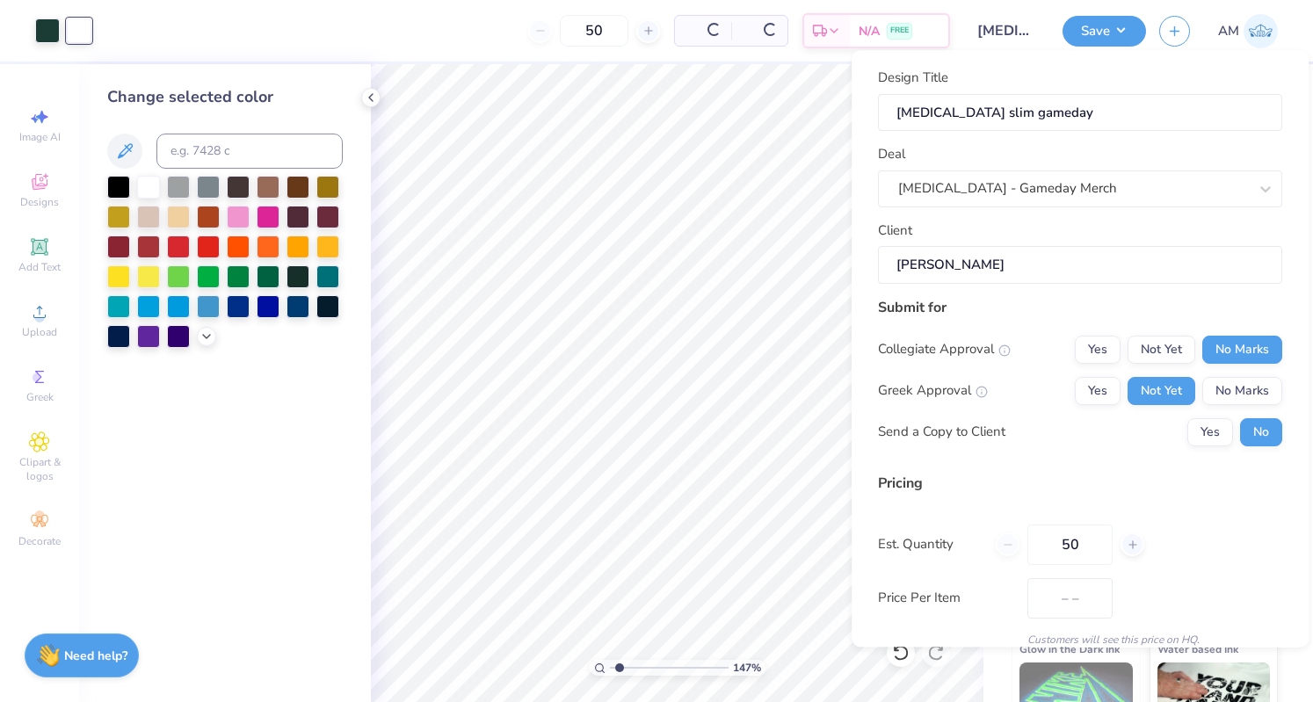
type input "$33.07"
drag, startPoint x: 1091, startPoint y: 544, endPoint x: 909, endPoint y: 556, distance: 182.3
click at [909, 556] on div "Est. Quantity 50" at bounding box center [1080, 545] width 404 height 40
type input "24"
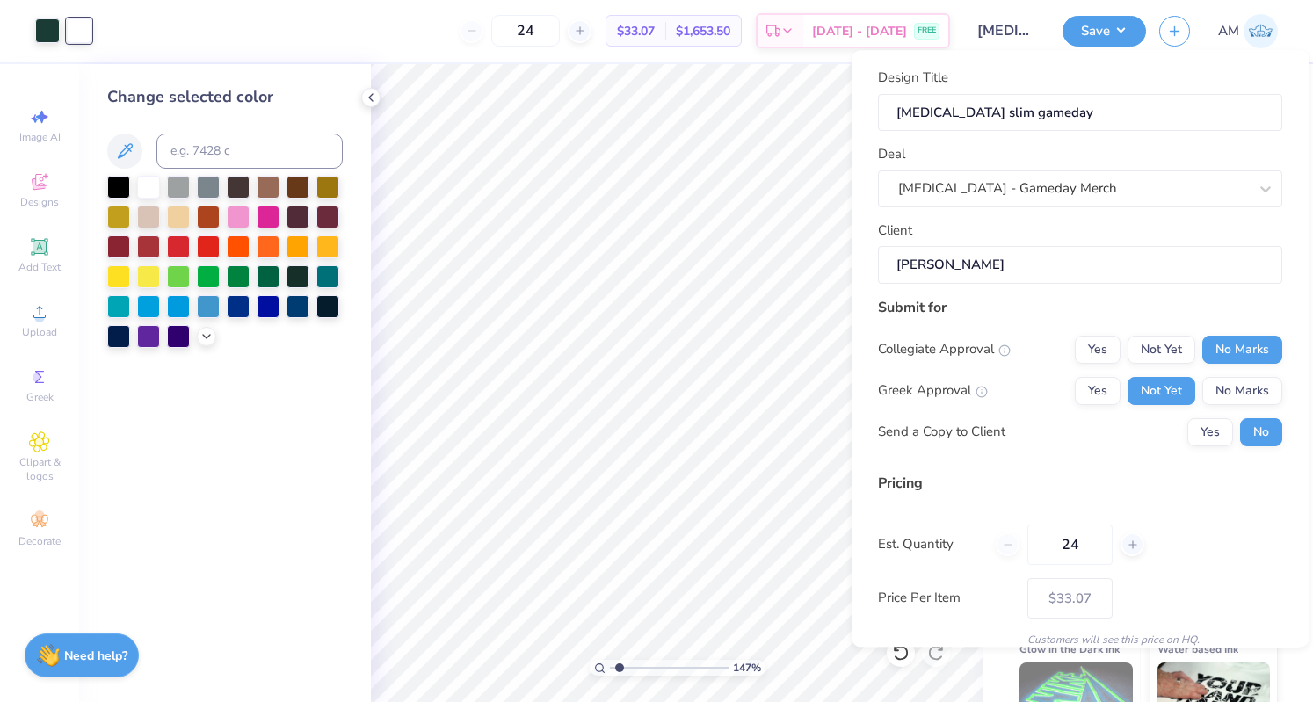
type input "50"
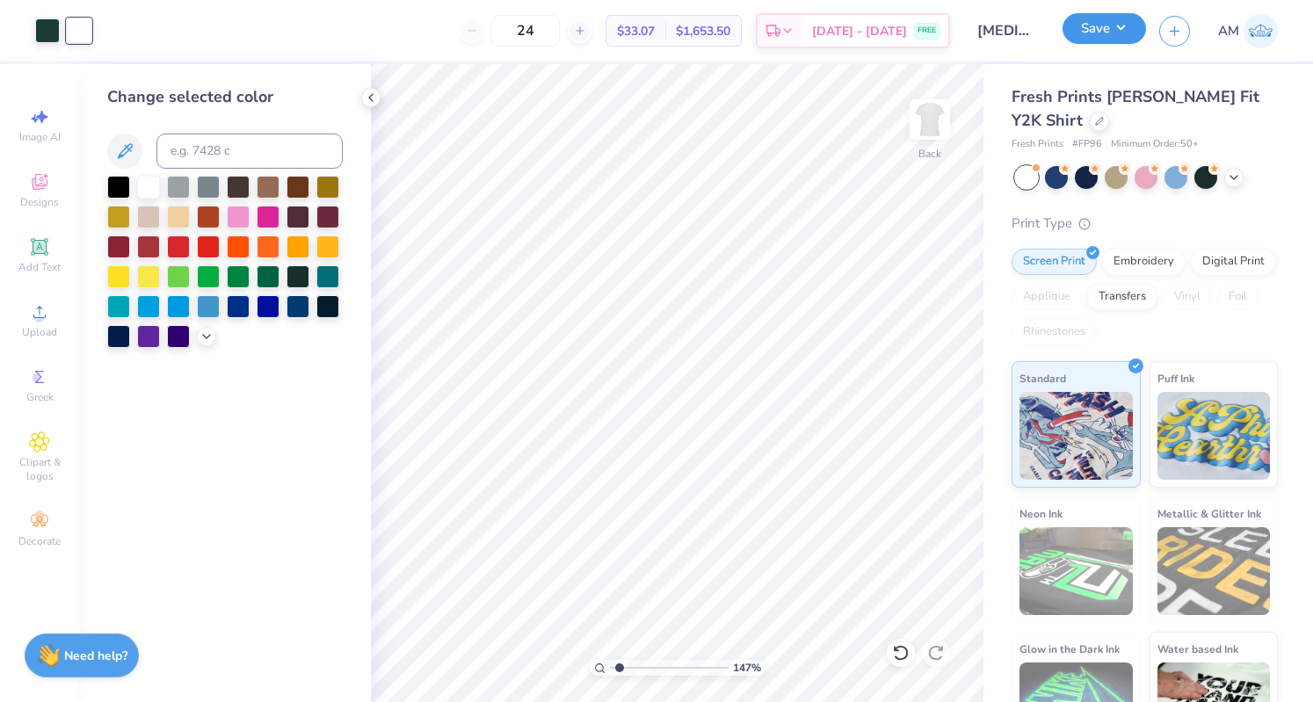
click at [1111, 26] on button "Save" at bounding box center [1103, 28] width 83 height 31
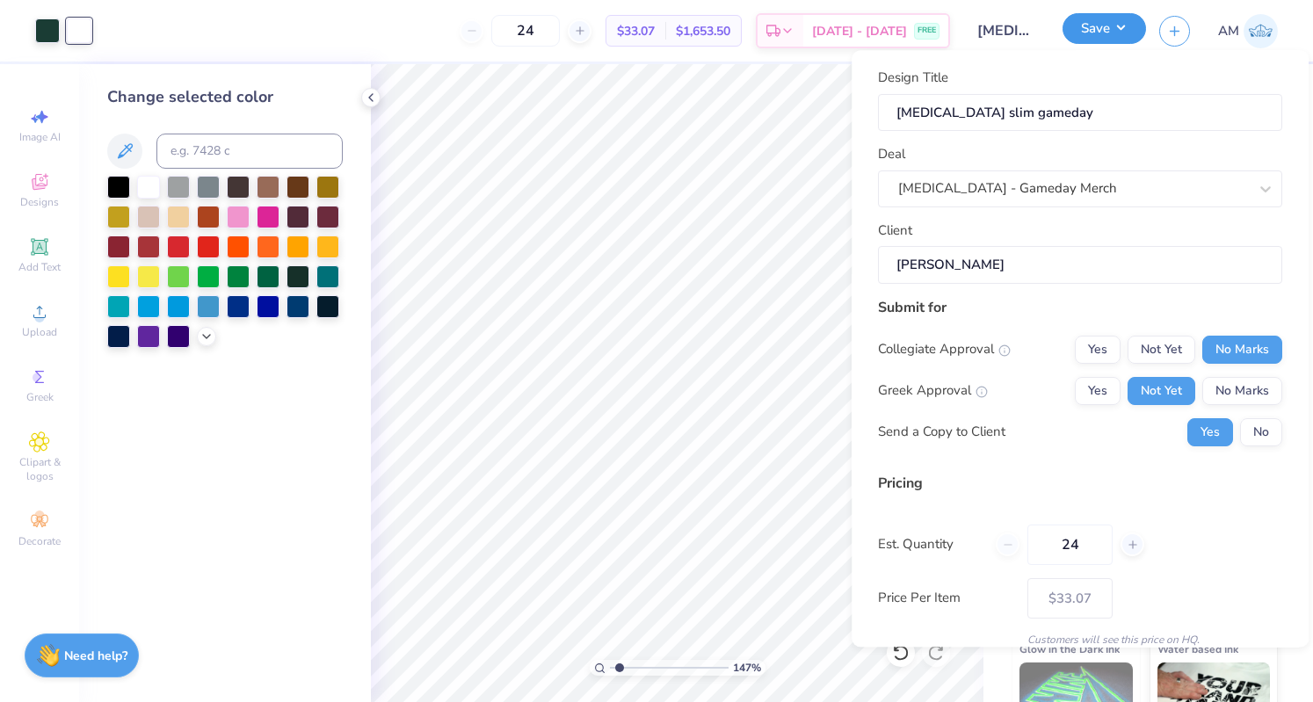
type input "1.46686293448198"
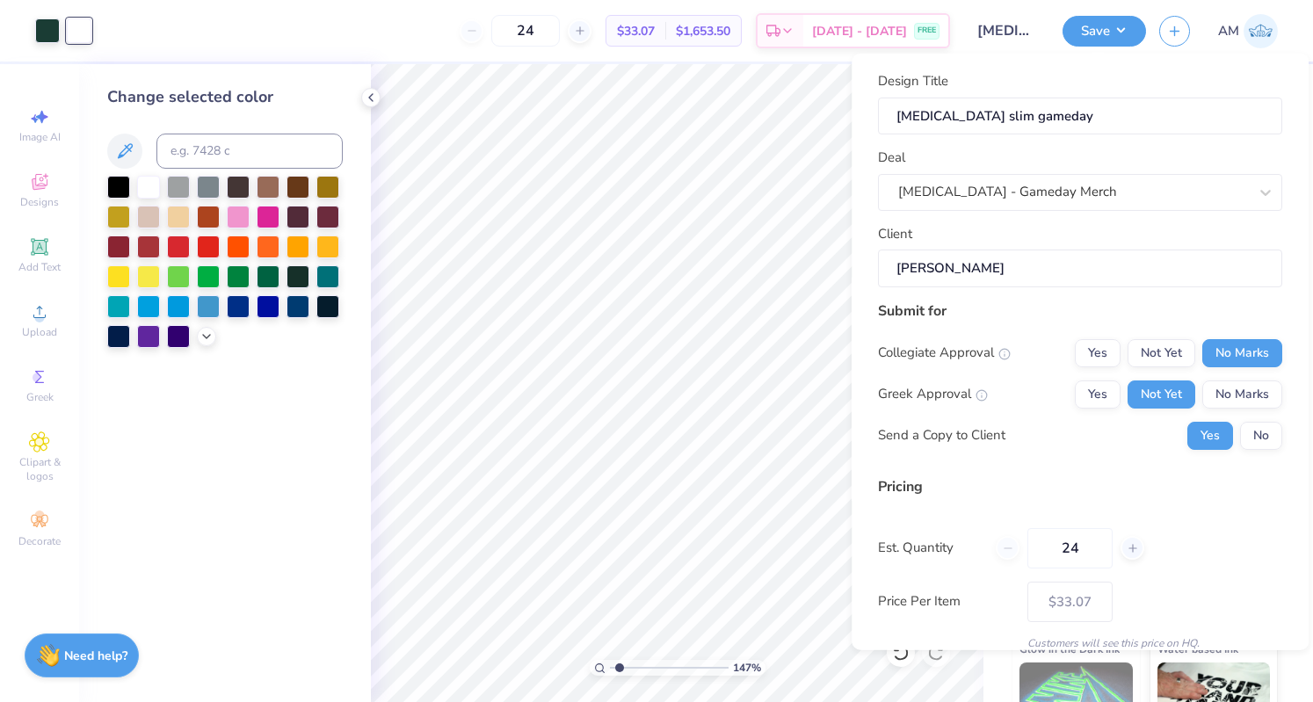
scroll to position [71, 0]
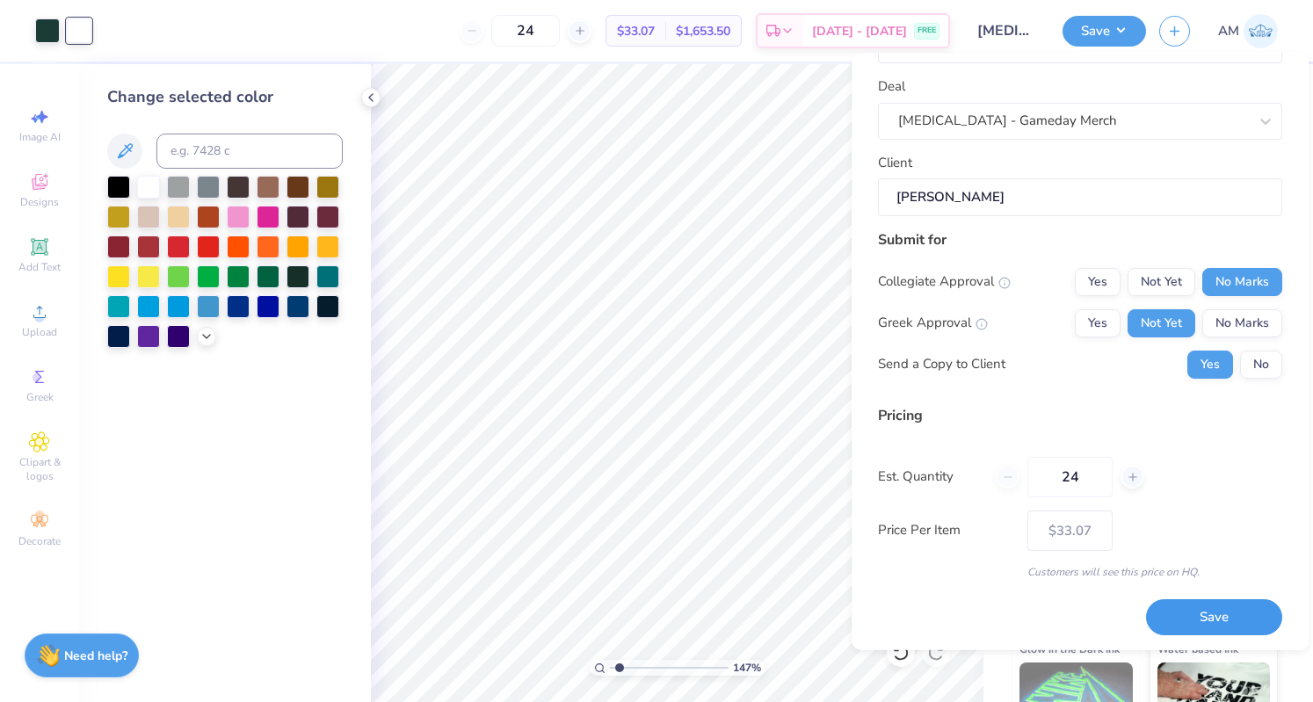
click at [1213, 614] on button "Save" at bounding box center [1214, 617] width 136 height 36
type input "$36.42"
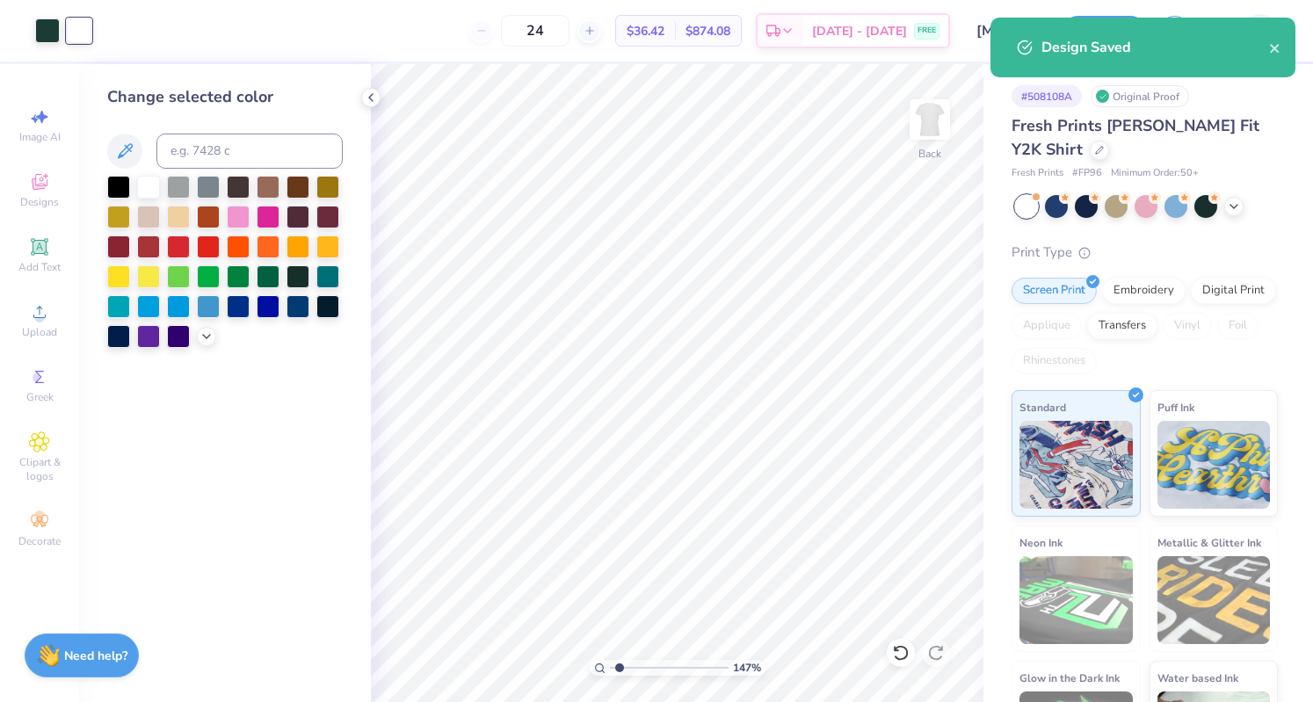
type input "1.46686293448198"
